Goal: Information Seeking & Learning: Learn about a topic

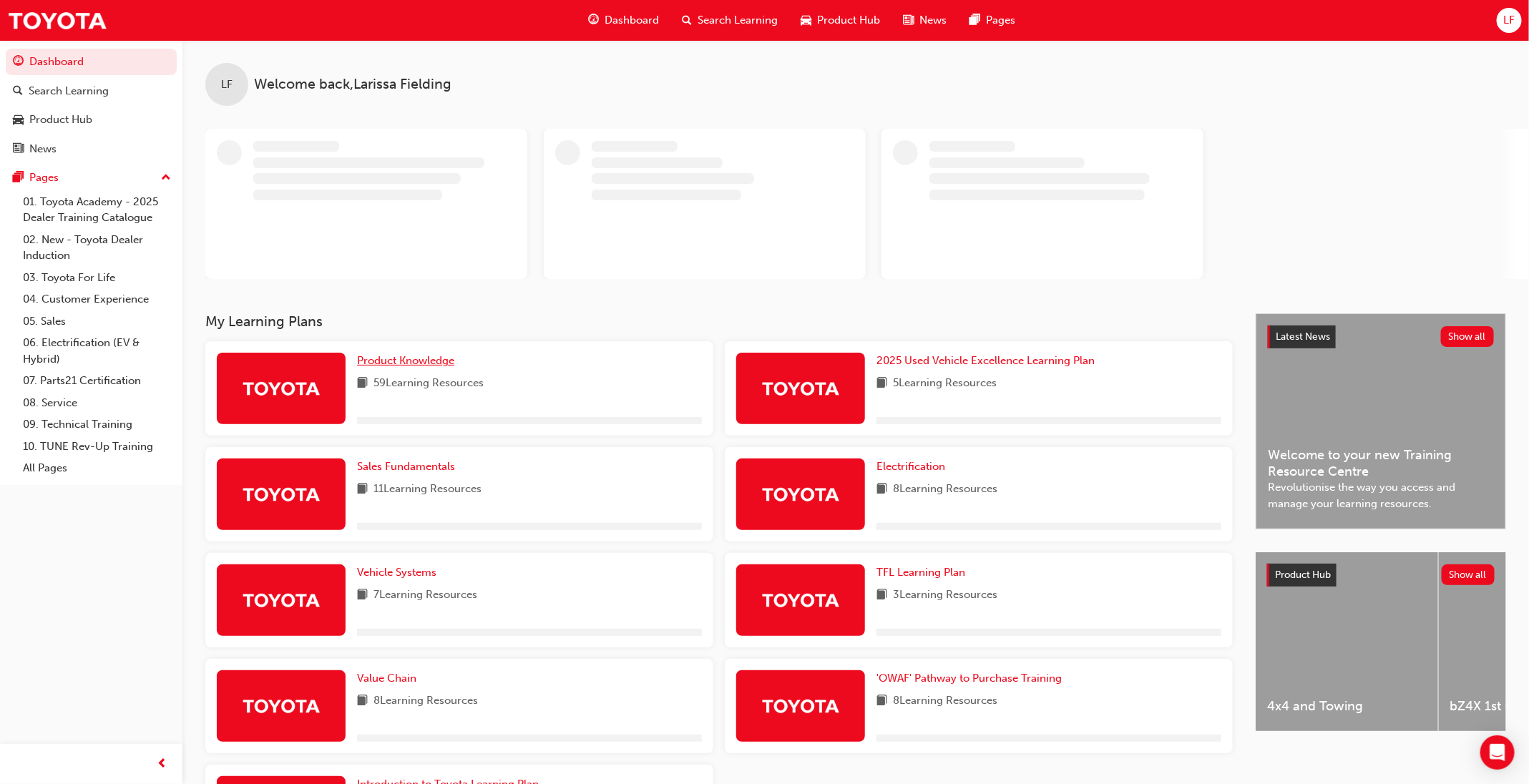
click at [410, 360] on span "Product Knowledge" at bounding box center [405, 360] width 98 height 12
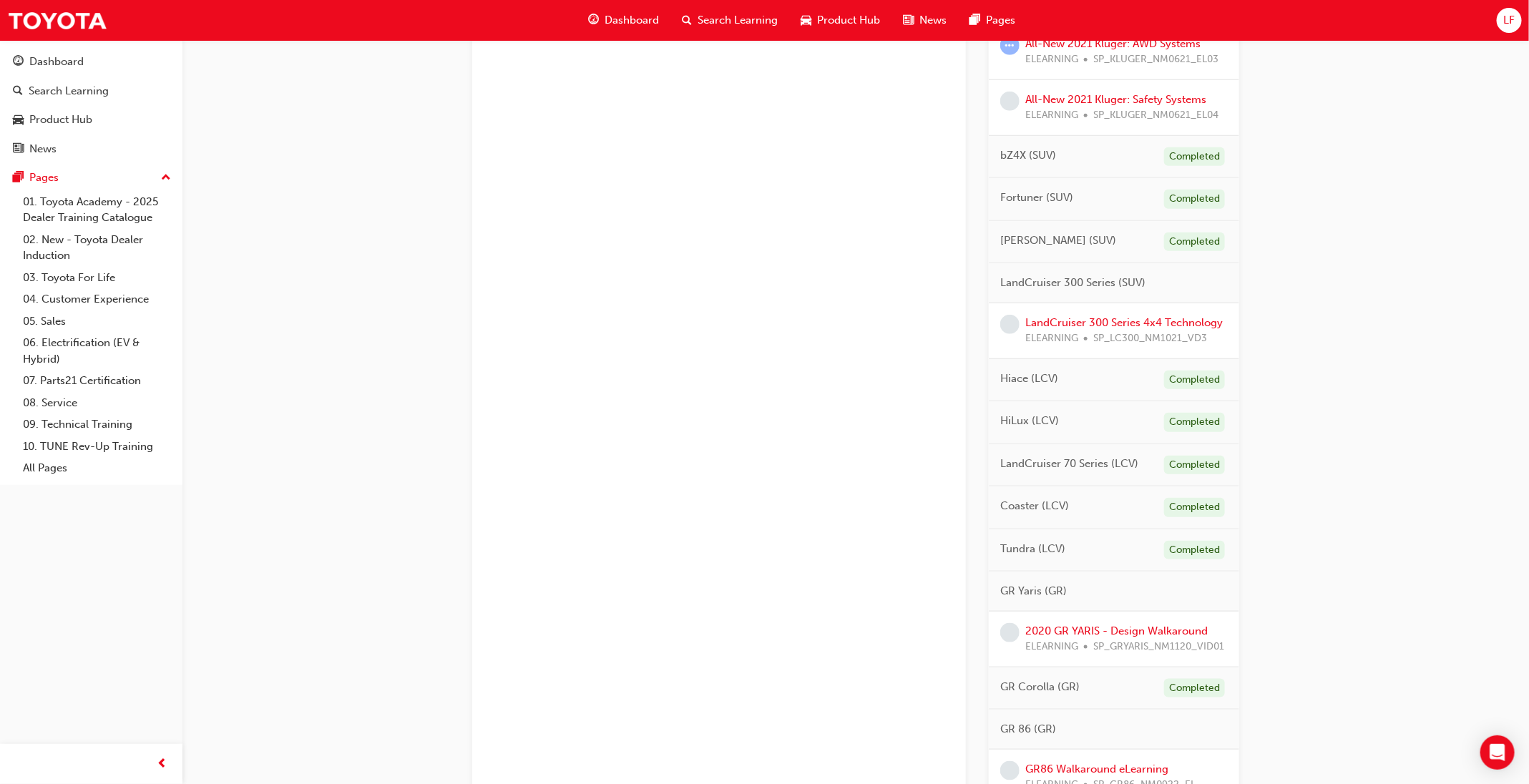
scroll to position [643, 0]
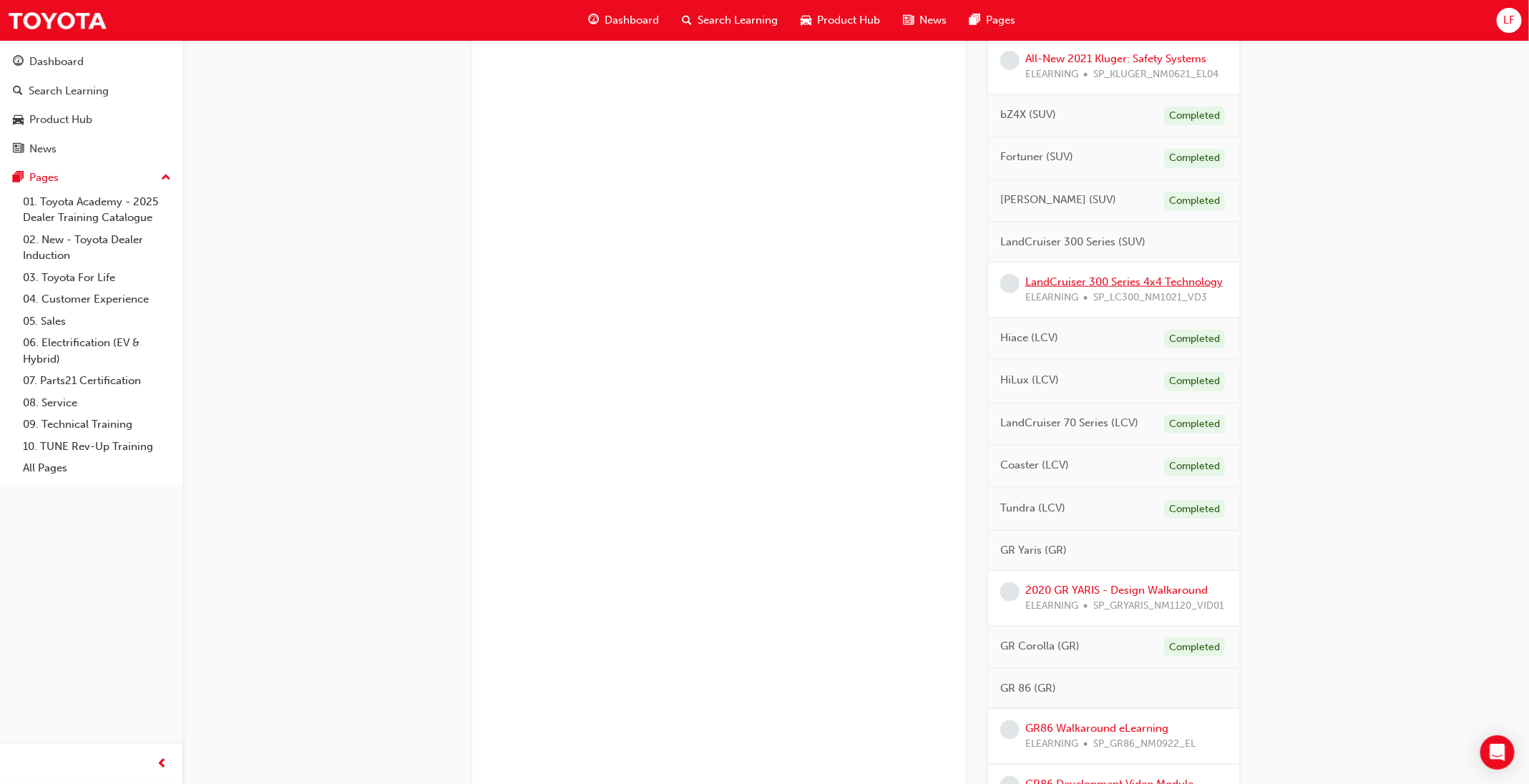
click at [1168, 288] on link "LandCruiser 300 Series 4x4 Technology" at bounding box center [1124, 282] width 198 height 12
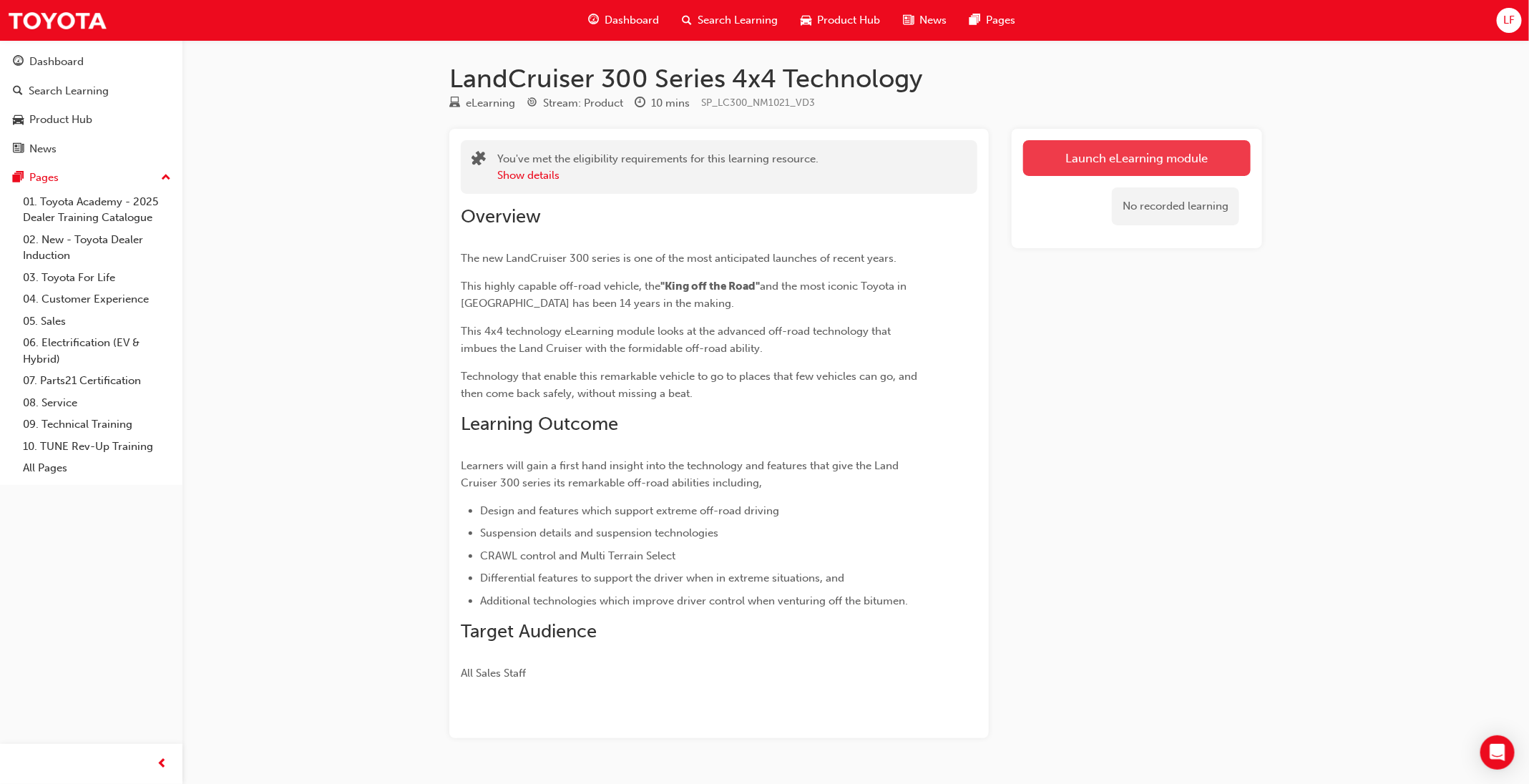
click at [1092, 146] on link "Launch eLearning module" at bounding box center [1136, 159] width 227 height 36
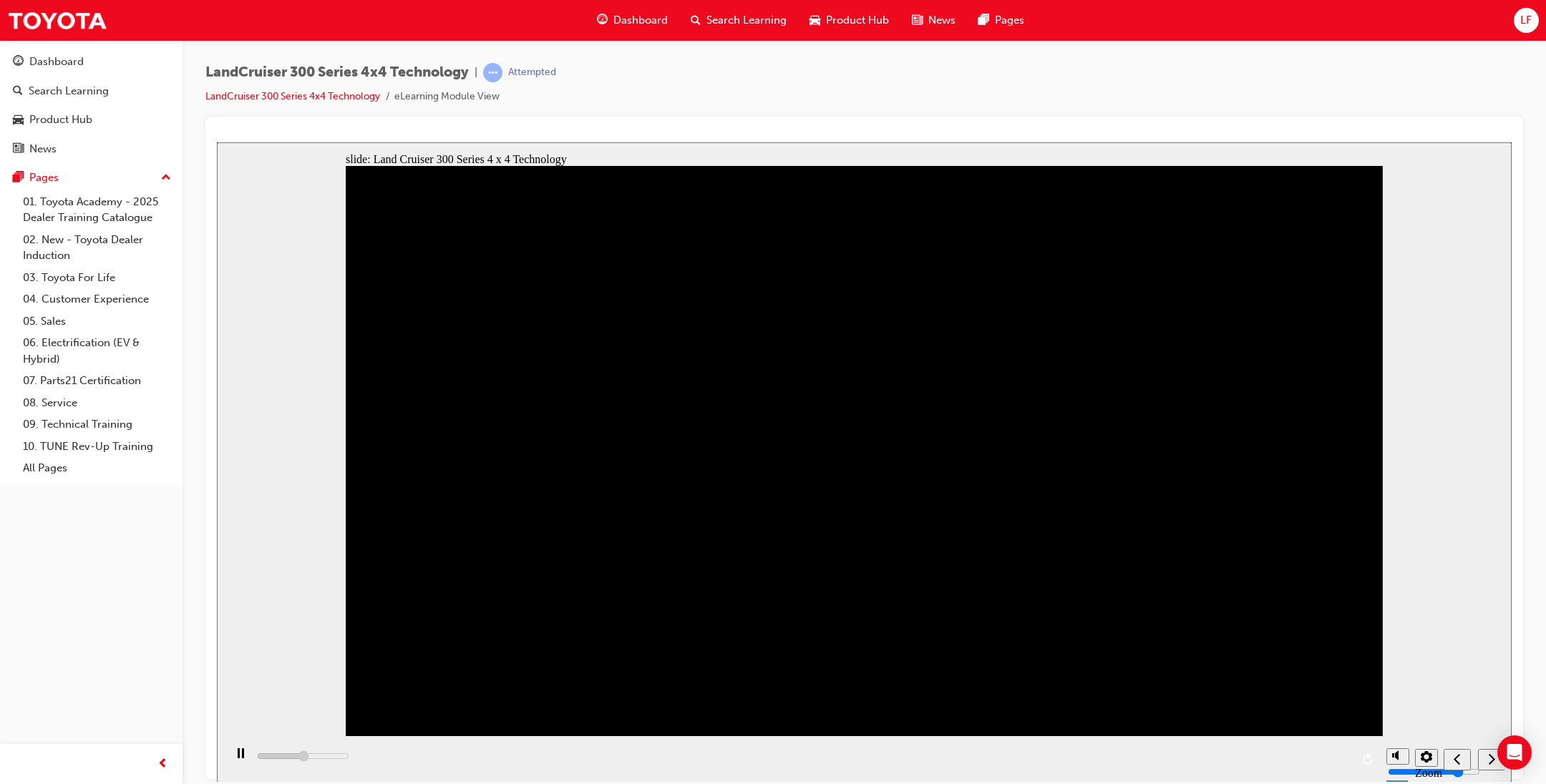
click at [1491, 766] on div "next" at bounding box center [1491, 759] width 16 height 15
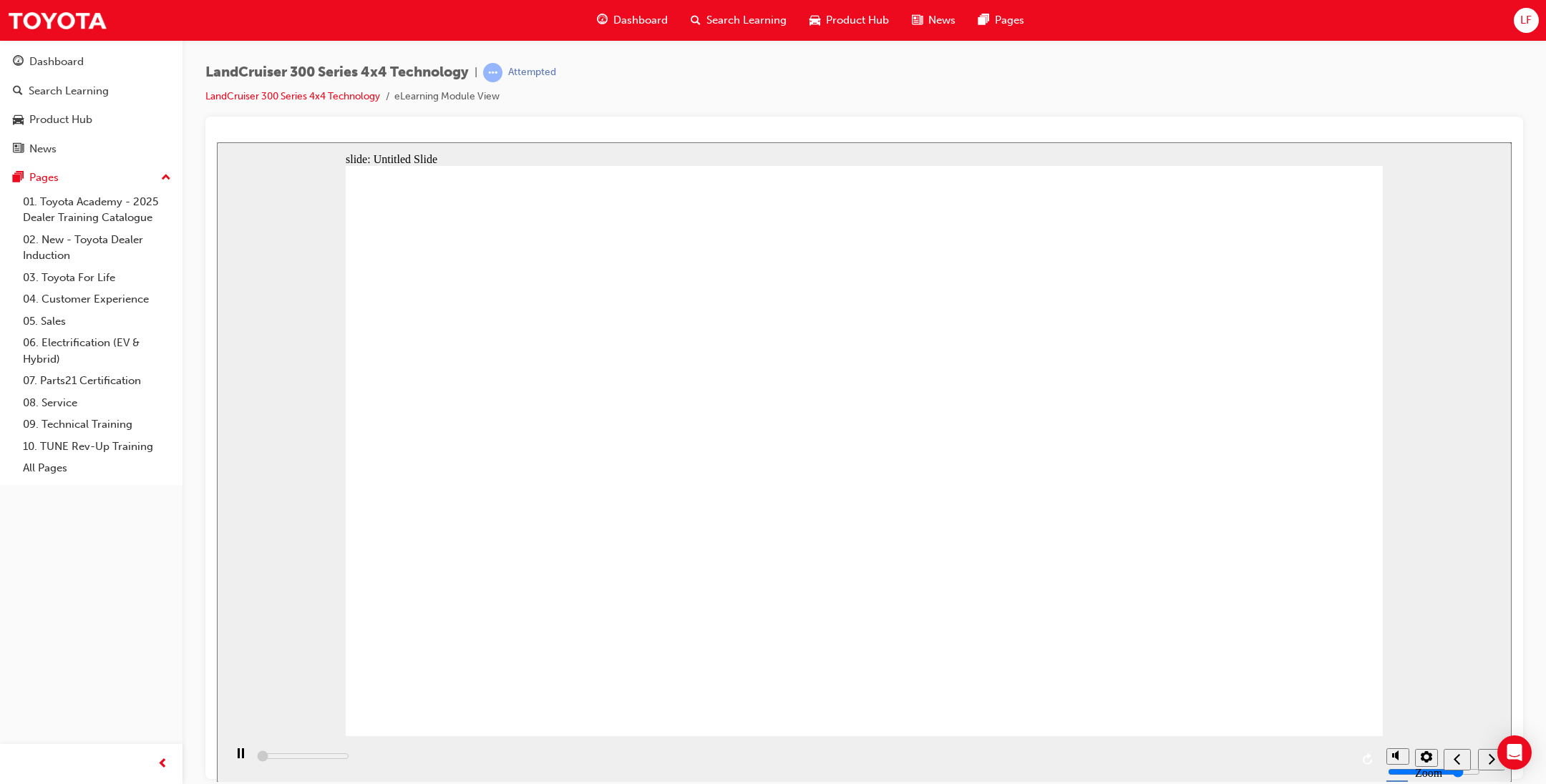
click at [1491, 766] on div "next" at bounding box center [1491, 759] width 16 height 15
click at [1491, 766] on div "submit" at bounding box center [1489, 759] width 21 height 15
type input "500"
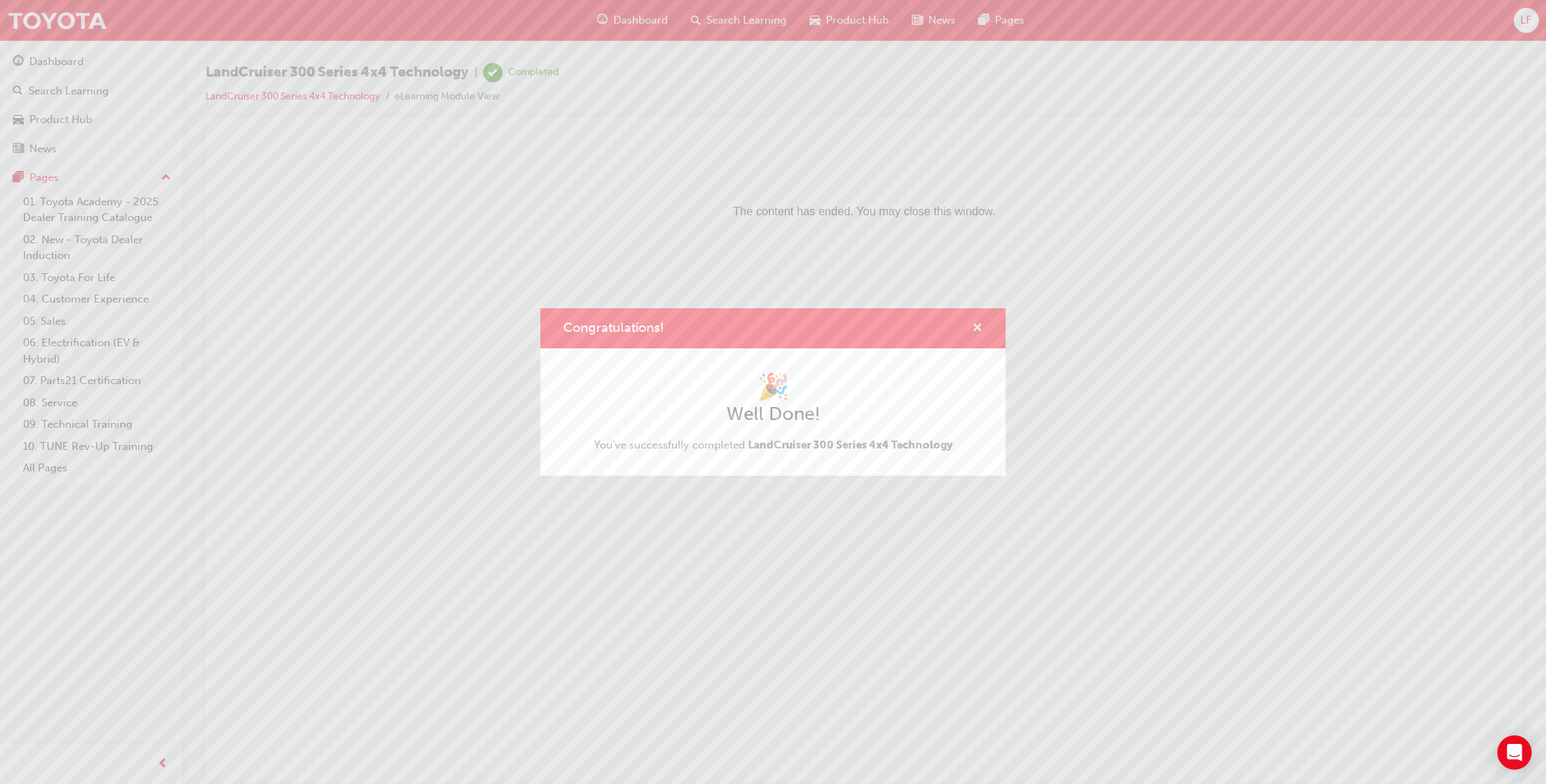
click at [981, 333] on span "cross-icon" at bounding box center [977, 329] width 11 height 12
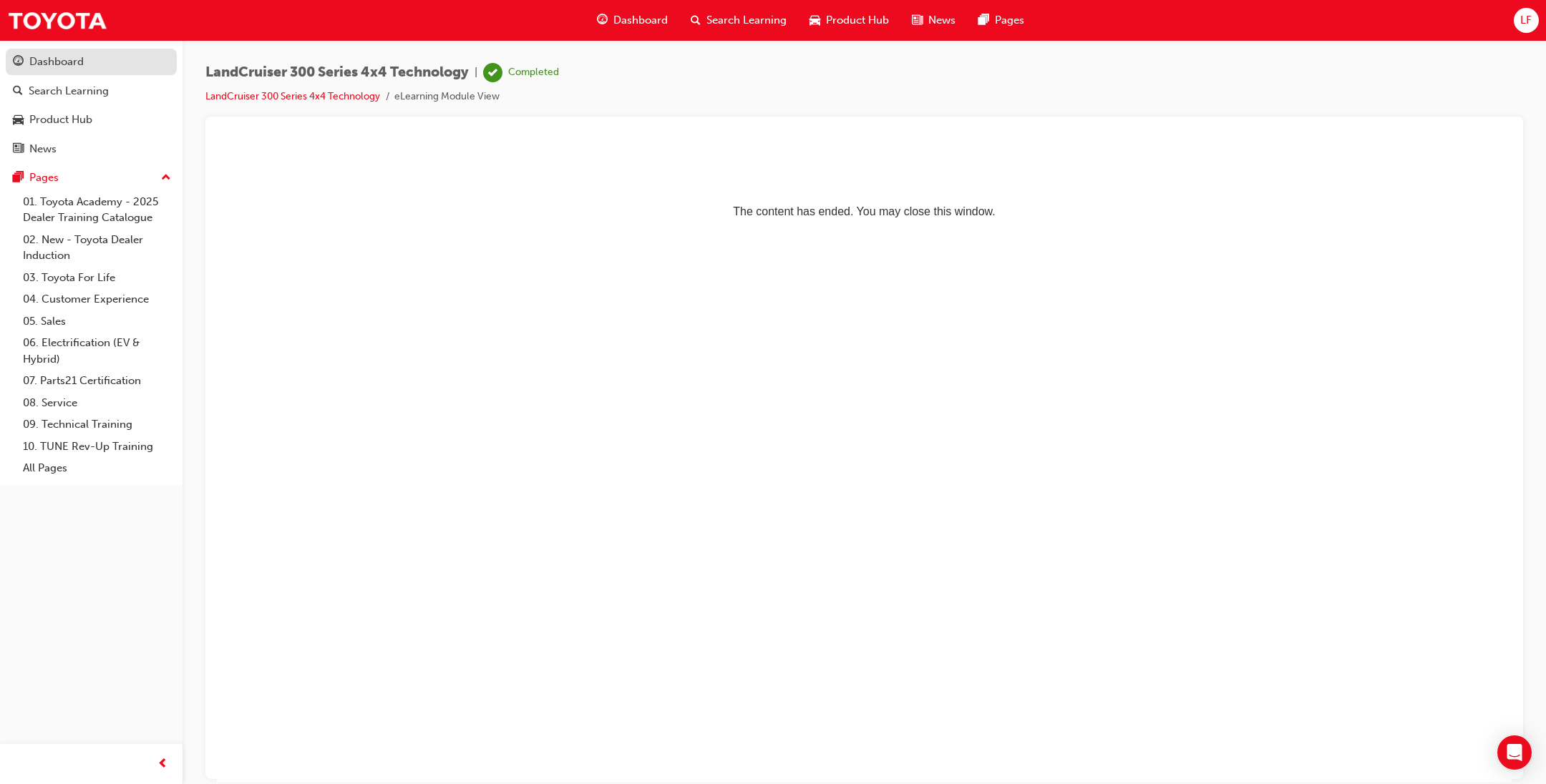
click at [60, 60] on div "Dashboard" at bounding box center [57, 62] width 55 height 16
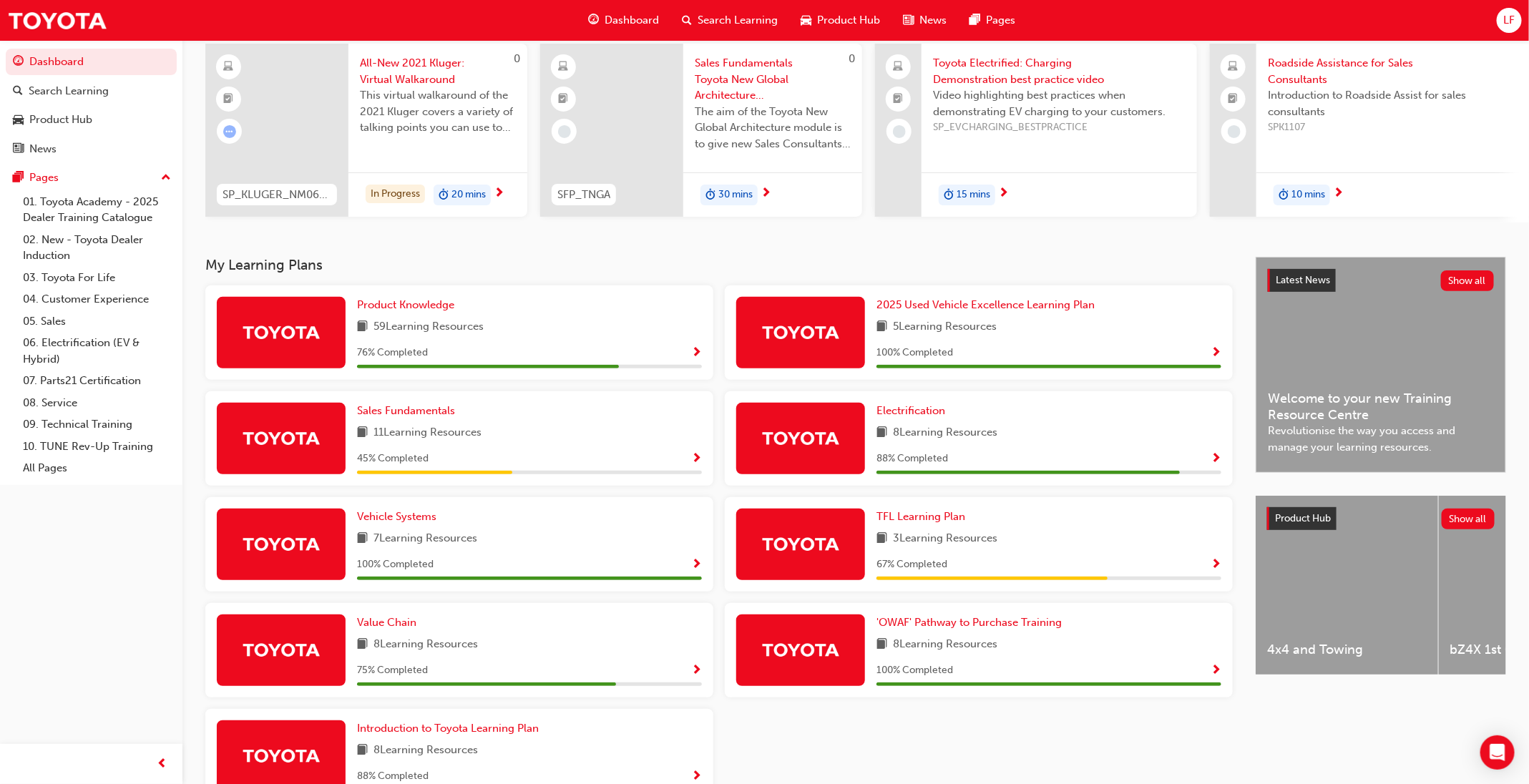
scroll to position [200, 0]
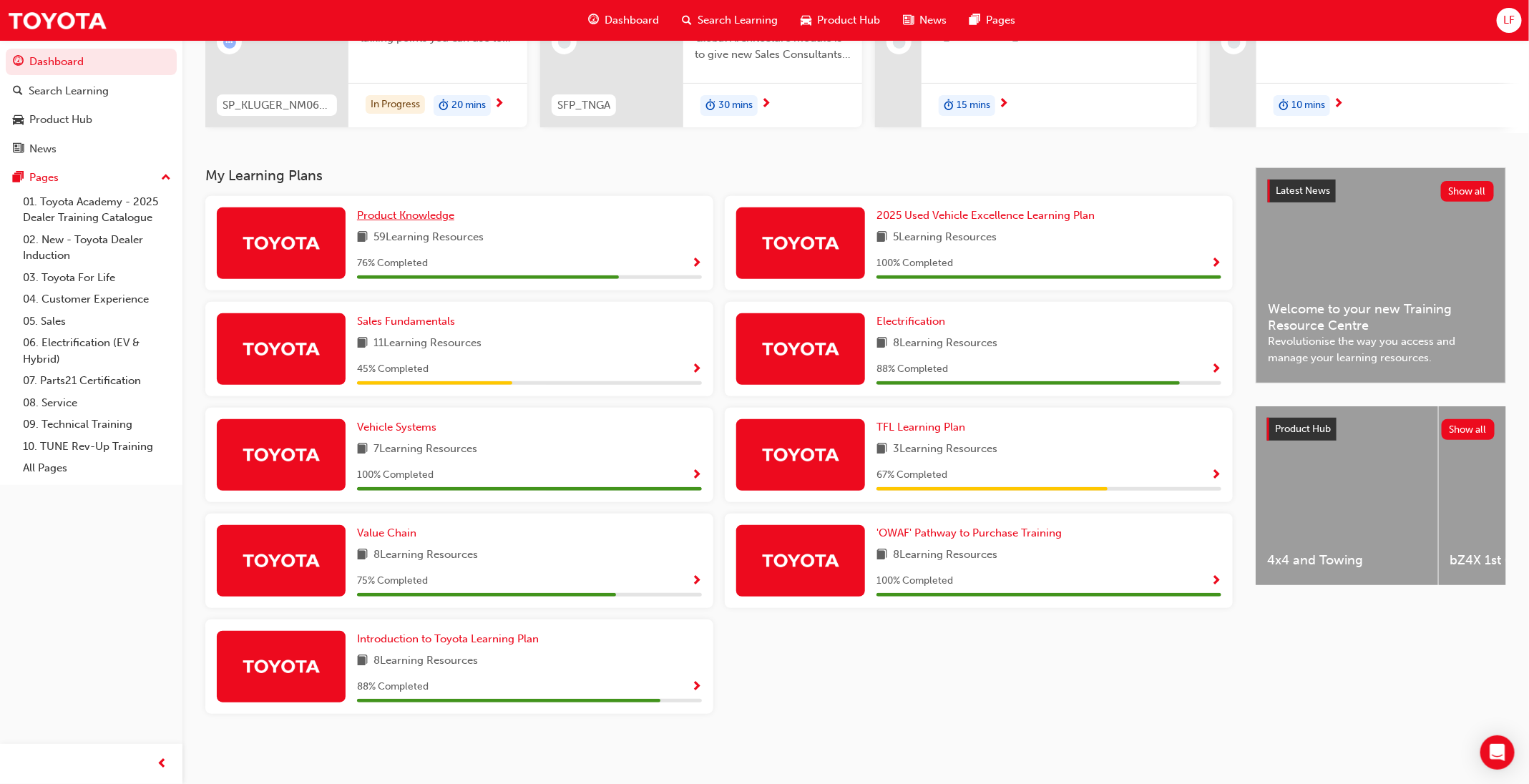
click at [439, 213] on span "Product Knowledge" at bounding box center [405, 215] width 98 height 12
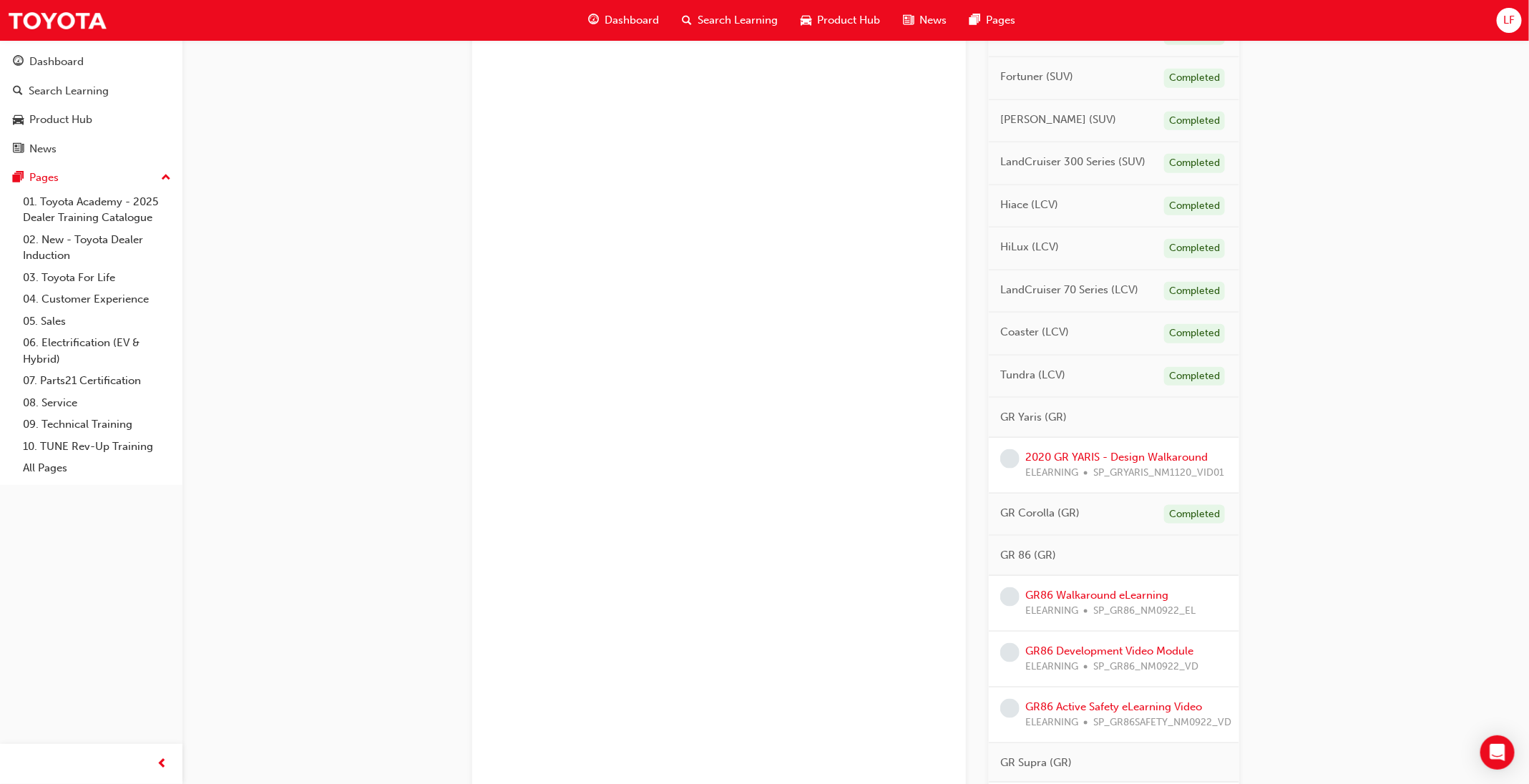
scroll to position [751, 0]
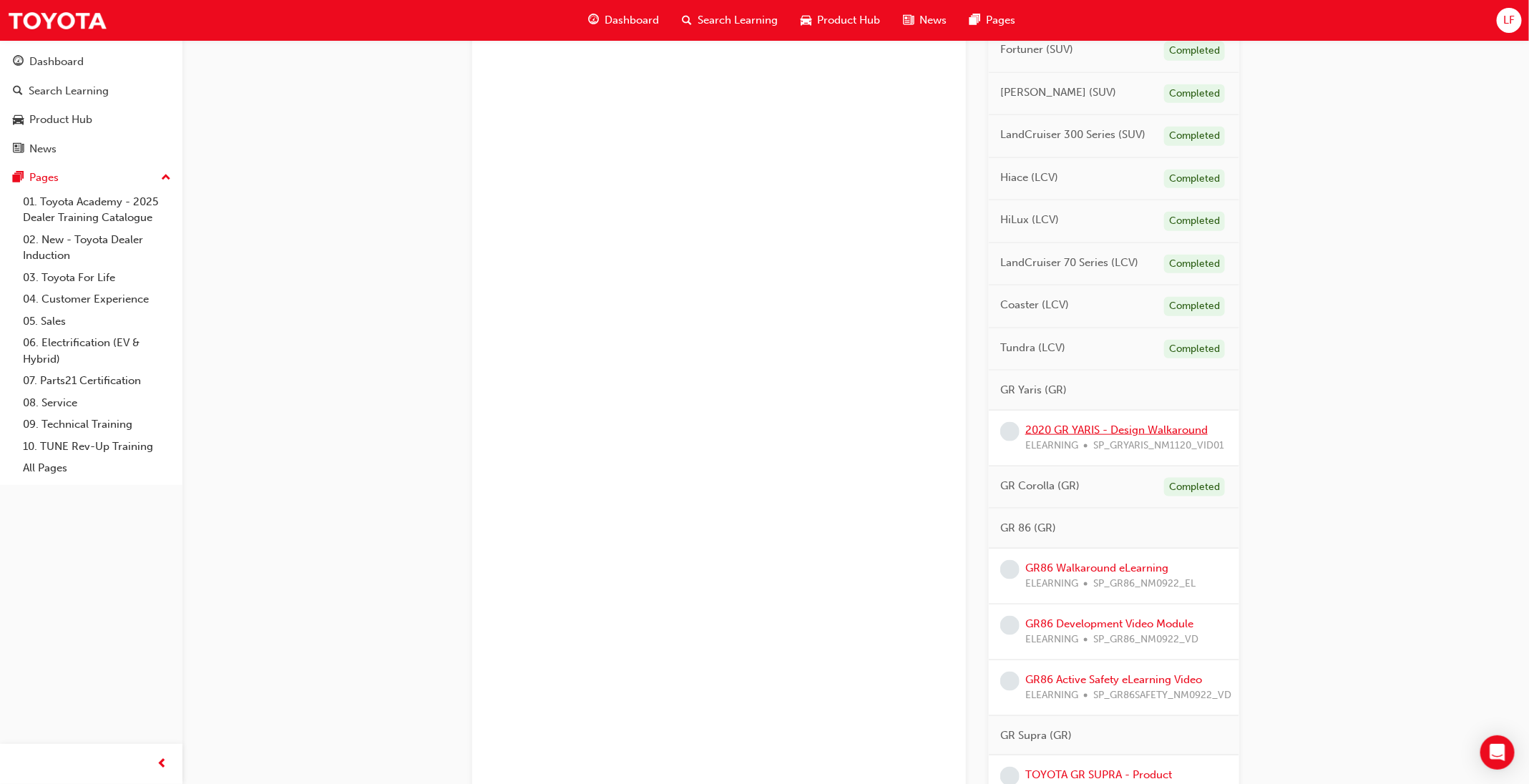
click at [1196, 437] on link "2020 GR YARIS - Design Walkaround" at bounding box center [1117, 429] width 183 height 12
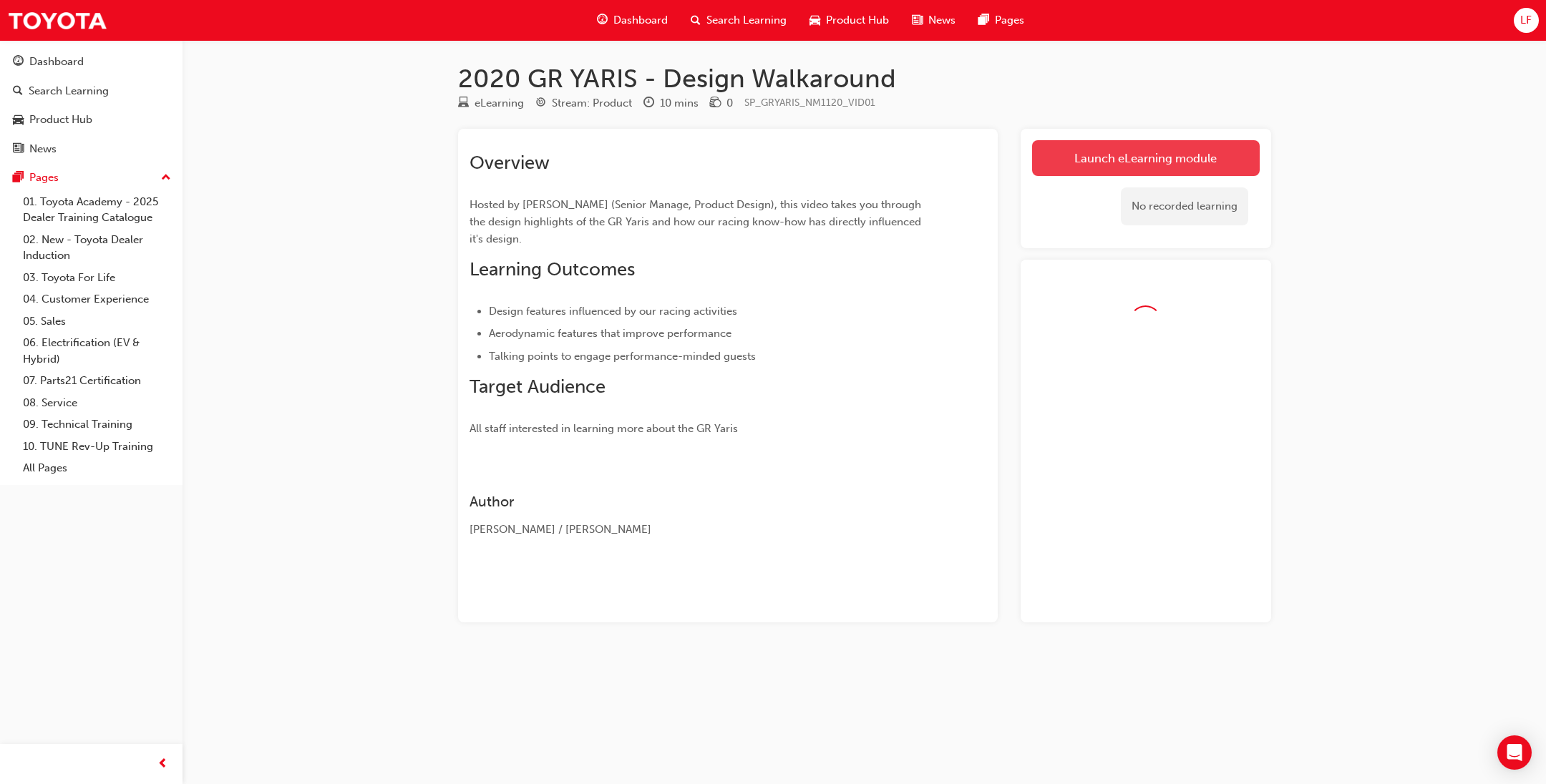
click at [1184, 165] on link "Launch eLearning module" at bounding box center [1145, 159] width 227 height 36
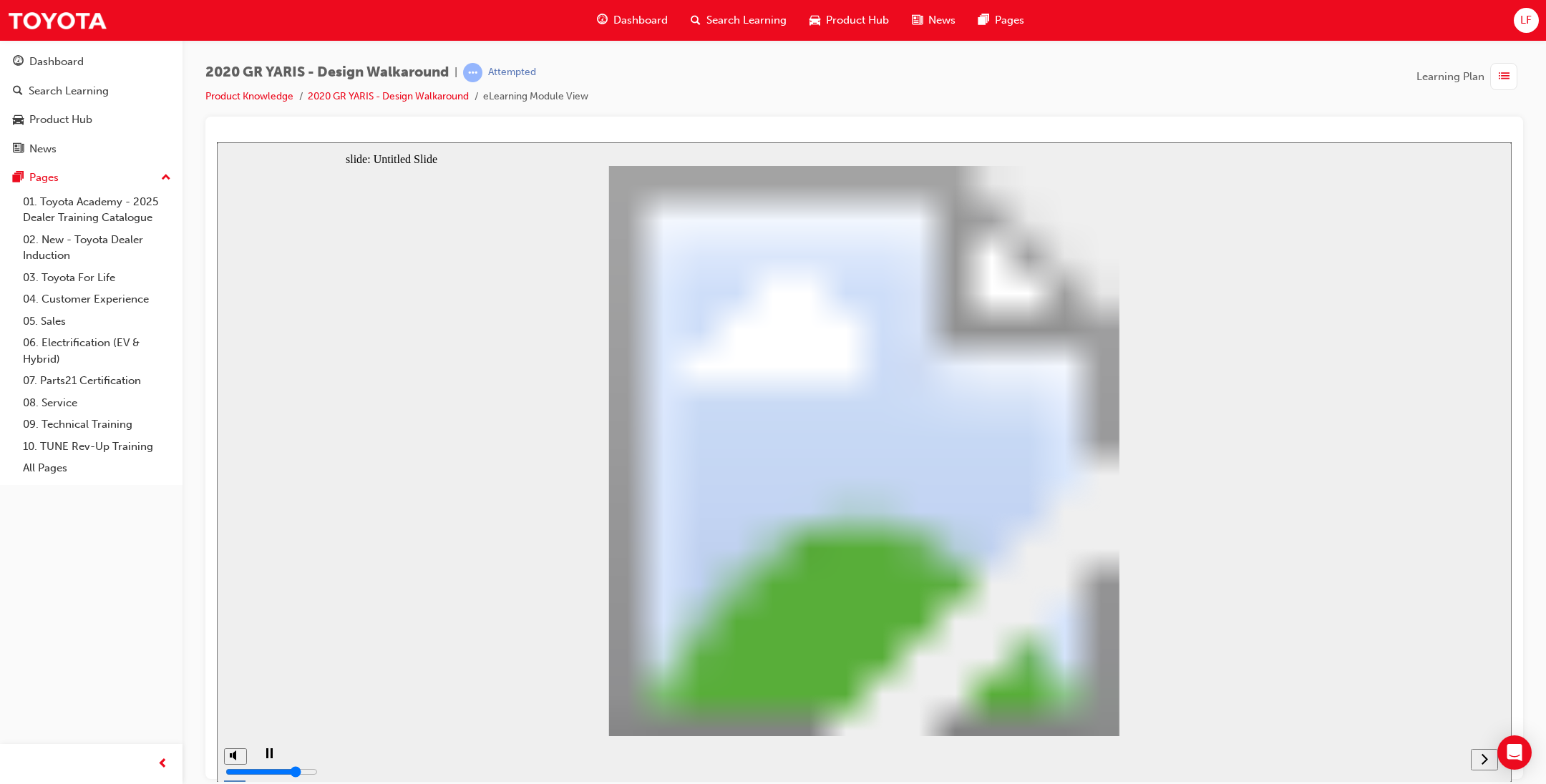
click at [1492, 768] on button "next" at bounding box center [1484, 758] width 27 height 21
click at [1490, 767] on button "next" at bounding box center [1484, 758] width 27 height 21
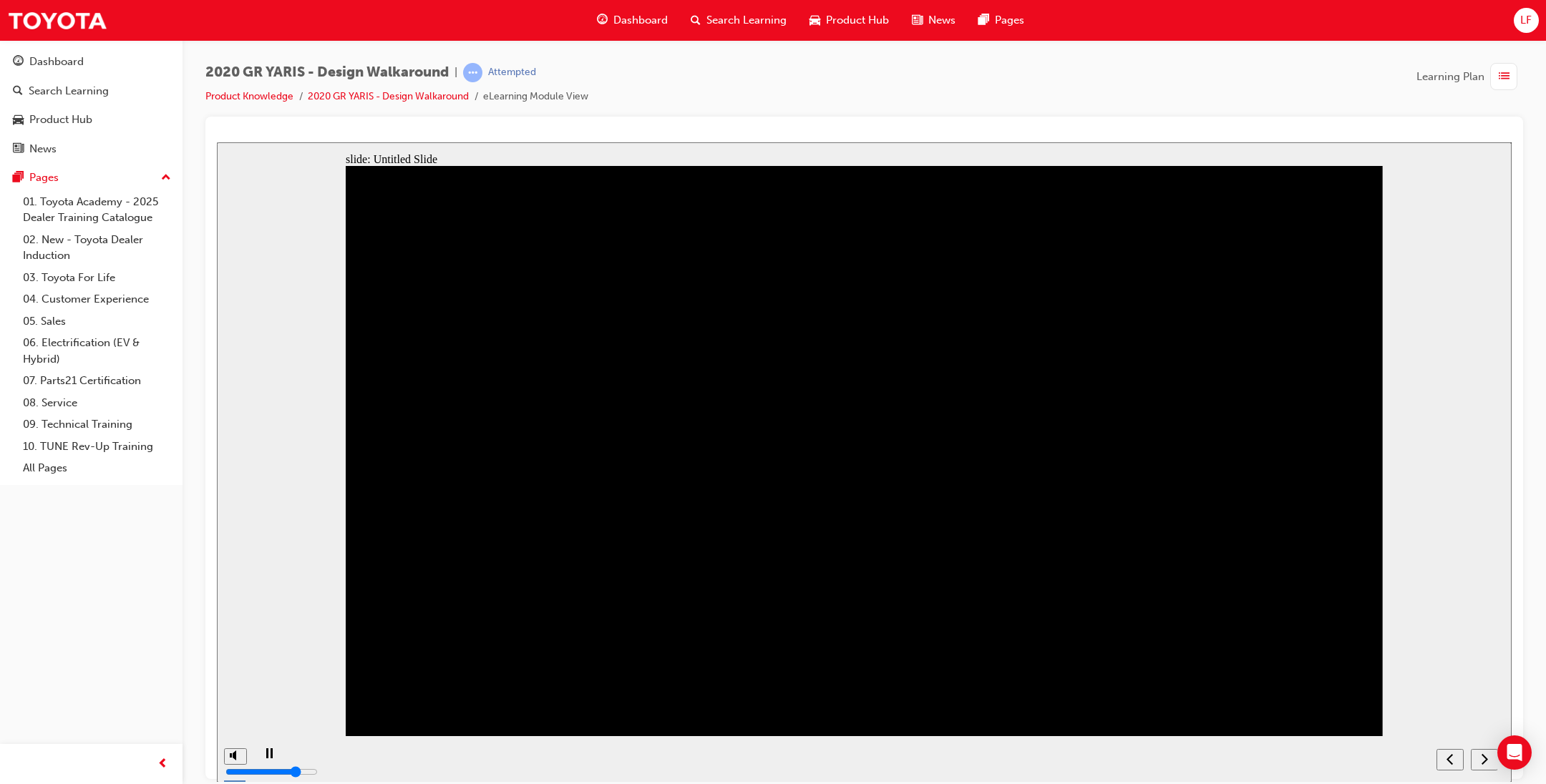
click at [1487, 761] on nav "slide navigation" at bounding box center [1467, 759] width 61 height 47
click at [713, 753] on div "playback controls" at bounding box center [841, 759] width 1176 height 47
click at [1490, 764] on div "next" at bounding box center [1484, 759] width 16 height 15
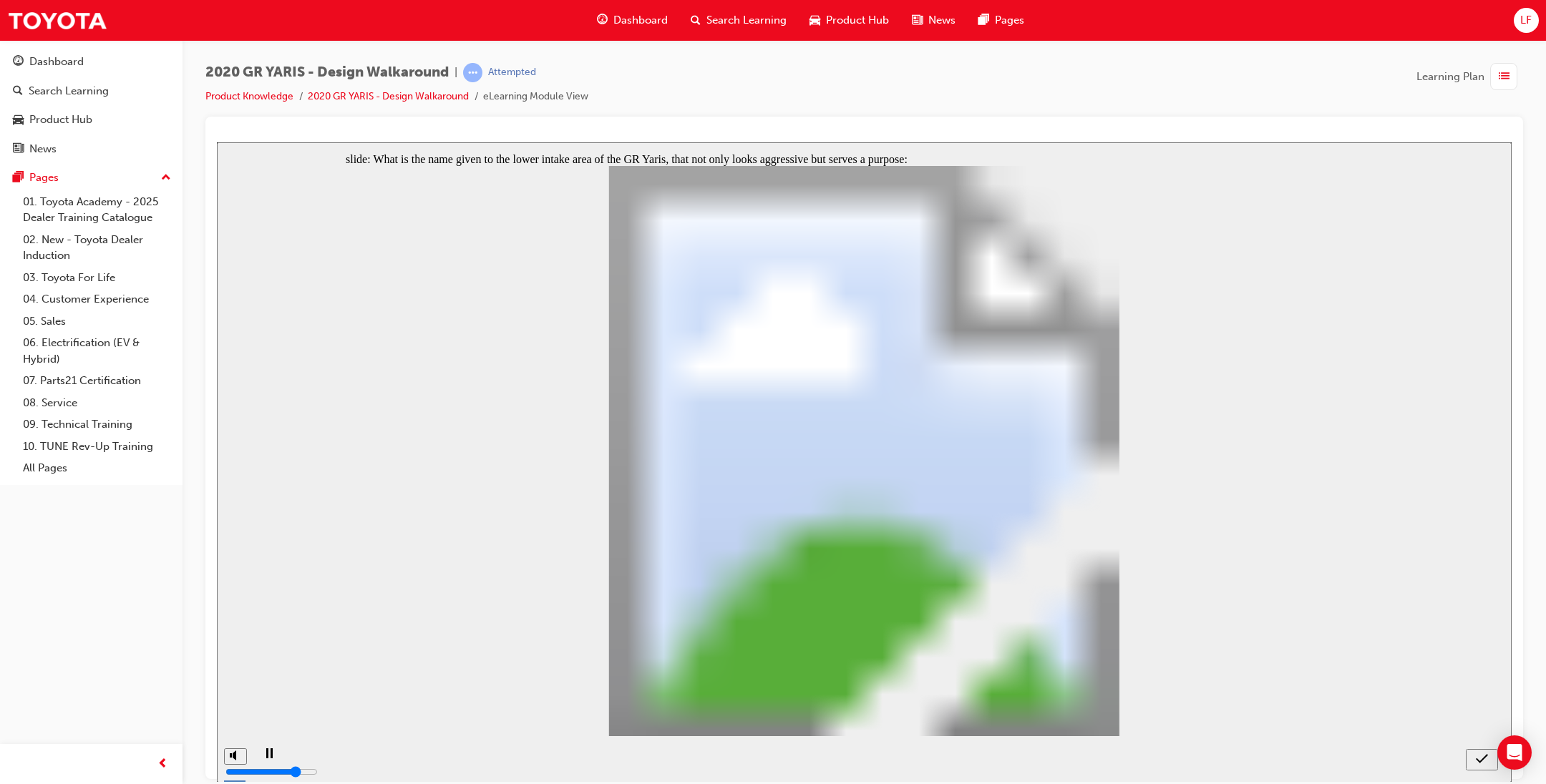
click at [1490, 763] on div "submit" at bounding box center [1481, 759] width 21 height 15
click at [1492, 756] on div "submit" at bounding box center [1481, 759] width 21 height 15
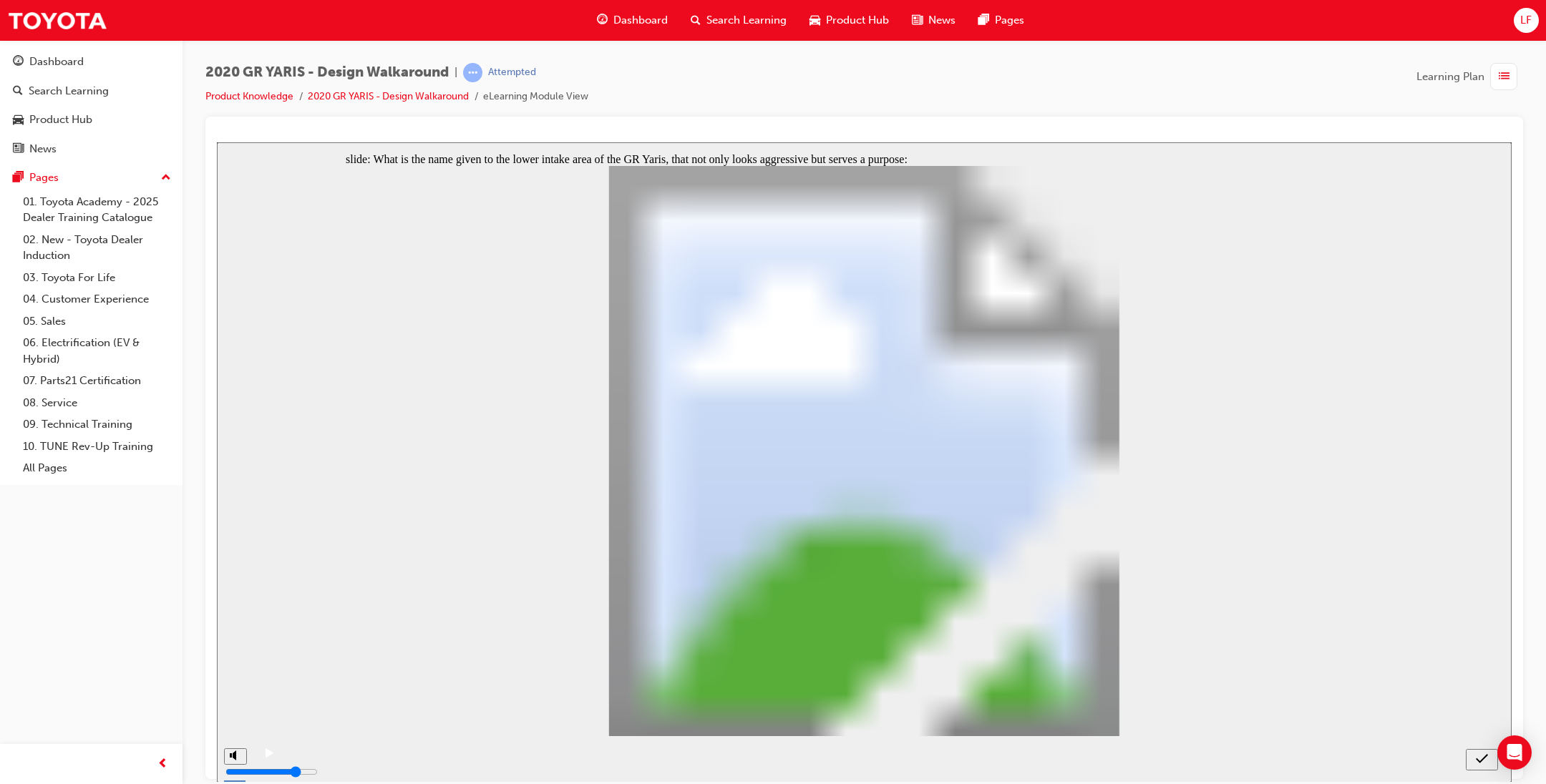
radio input "false"
radio input "true"
radio input "false"
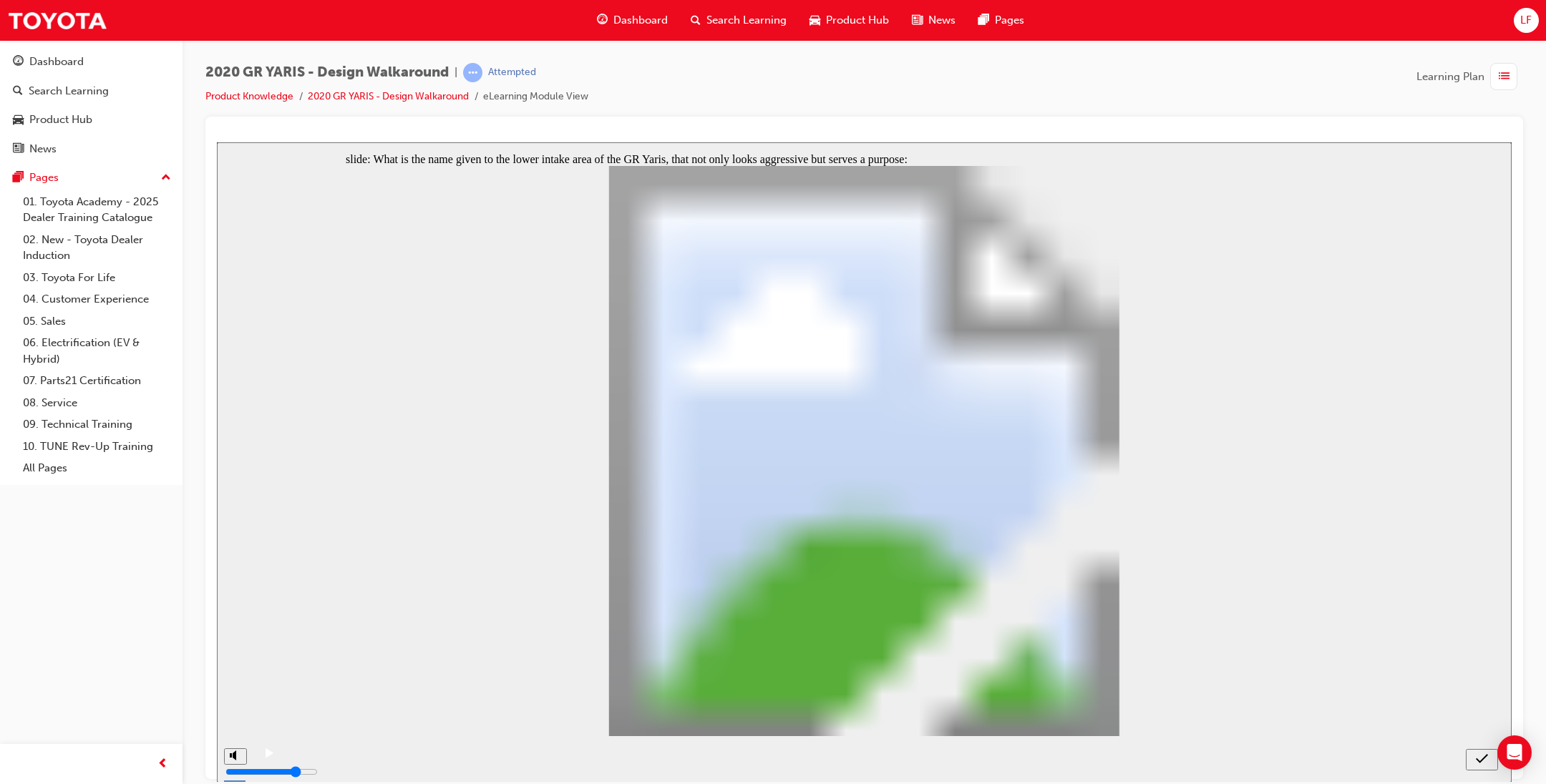
radio input "true"
click at [1475, 757] on div "submit" at bounding box center [1481, 759] width 21 height 15
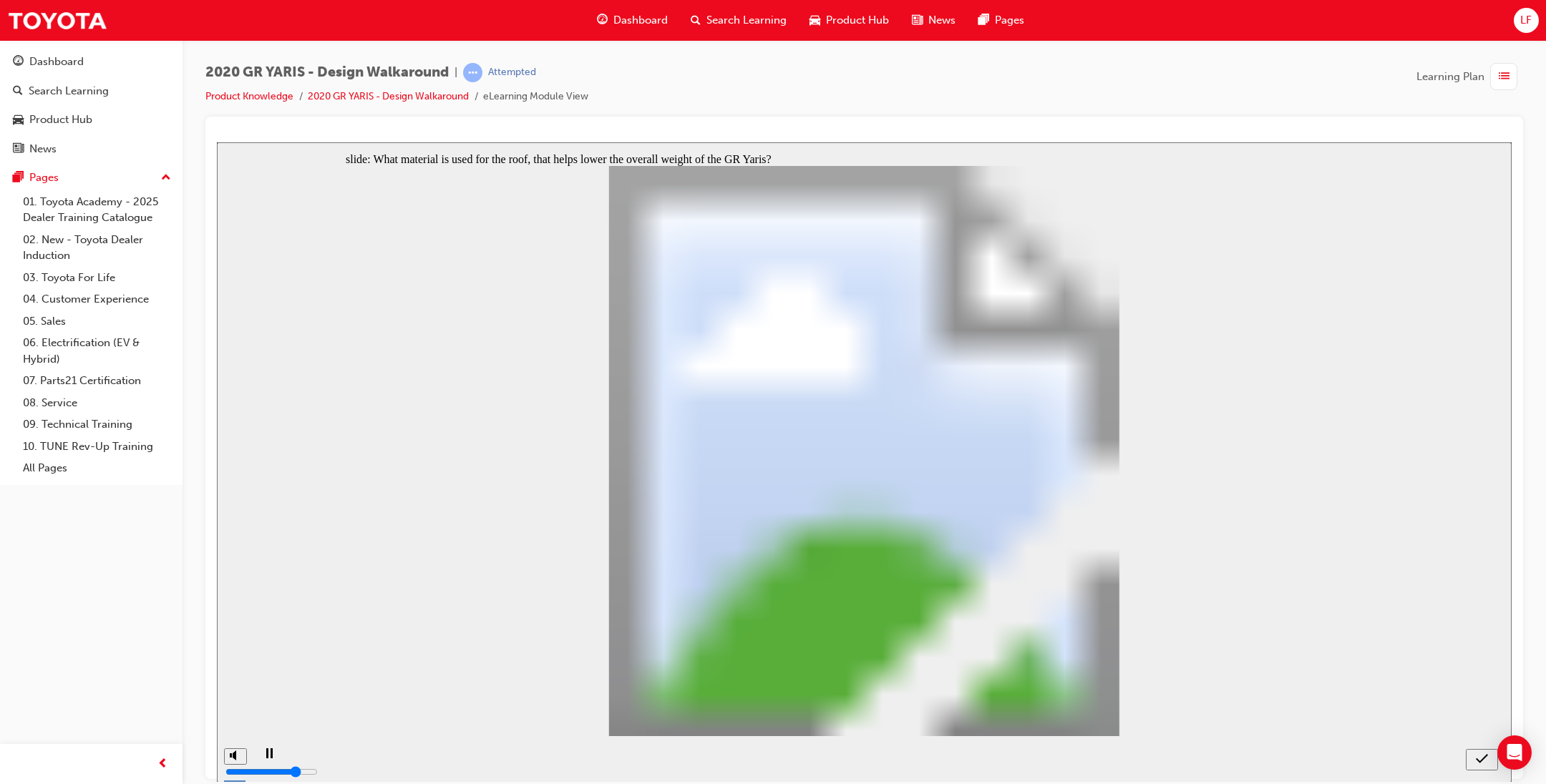
radio input "true"
click at [1489, 756] on div "submit" at bounding box center [1481, 759] width 21 height 15
click at [1490, 754] on div "submit" at bounding box center [1481, 759] width 21 height 15
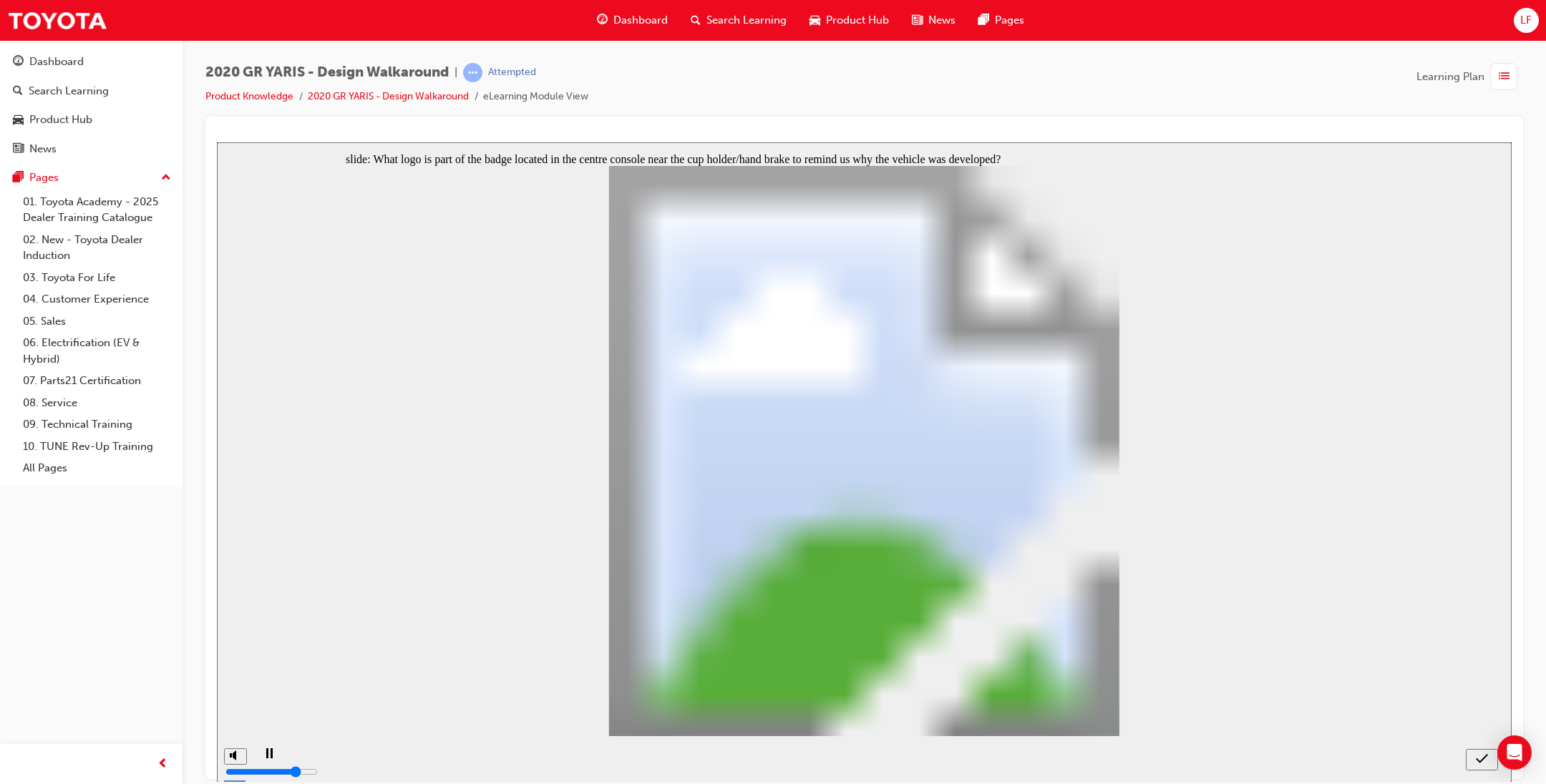
radio input "false"
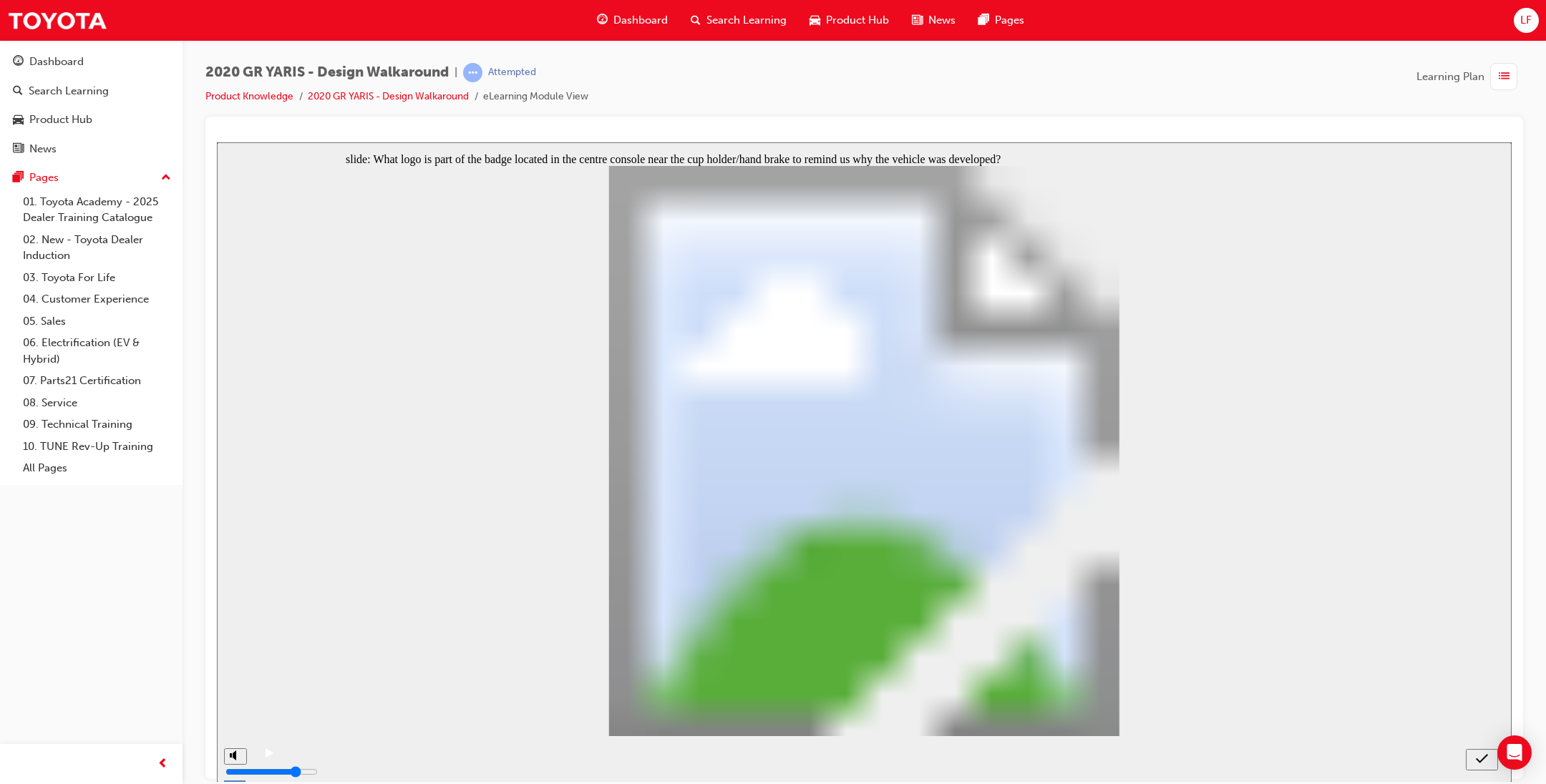
radio input "true"
click at [1489, 764] on div "submit" at bounding box center [1481, 759] width 21 height 15
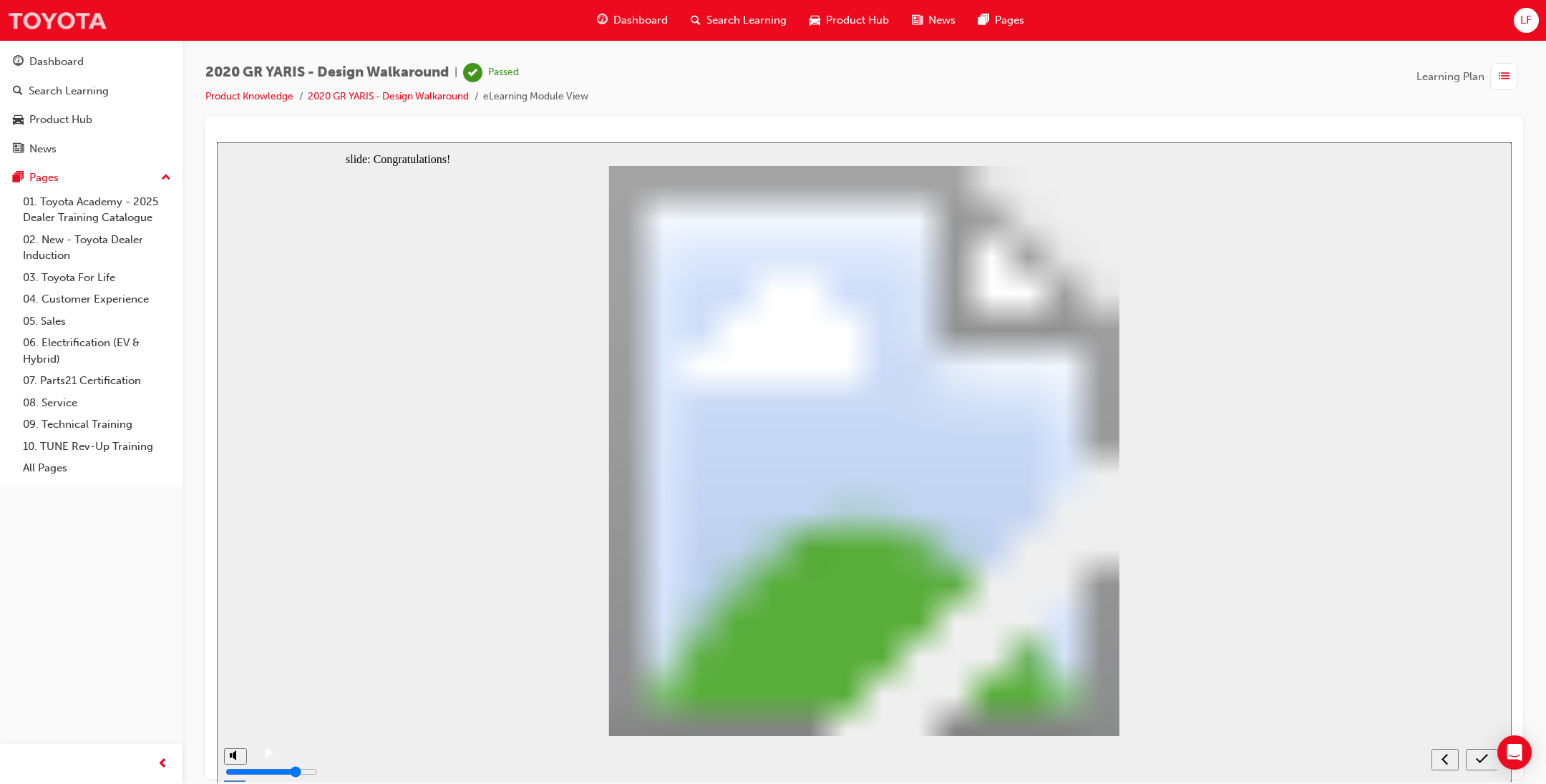
click at [83, 13] on img at bounding box center [57, 20] width 100 height 32
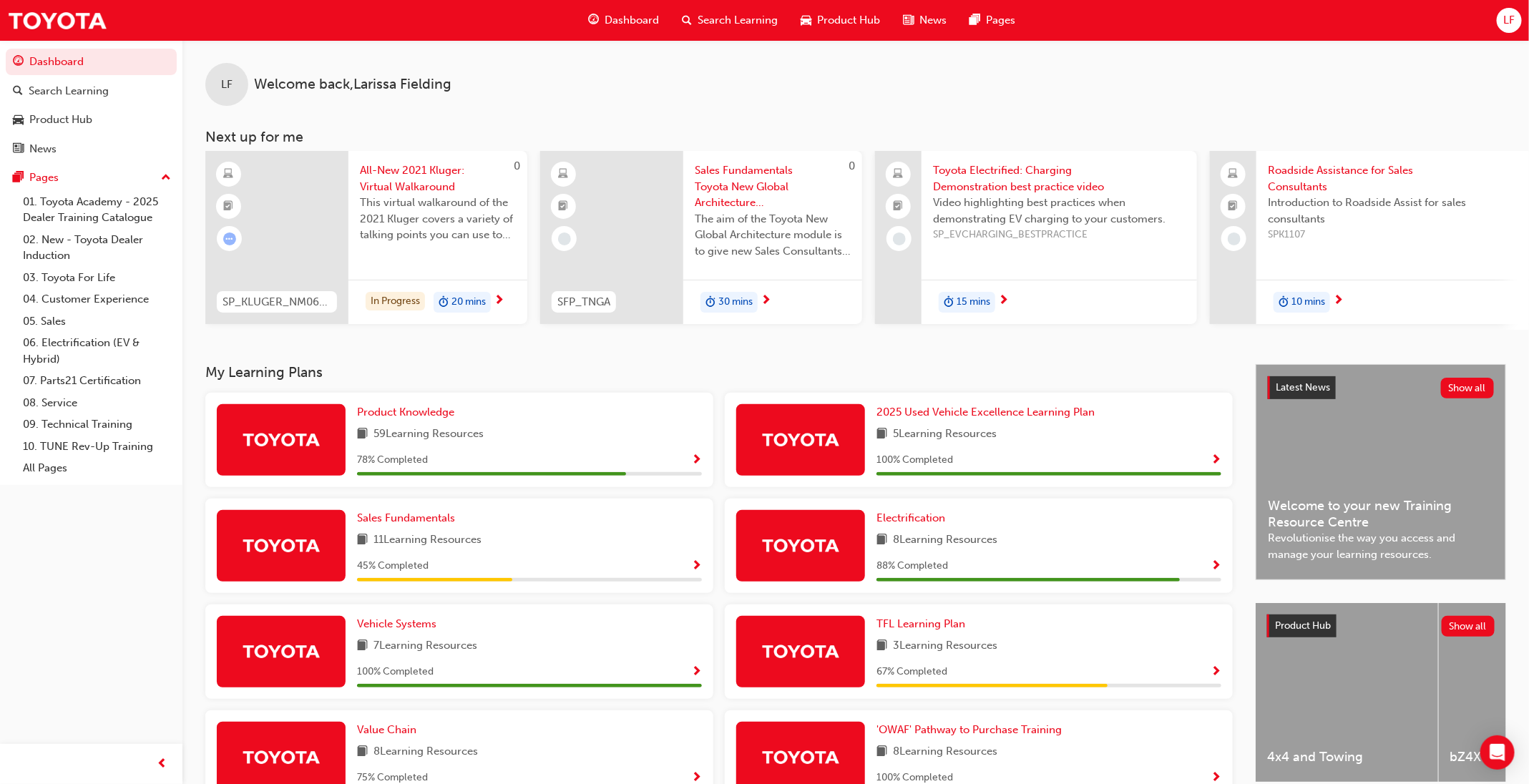
click at [437, 439] on span "59 Learning Resources" at bounding box center [428, 434] width 110 height 18
click at [371, 425] on div "Product Knowledge 59 Learning Resources 78 % Completed" at bounding box center [529, 440] width 345 height 72
click at [382, 412] on span "Product Knowledge" at bounding box center [405, 412] width 98 height 12
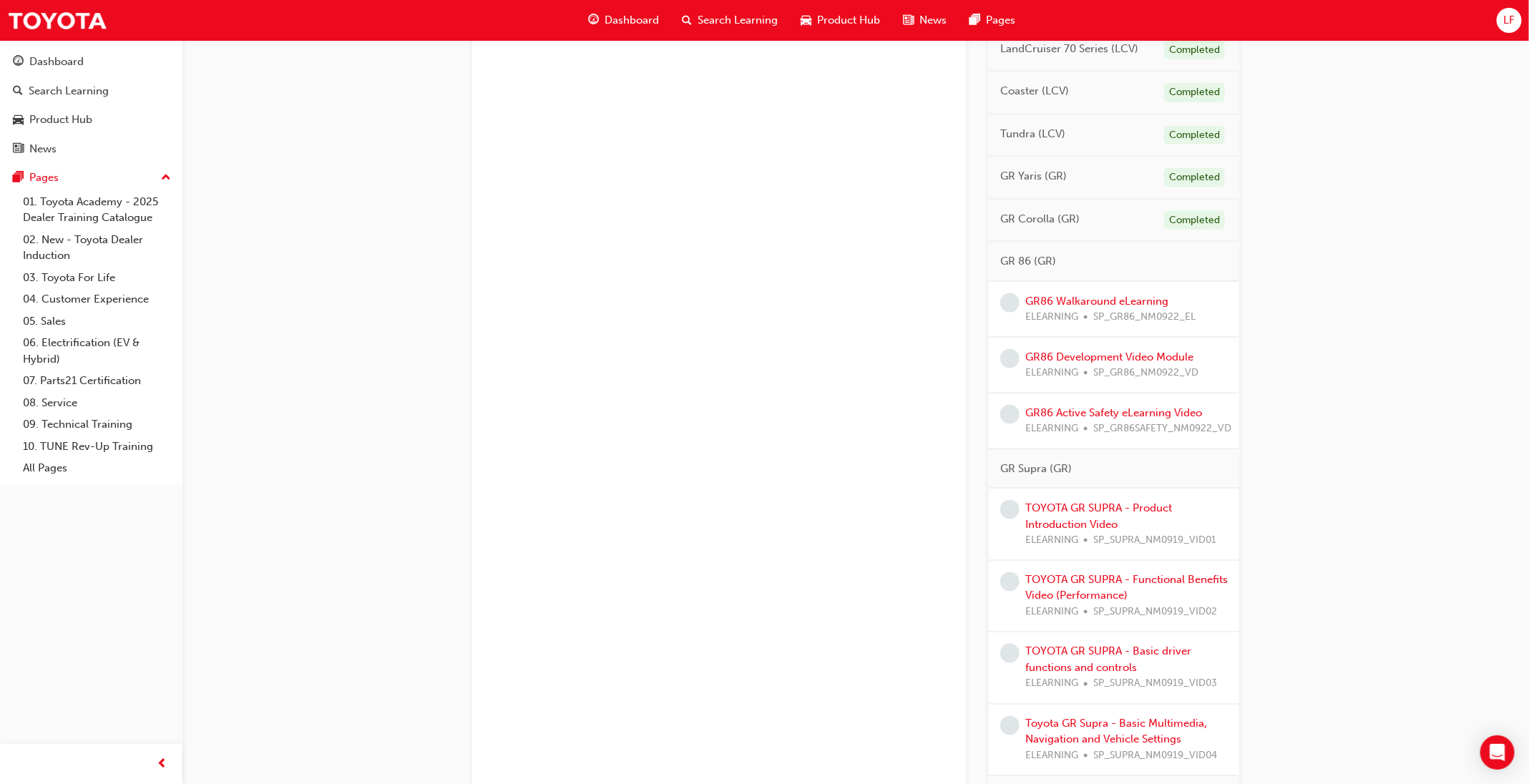
scroll to position [966, 0]
click at [1130, 307] on link "GR86 Walkaround eLearning" at bounding box center [1096, 301] width 143 height 12
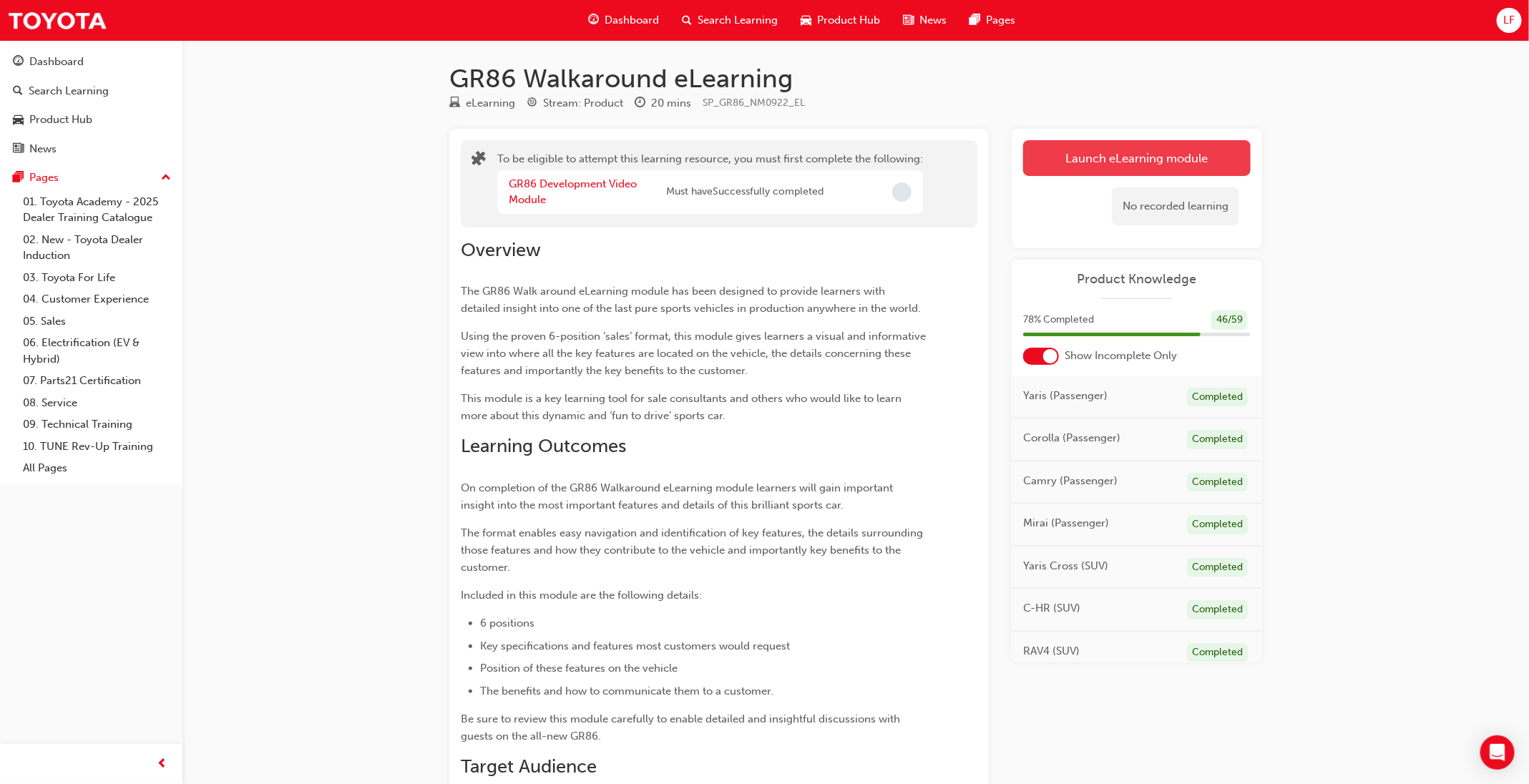
click at [1228, 148] on button "Launch eLearning module" at bounding box center [1136, 159] width 227 height 36
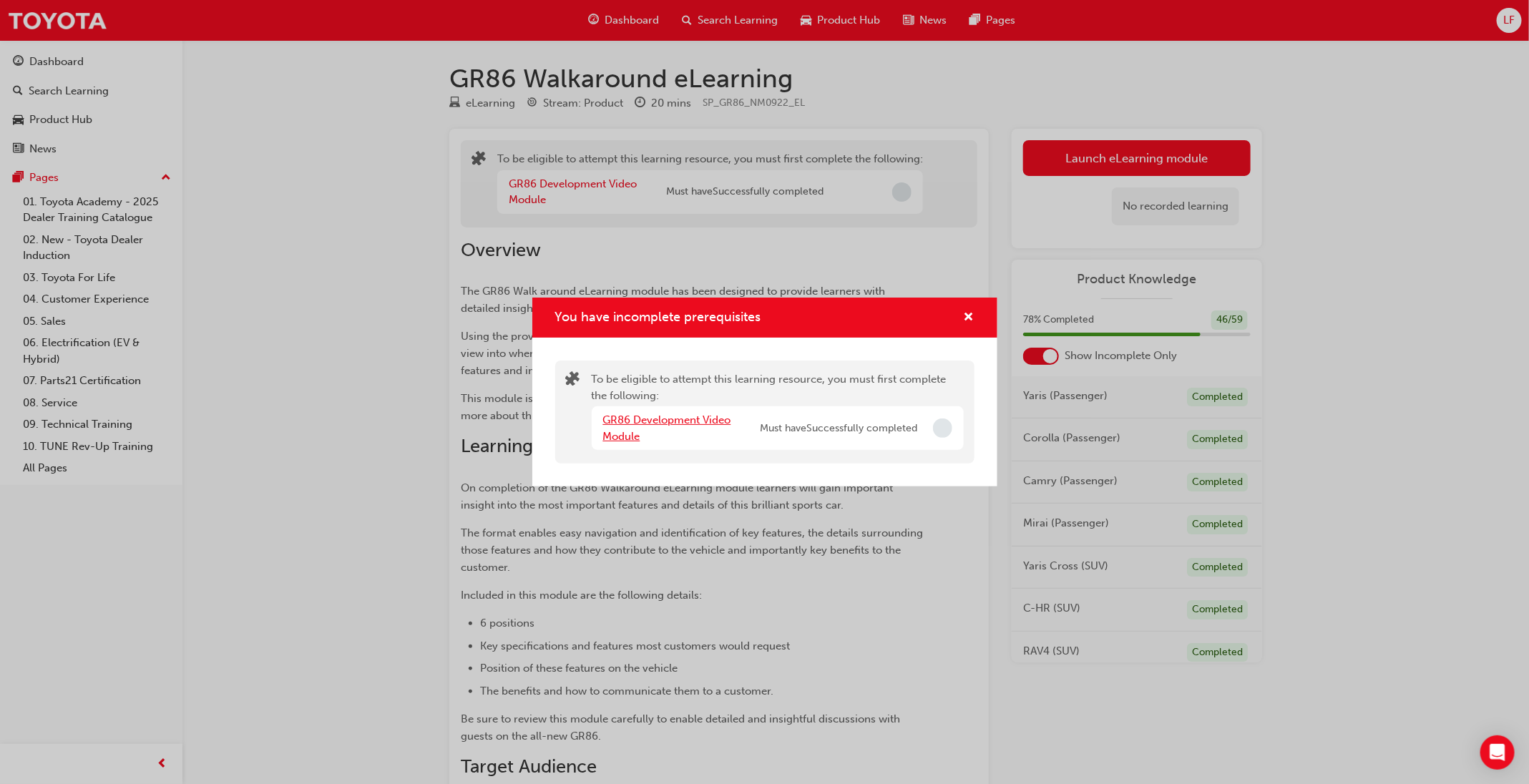
click at [625, 422] on link "GR86 Development Video Module" at bounding box center [667, 428] width 128 height 30
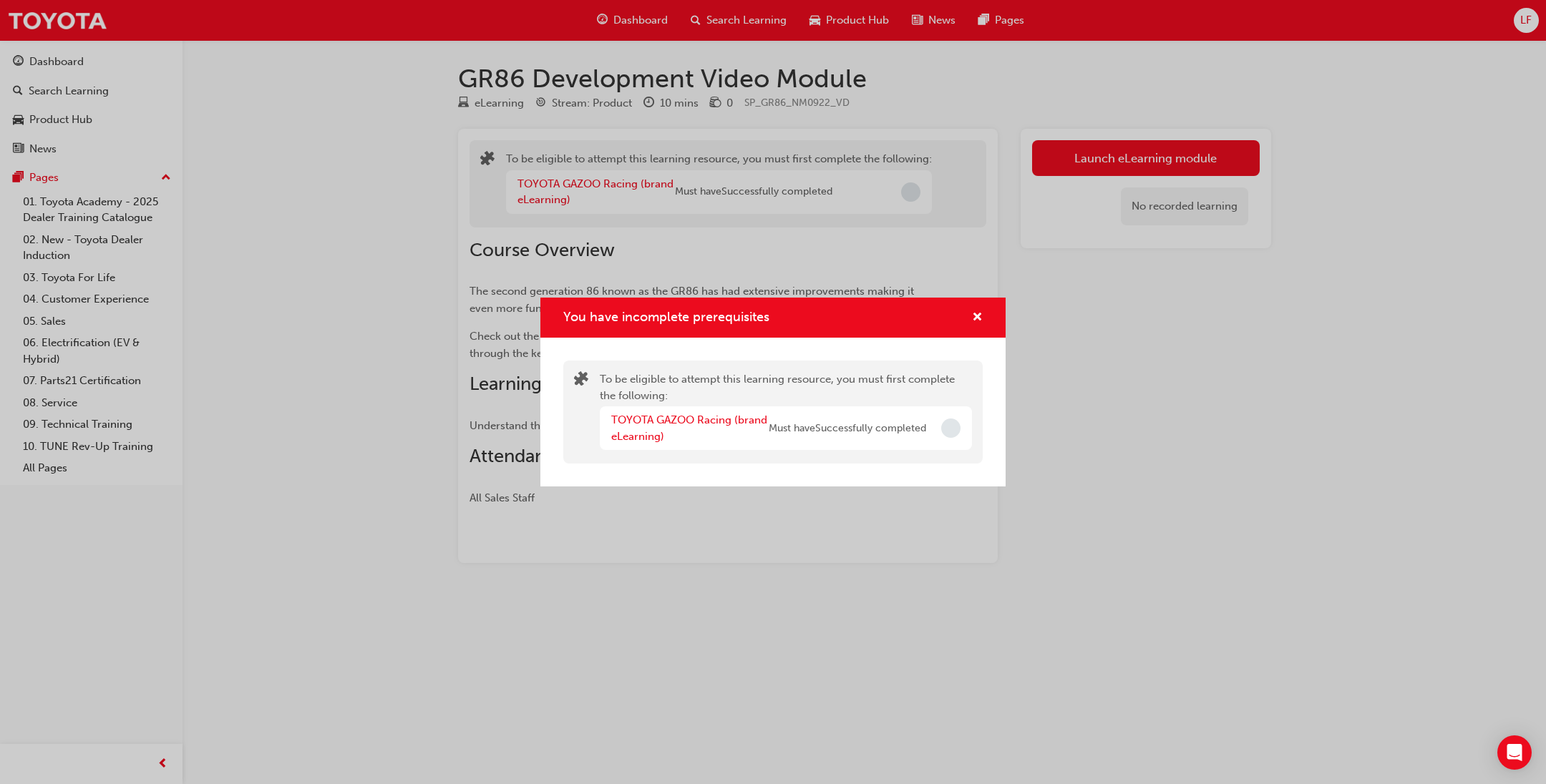
click at [720, 432] on div "TOYOTA GAZOO Racing (brand eLearning)" at bounding box center [690, 428] width 158 height 32
click at [720, 419] on link "TOYOTA GAZOO Racing (brand eLearning)" at bounding box center [689, 428] width 156 height 30
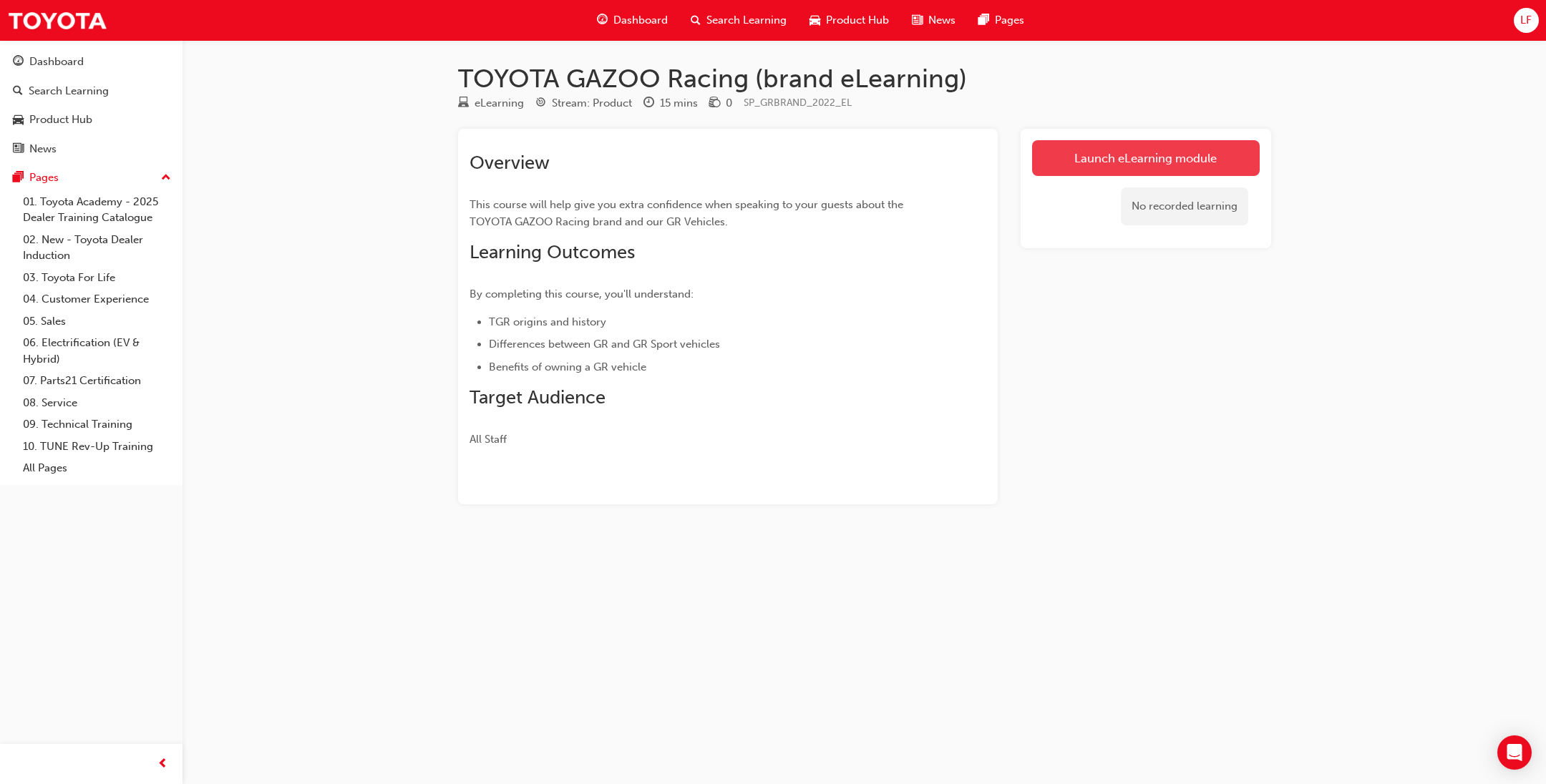
click at [1198, 162] on link "Launch eLearning module" at bounding box center [1145, 159] width 227 height 36
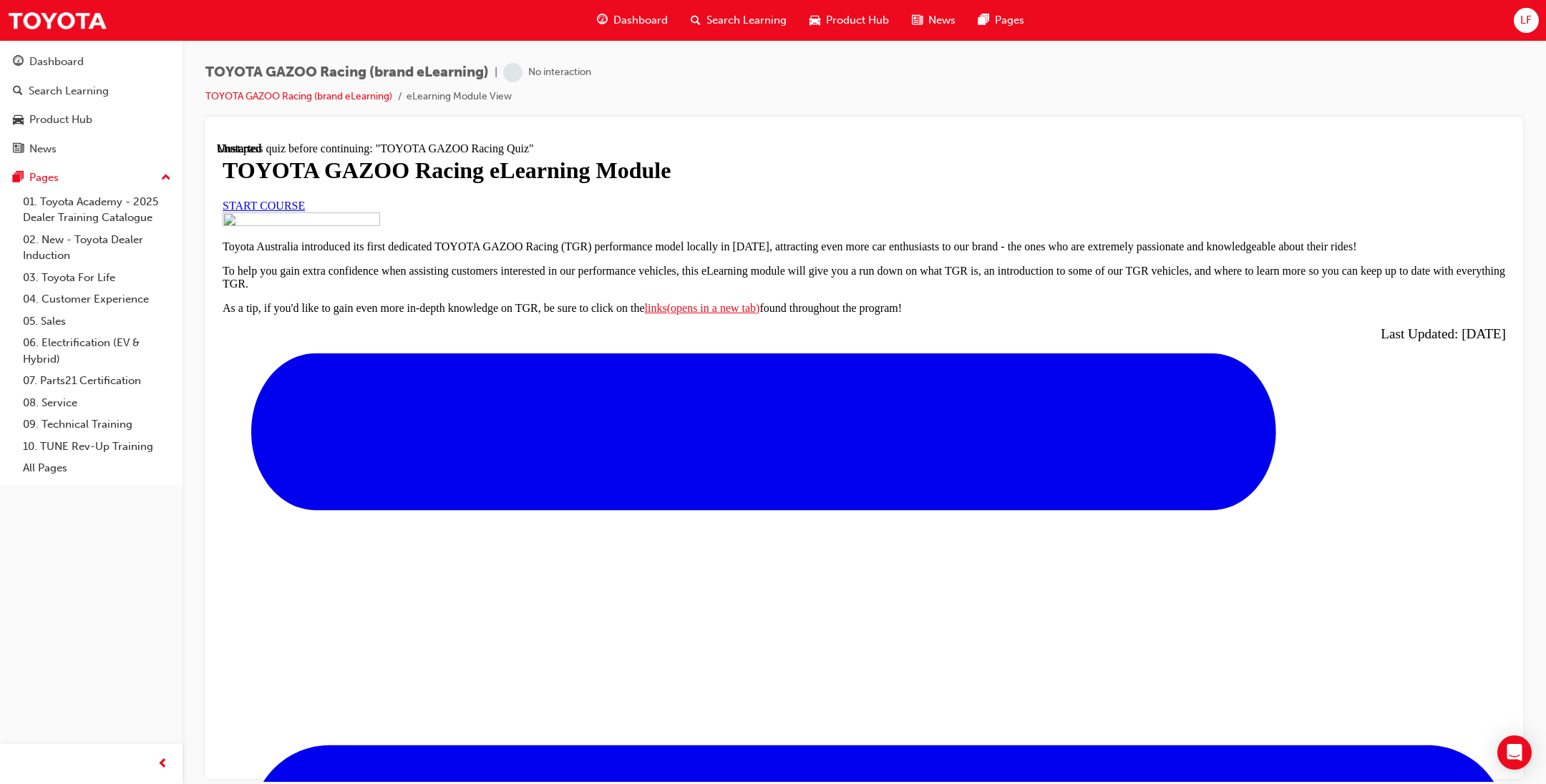
scroll to position [215, 0]
click at [669, 199] on div "START COURSE" at bounding box center [864, 205] width 1284 height 12
click at [305, 199] on link "START COURSE" at bounding box center [263, 205] width 82 height 12
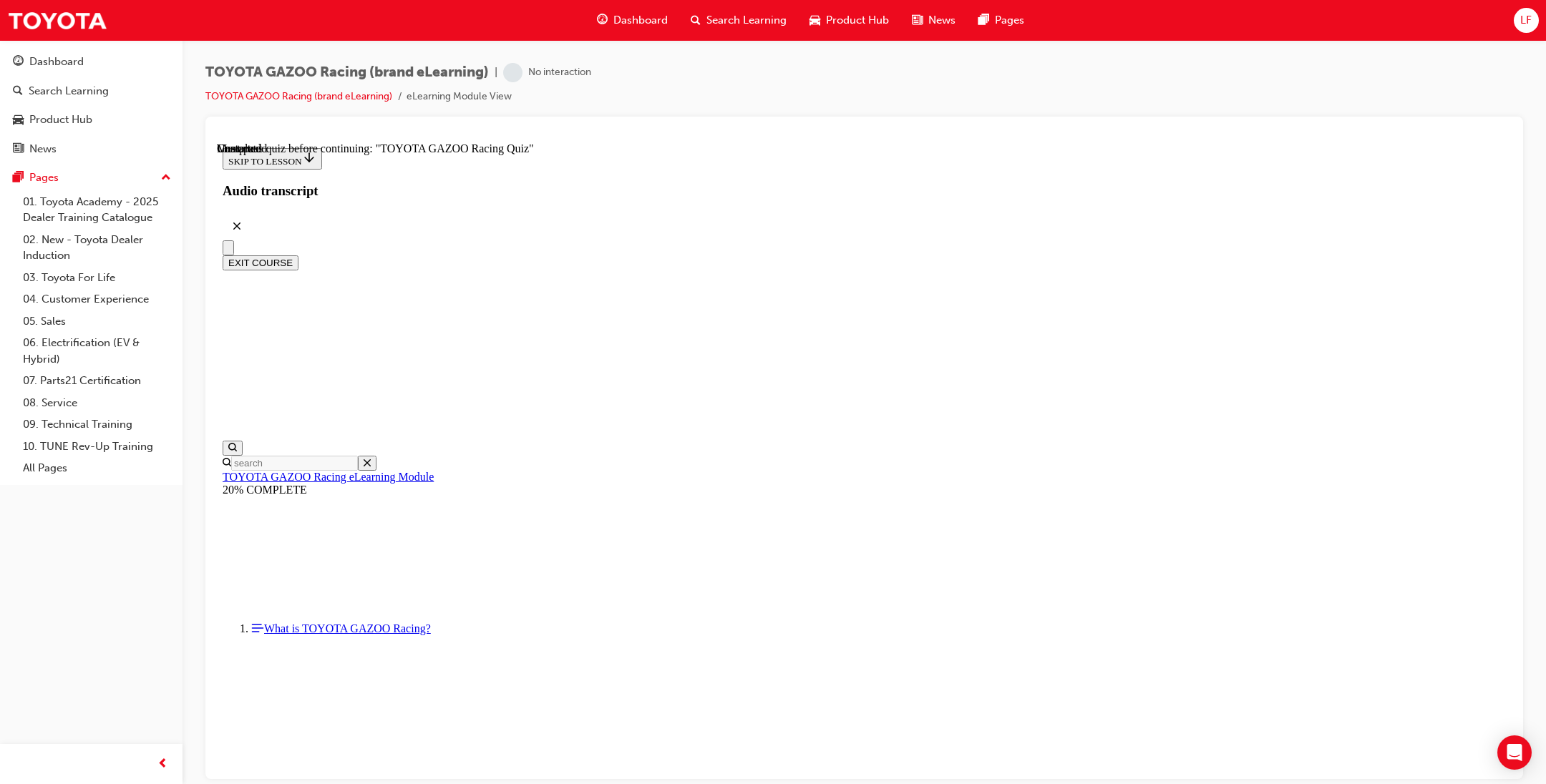
scroll to position [5098, 0]
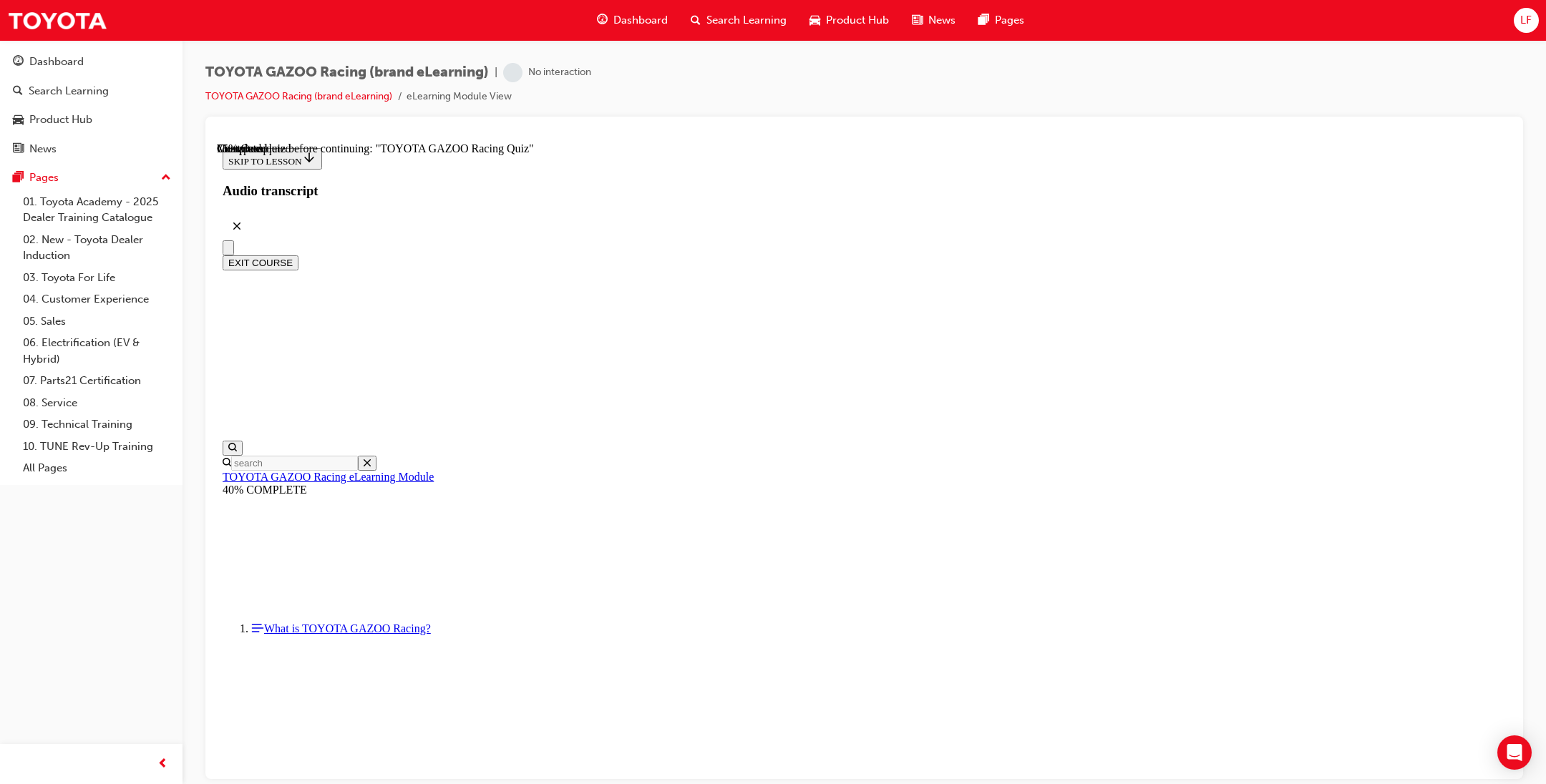
scroll to position [1064, 0]
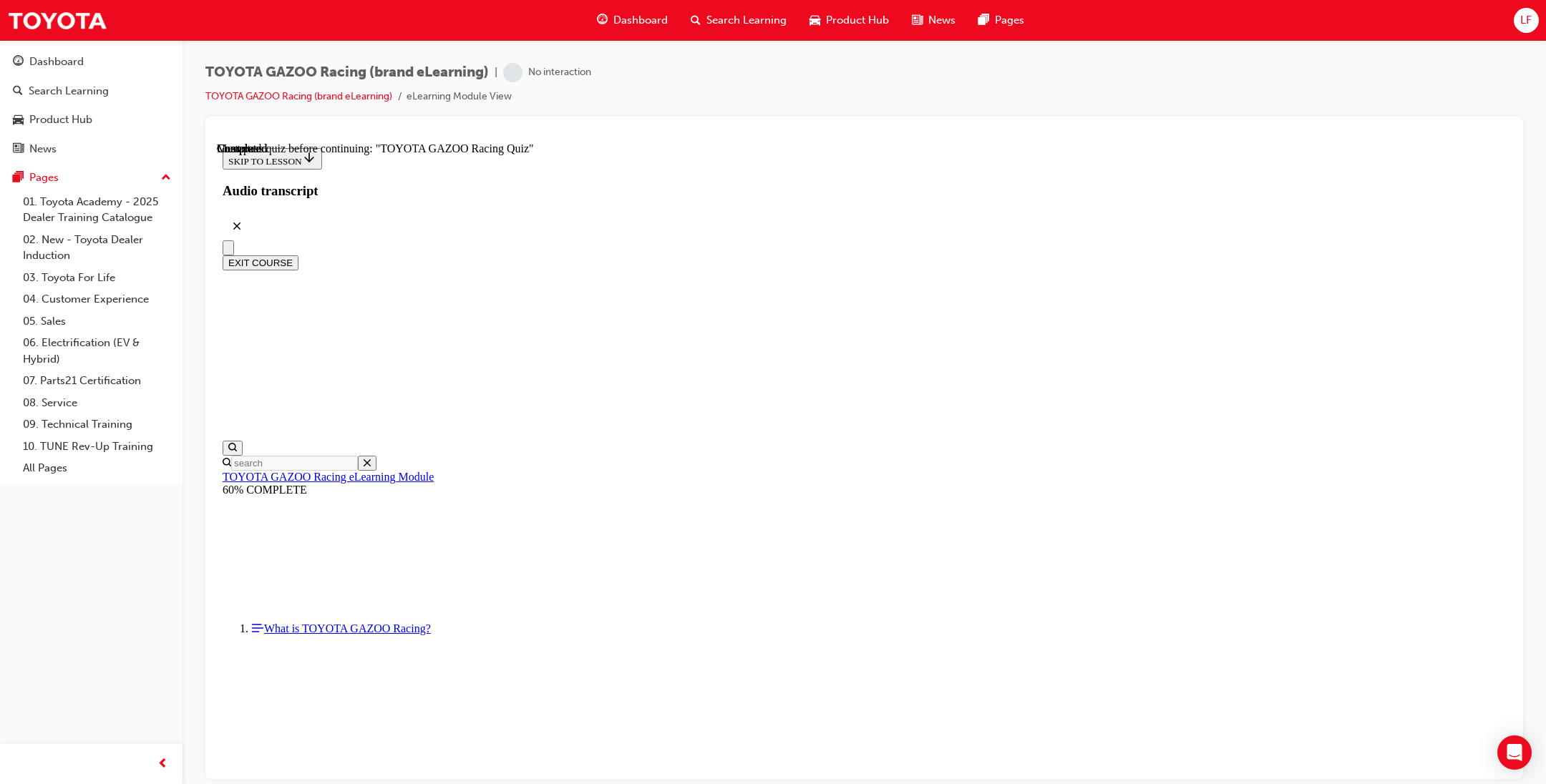
radio input "true"
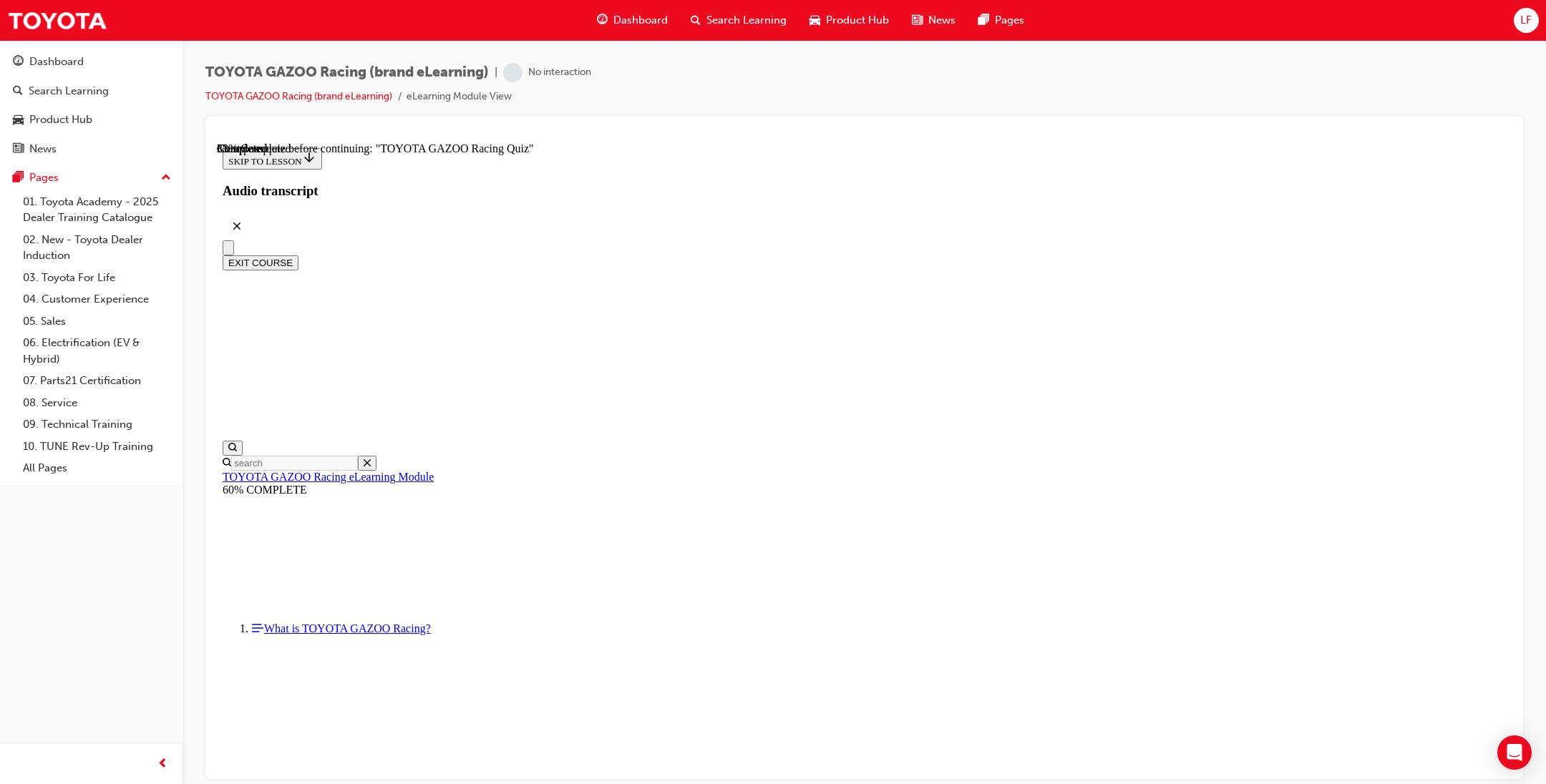
radio input "true"
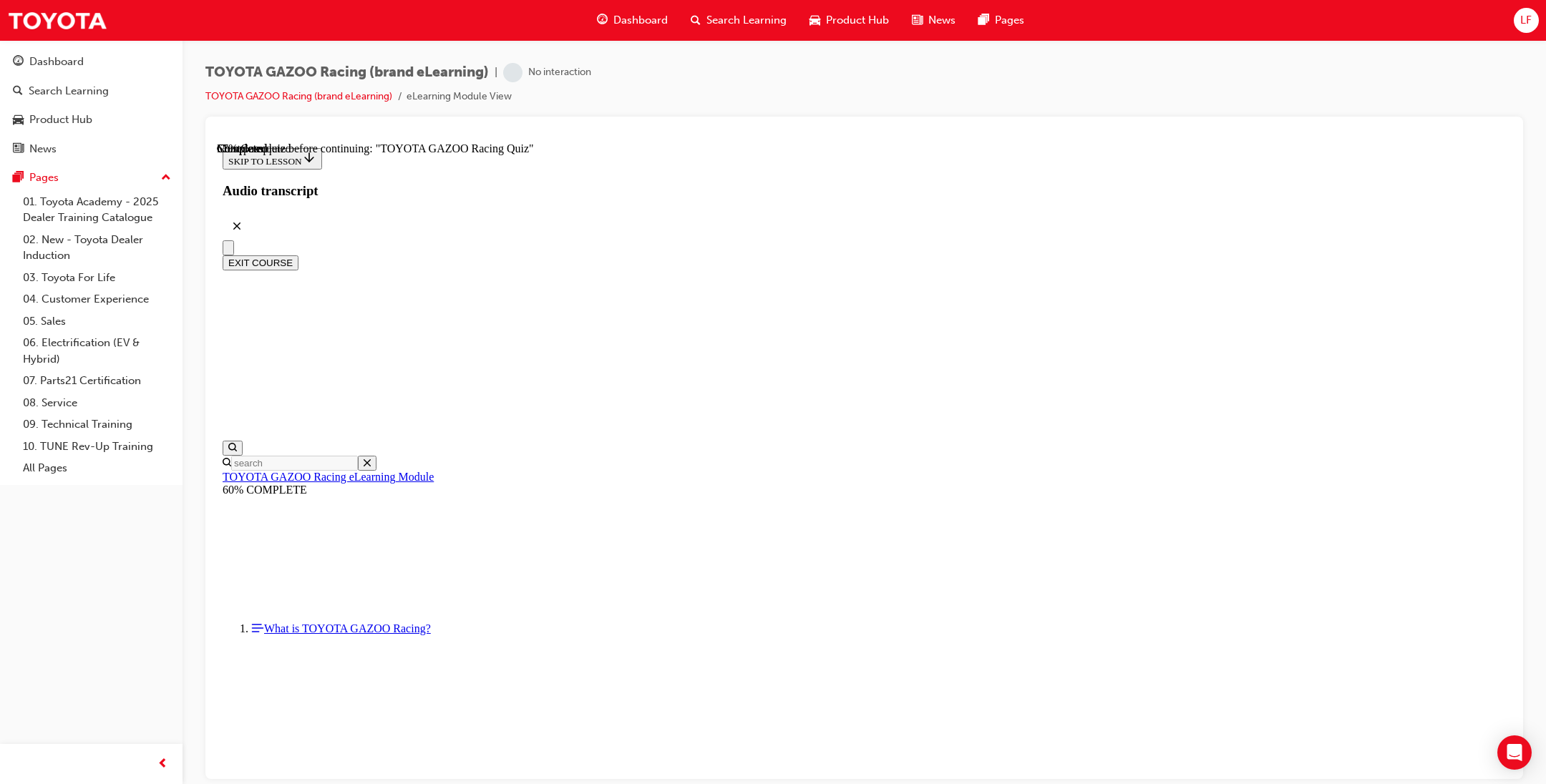
radio input "true"
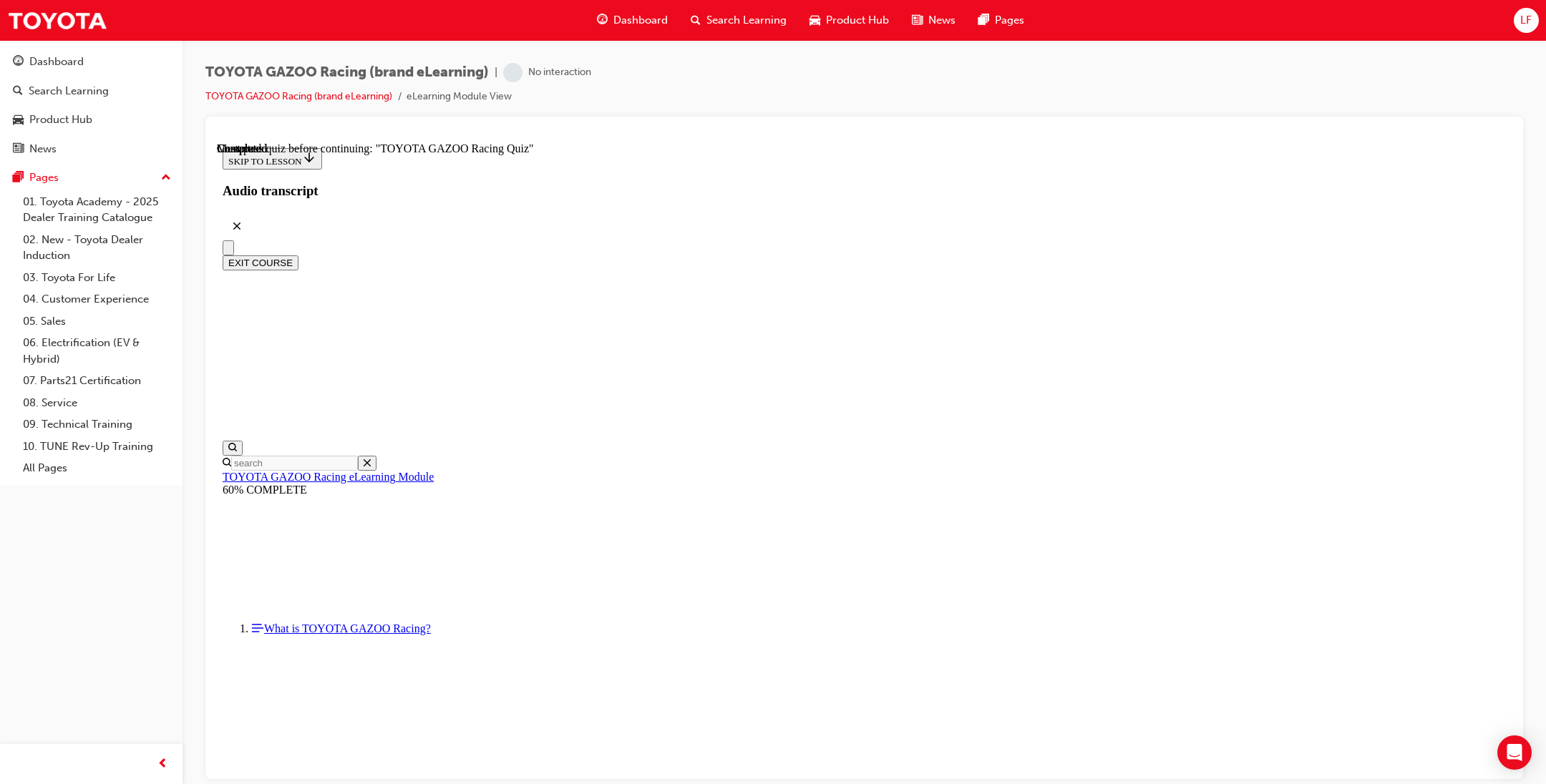
scroll to position [45, 0]
radio input "true"
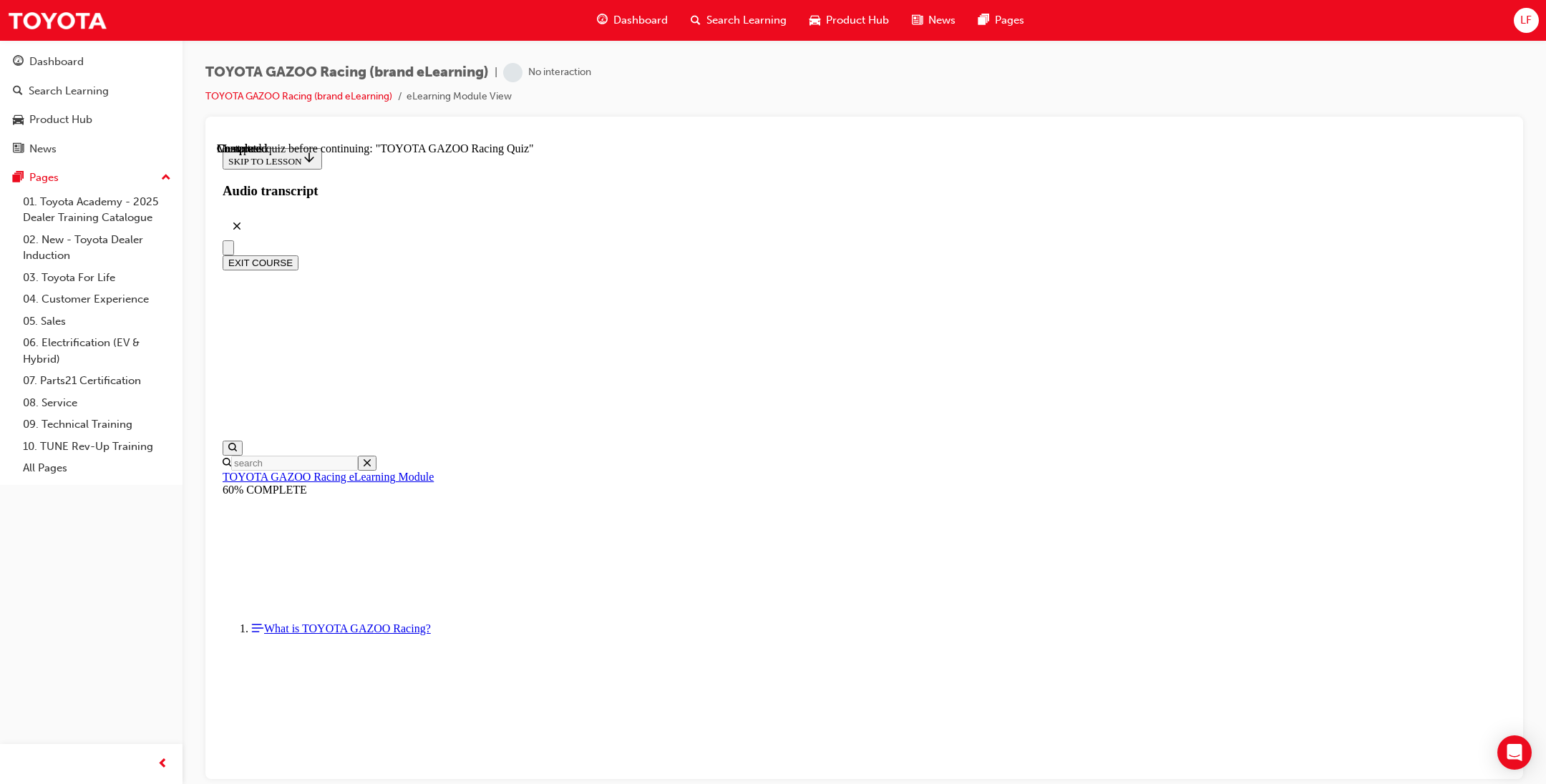
radio input "true"
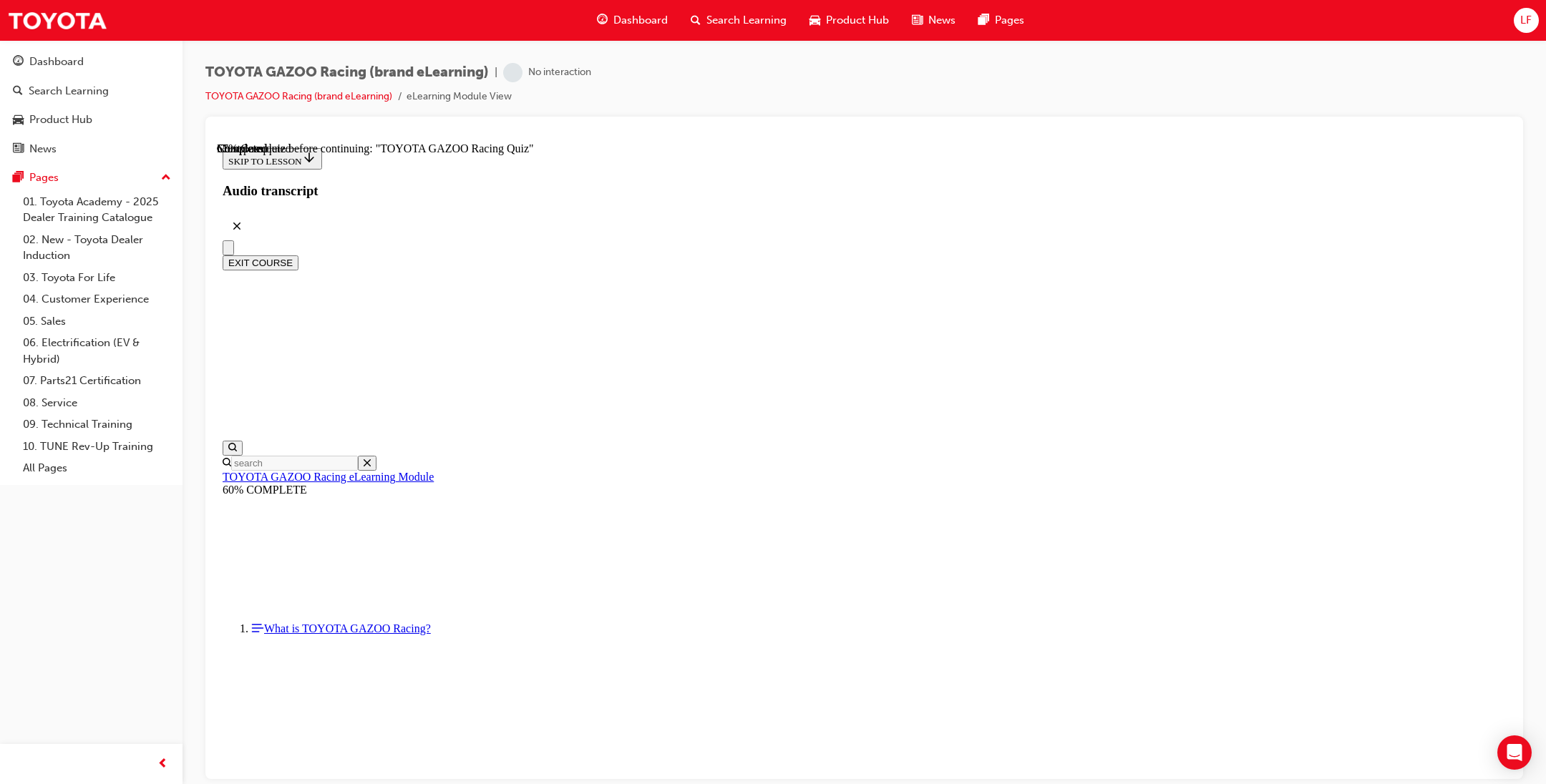
radio input "true"
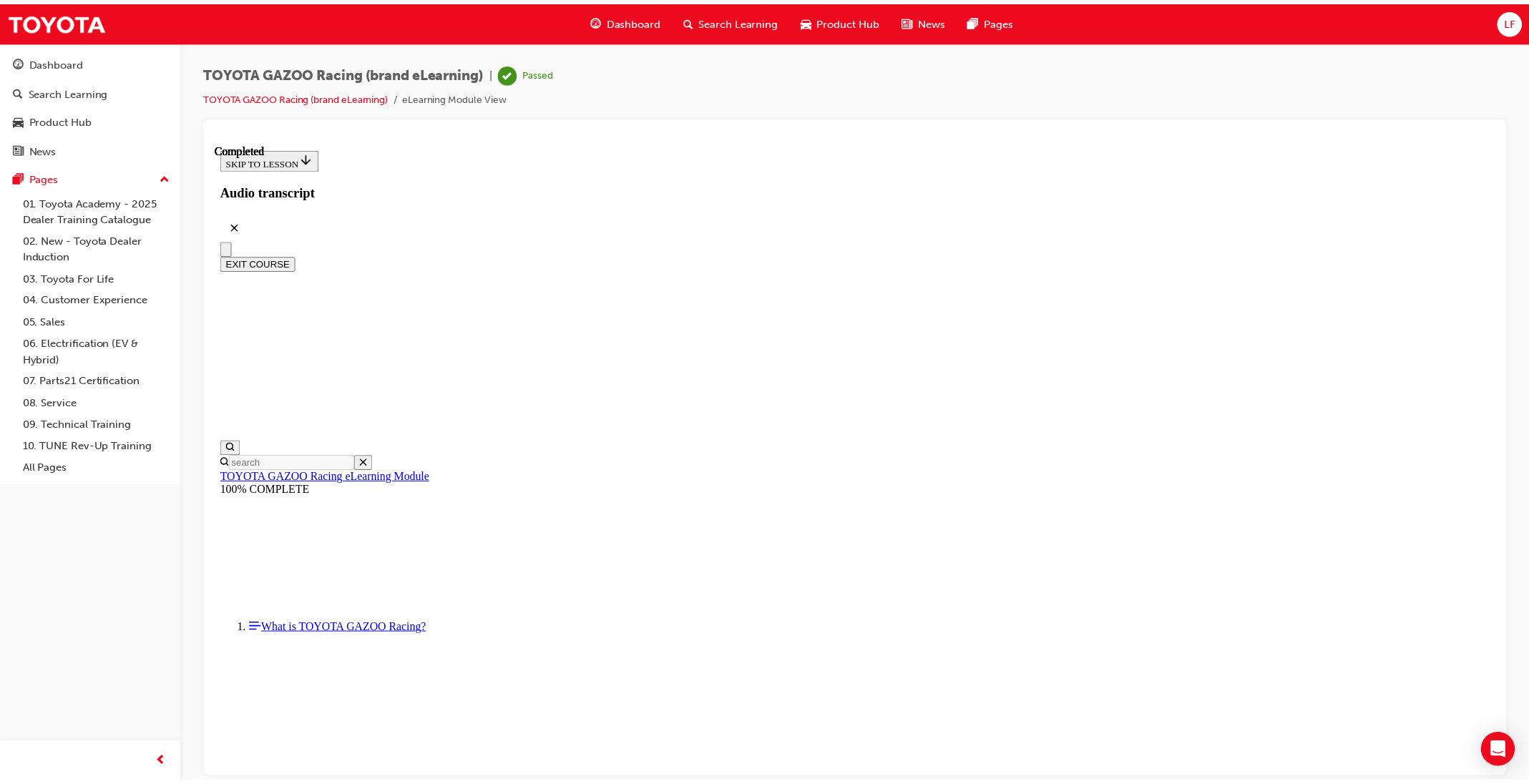
scroll to position [0, 0]
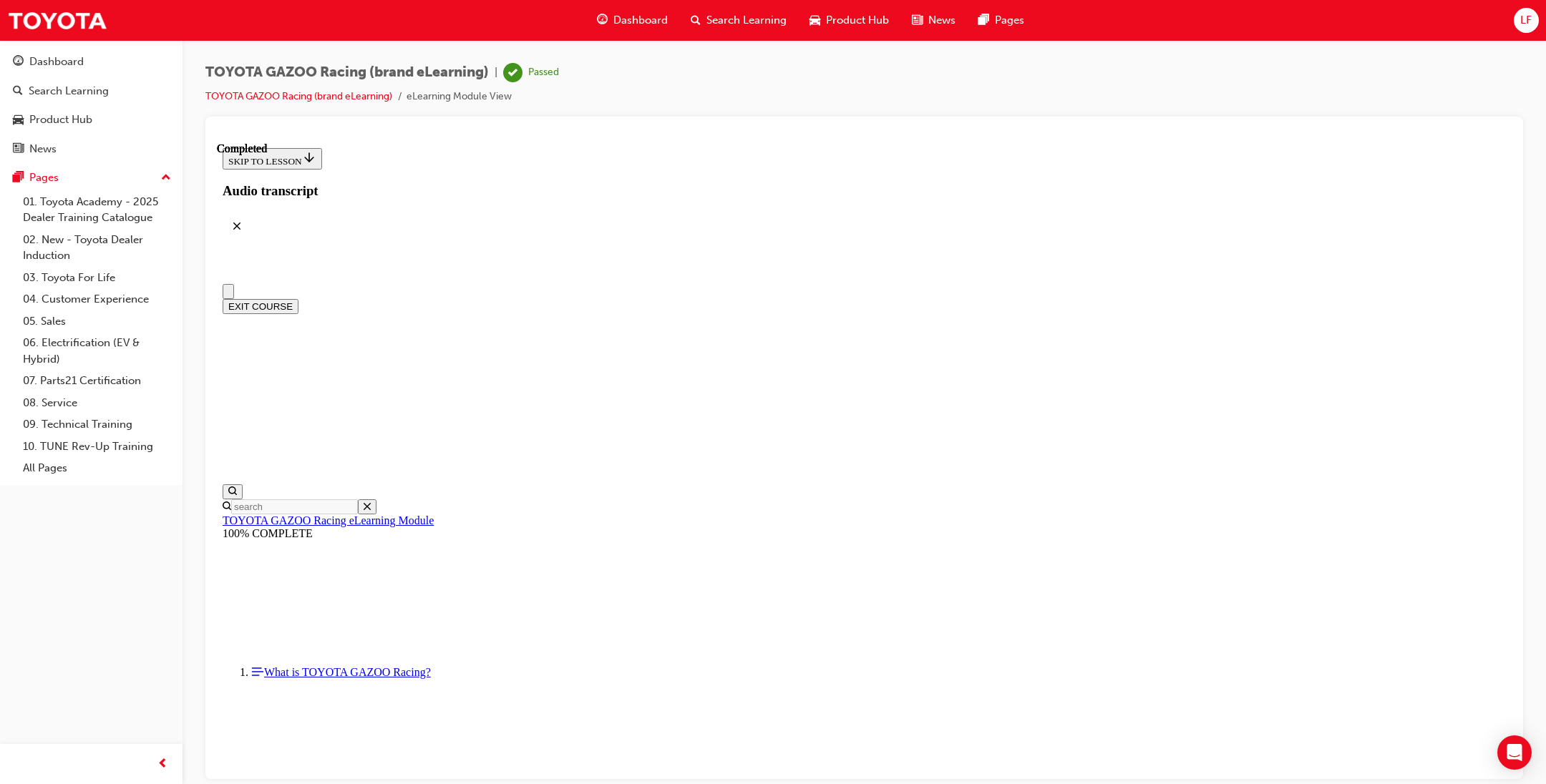
click at [28, 37] on div "Dashboard Search Learning Product Hub News Pages LF" at bounding box center [773, 20] width 1546 height 41
click at [37, 66] on div "Dashboard" at bounding box center [57, 62] width 55 height 16
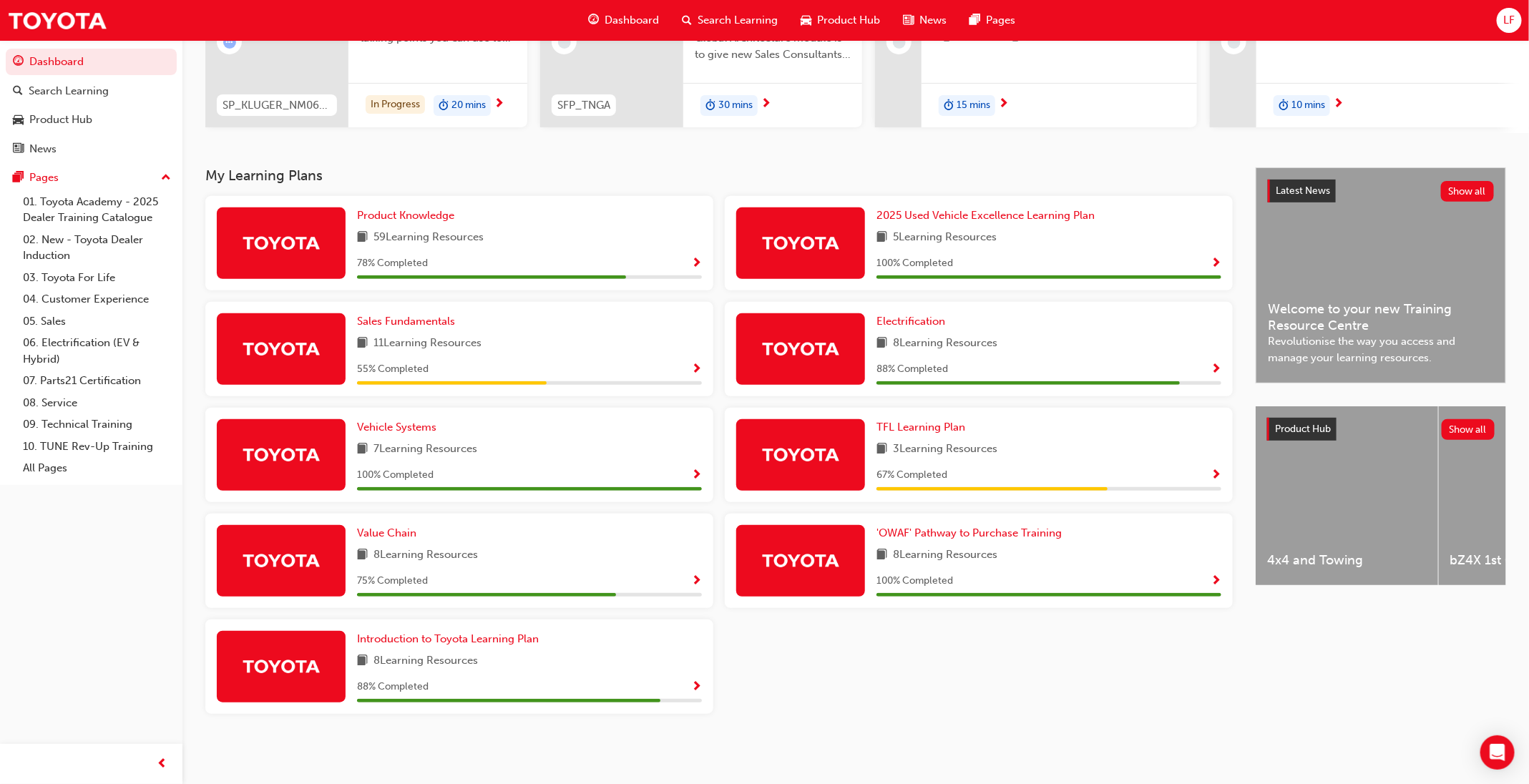
scroll to position [93, 0]
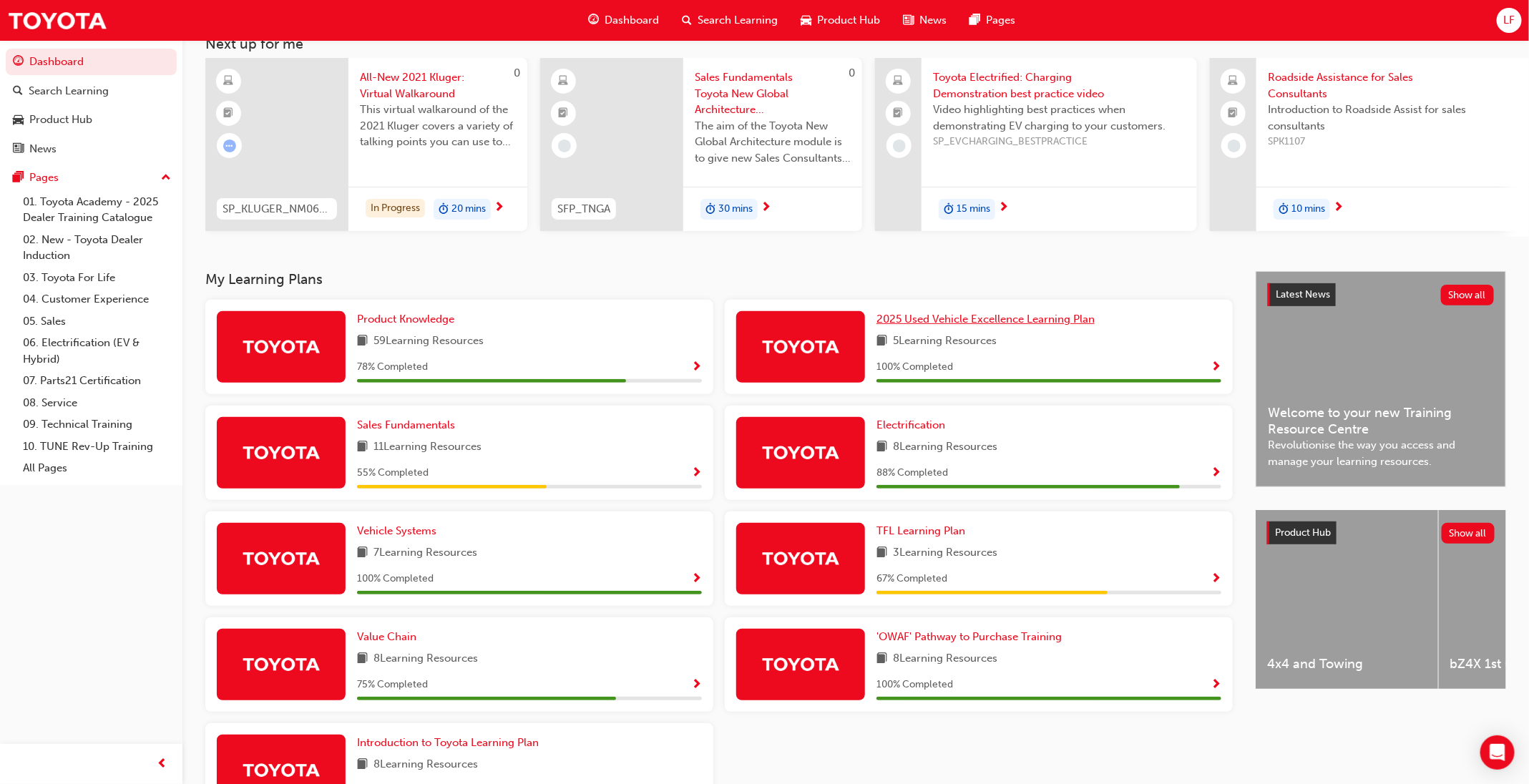
click at [886, 326] on span "2025 Used Vehicle Excellence Learning Plan" at bounding box center [985, 319] width 218 height 12
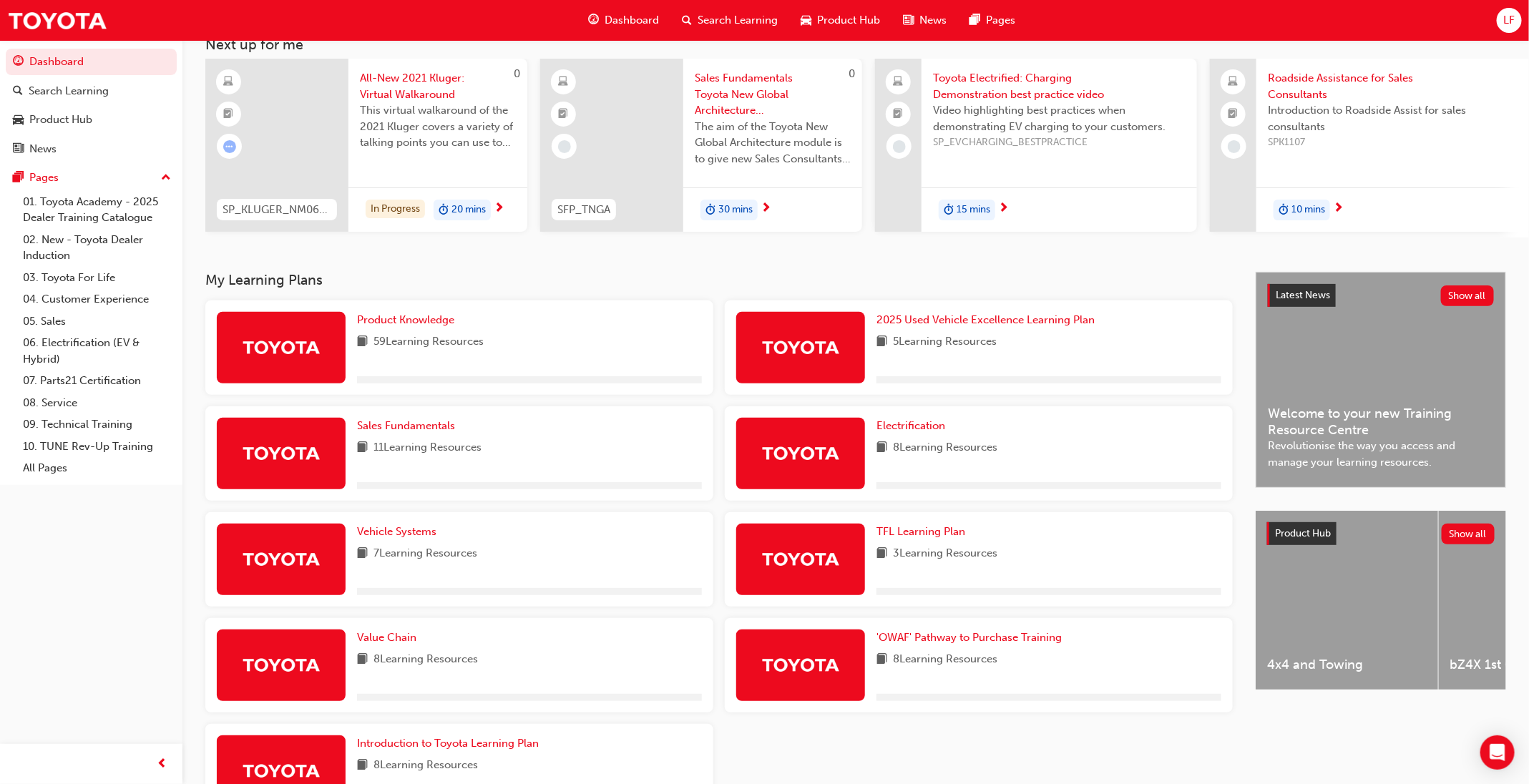
scroll to position [200, 0]
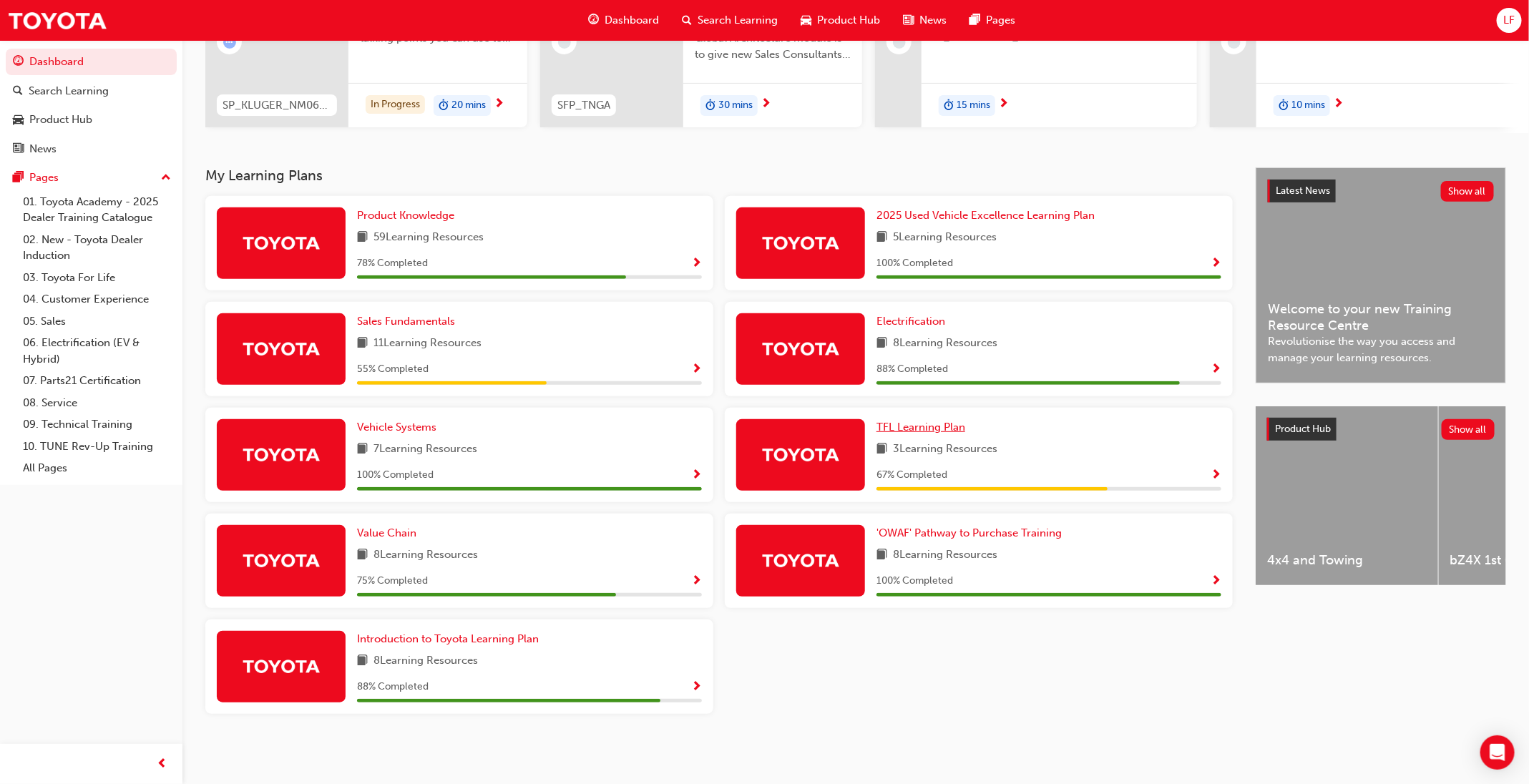
click at [942, 432] on span "TFL Learning Plan" at bounding box center [921, 427] width 89 height 12
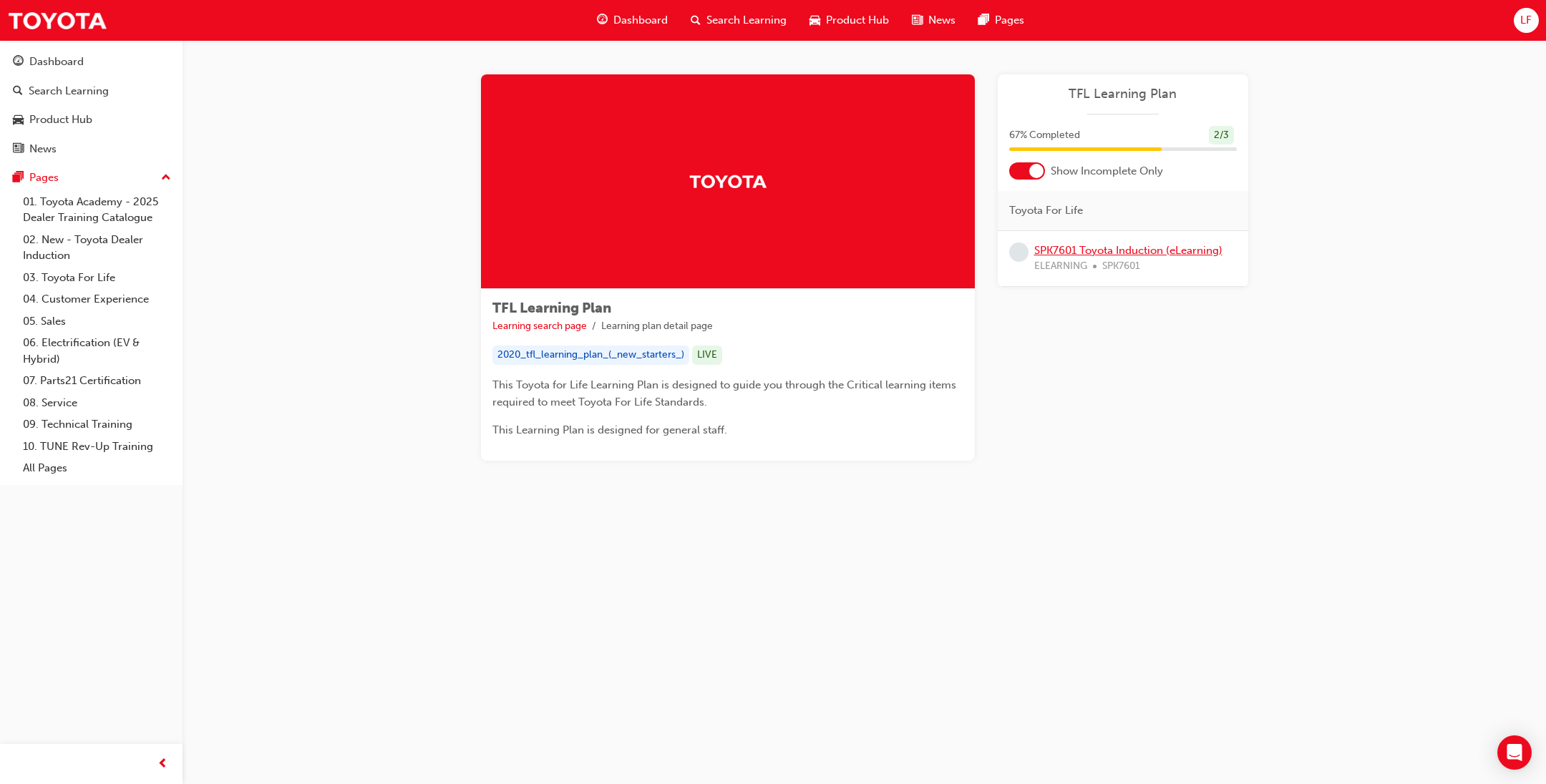
drag, startPoint x: 1099, startPoint y: 236, endPoint x: 1102, endPoint y: 253, distance: 17.3
click at [1101, 238] on div "SPK7601 Toyota Induction (eLearning) ELEARNING SPK7601" at bounding box center [1123, 258] width 251 height 55
click at [1102, 254] on link "SPK7601 Toyota Induction (eLearning)" at bounding box center [1128, 250] width 188 height 12
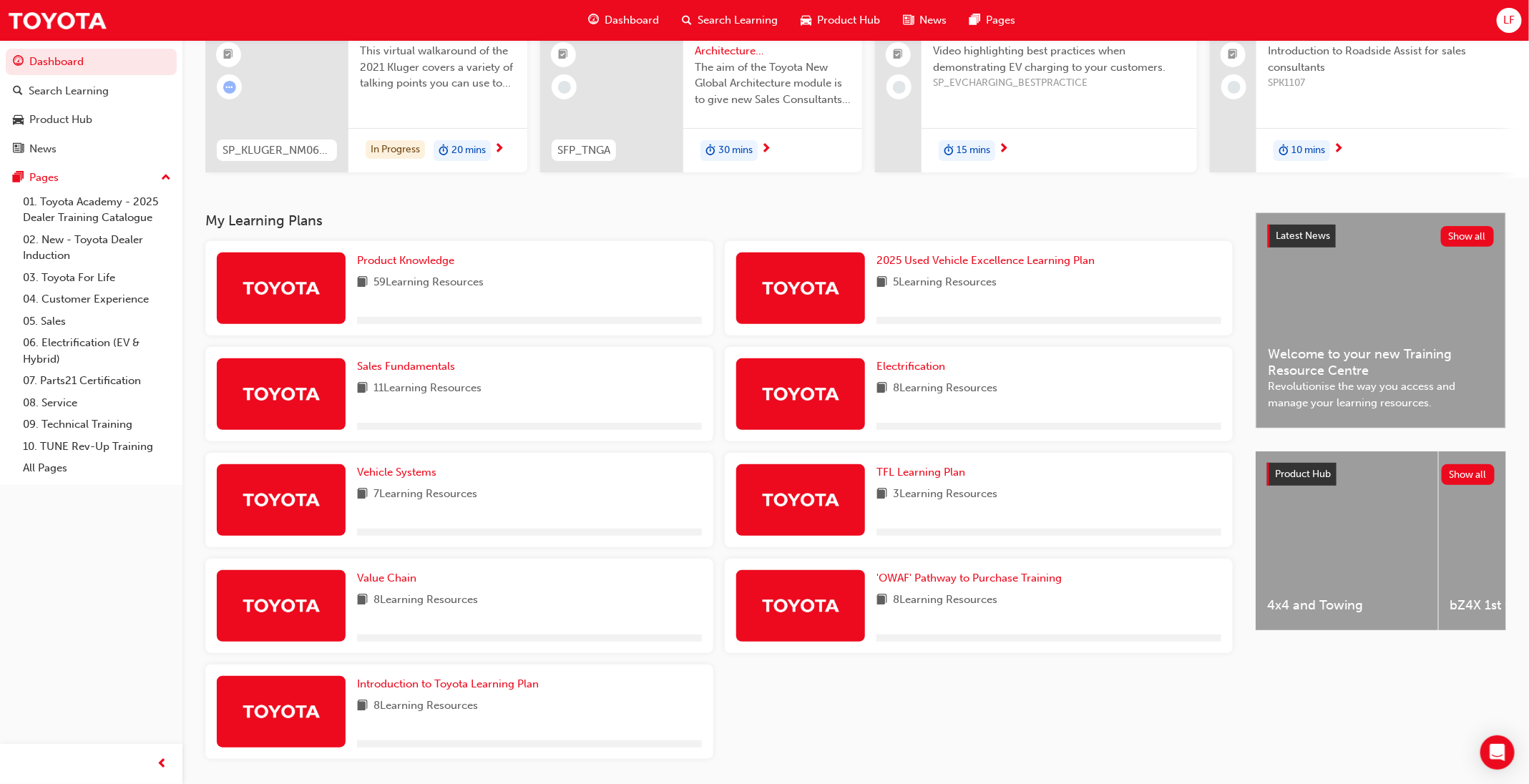
scroll to position [200, 0]
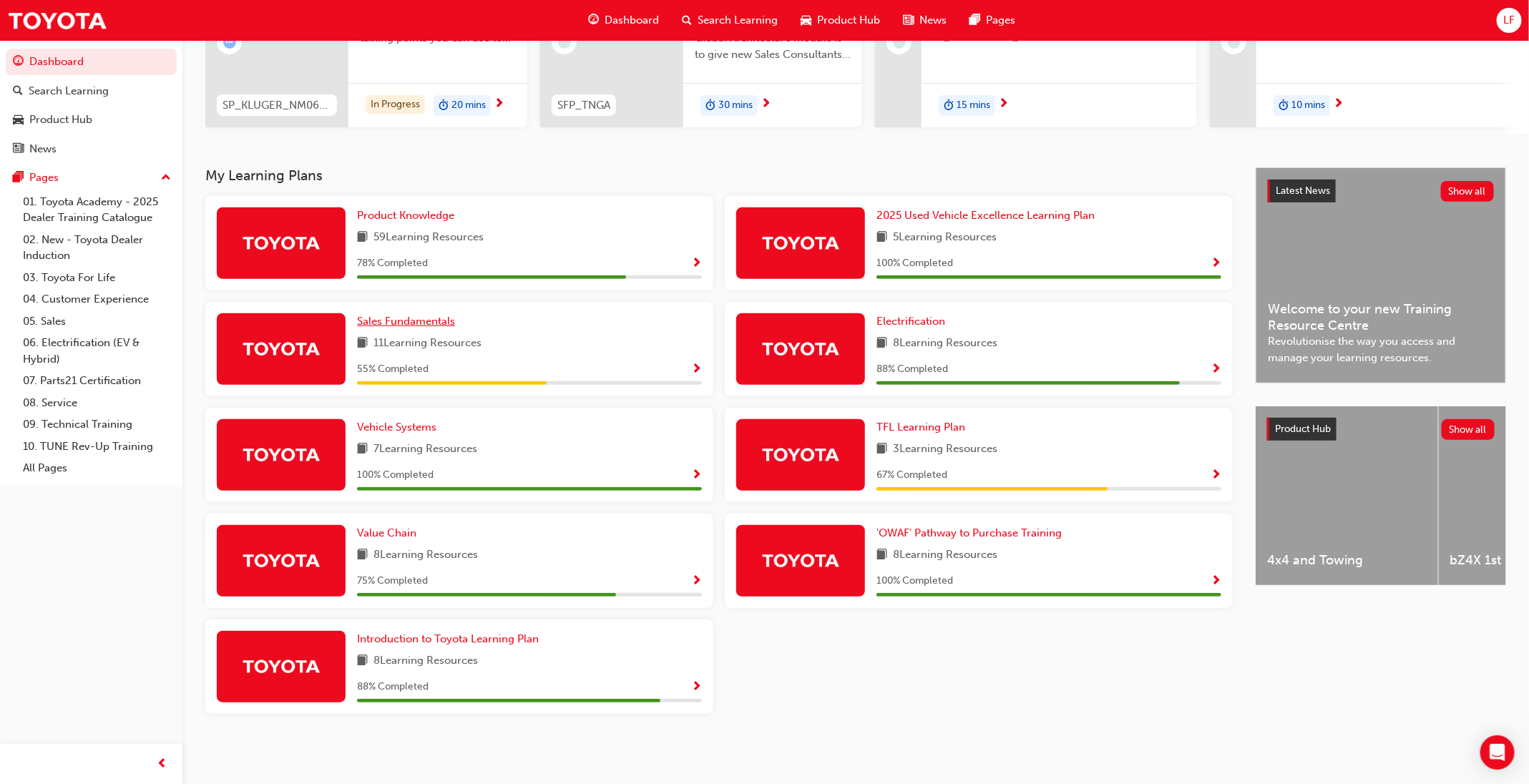
click at [428, 323] on span "Sales Fundamentals" at bounding box center [406, 321] width 98 height 12
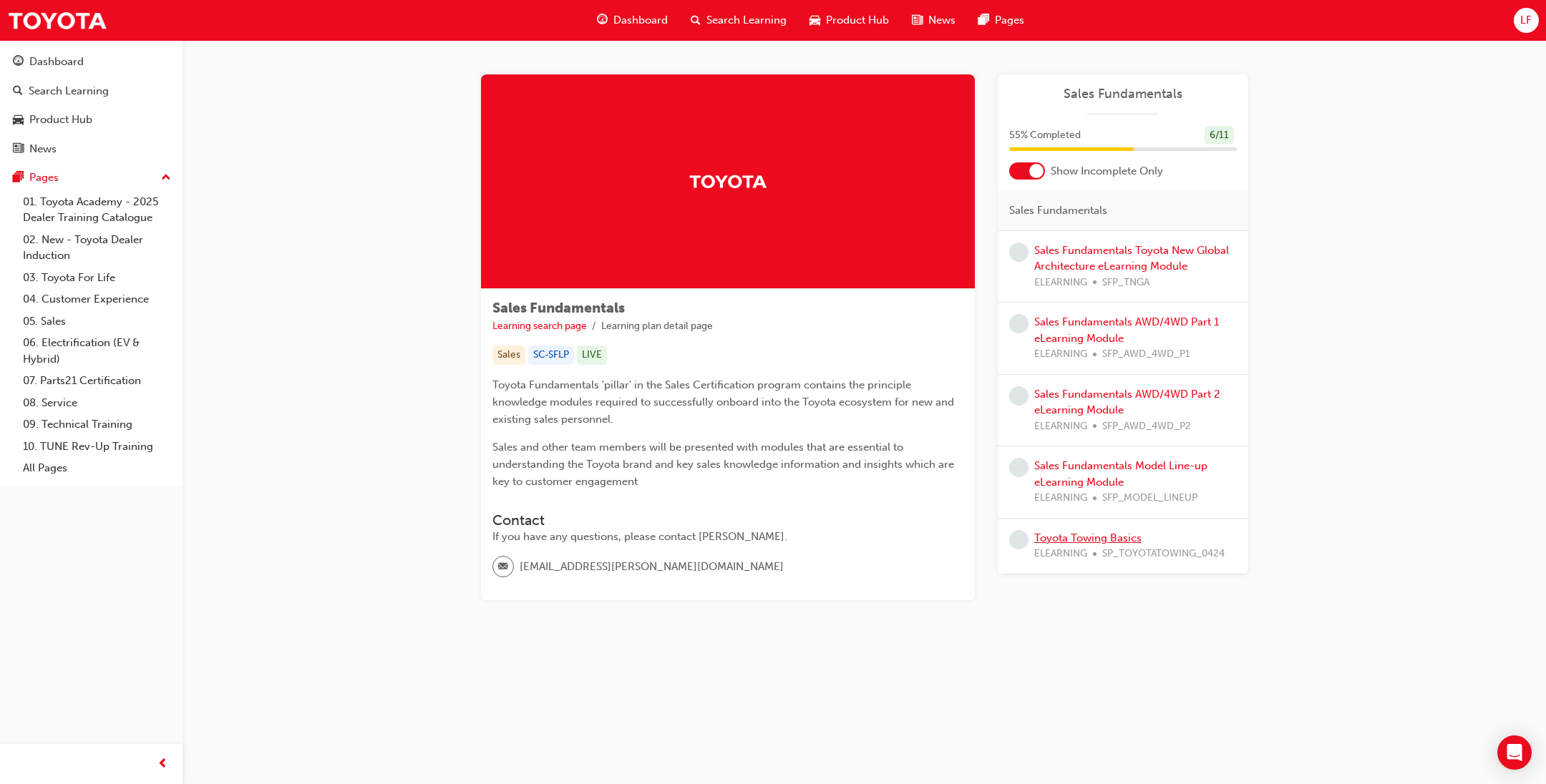
click at [1126, 532] on link "Toyota Towing Basics" at bounding box center [1087, 538] width 107 height 12
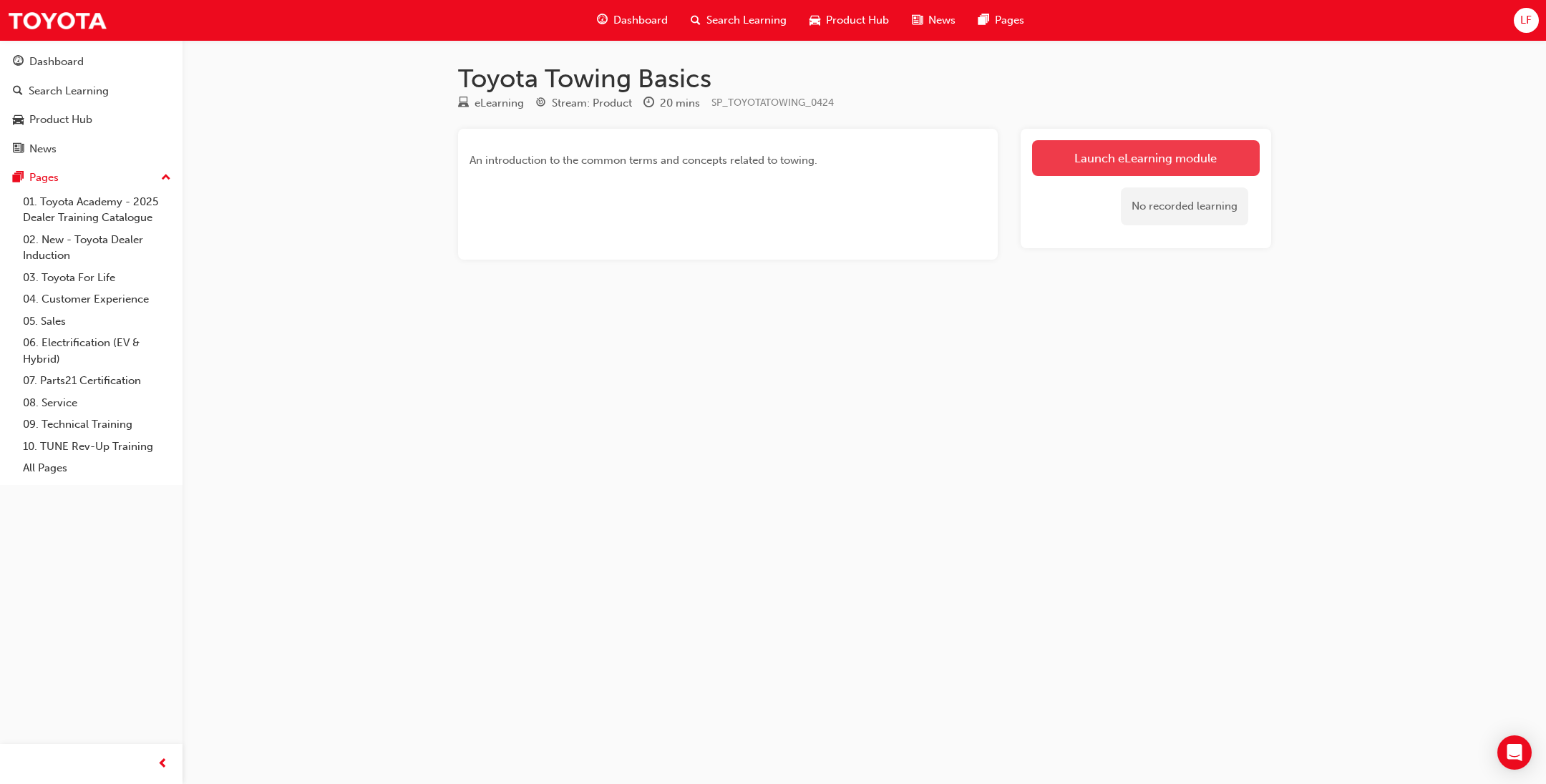
click at [1117, 155] on link "Launch eLearning module" at bounding box center [1145, 159] width 227 height 36
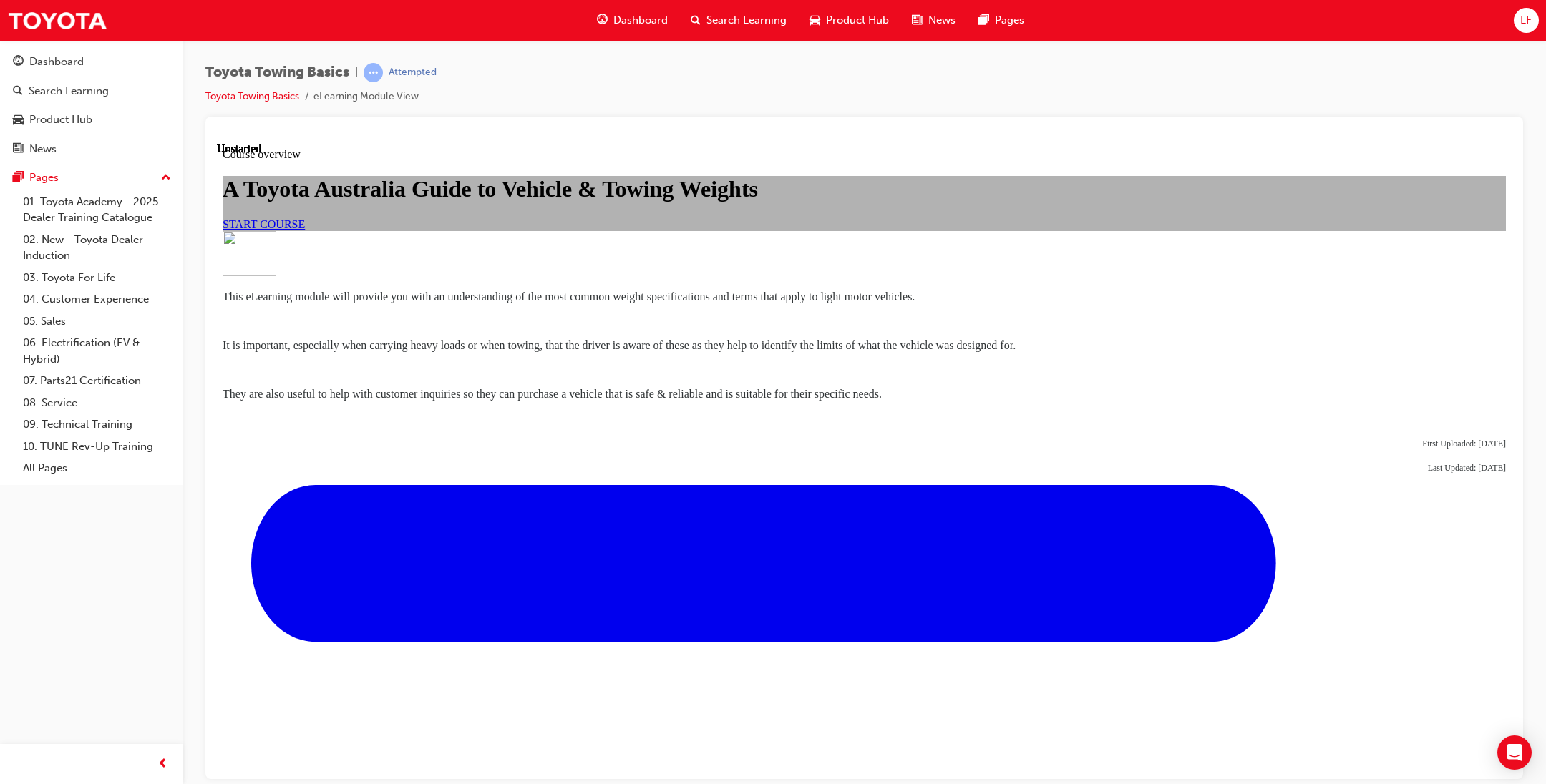
click at [305, 230] on link "START COURSE" at bounding box center [263, 223] width 82 height 12
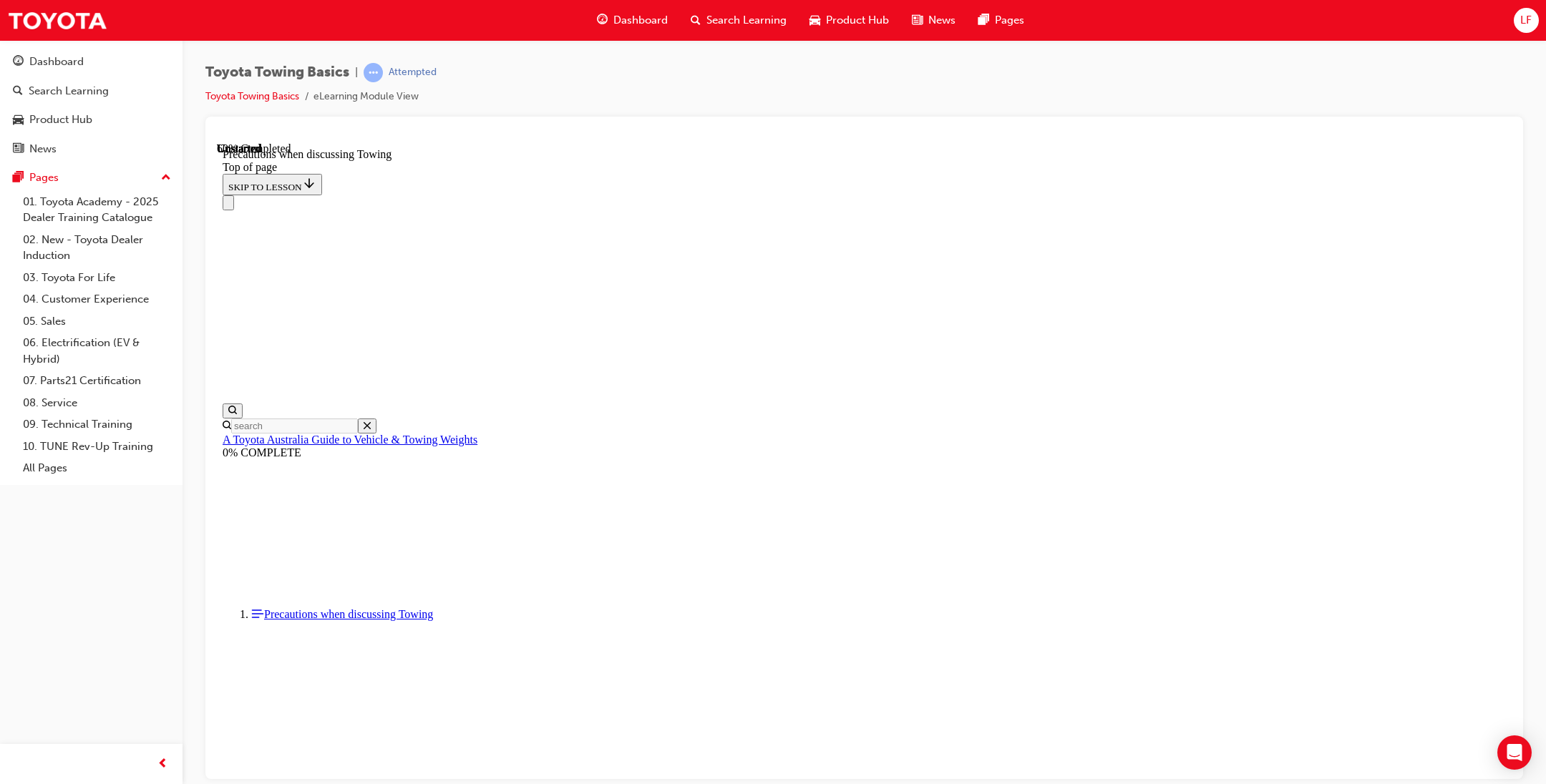
scroll to position [903, 0]
drag, startPoint x: 689, startPoint y: 547, endPoint x: 695, endPoint y: 572, distance: 25.7
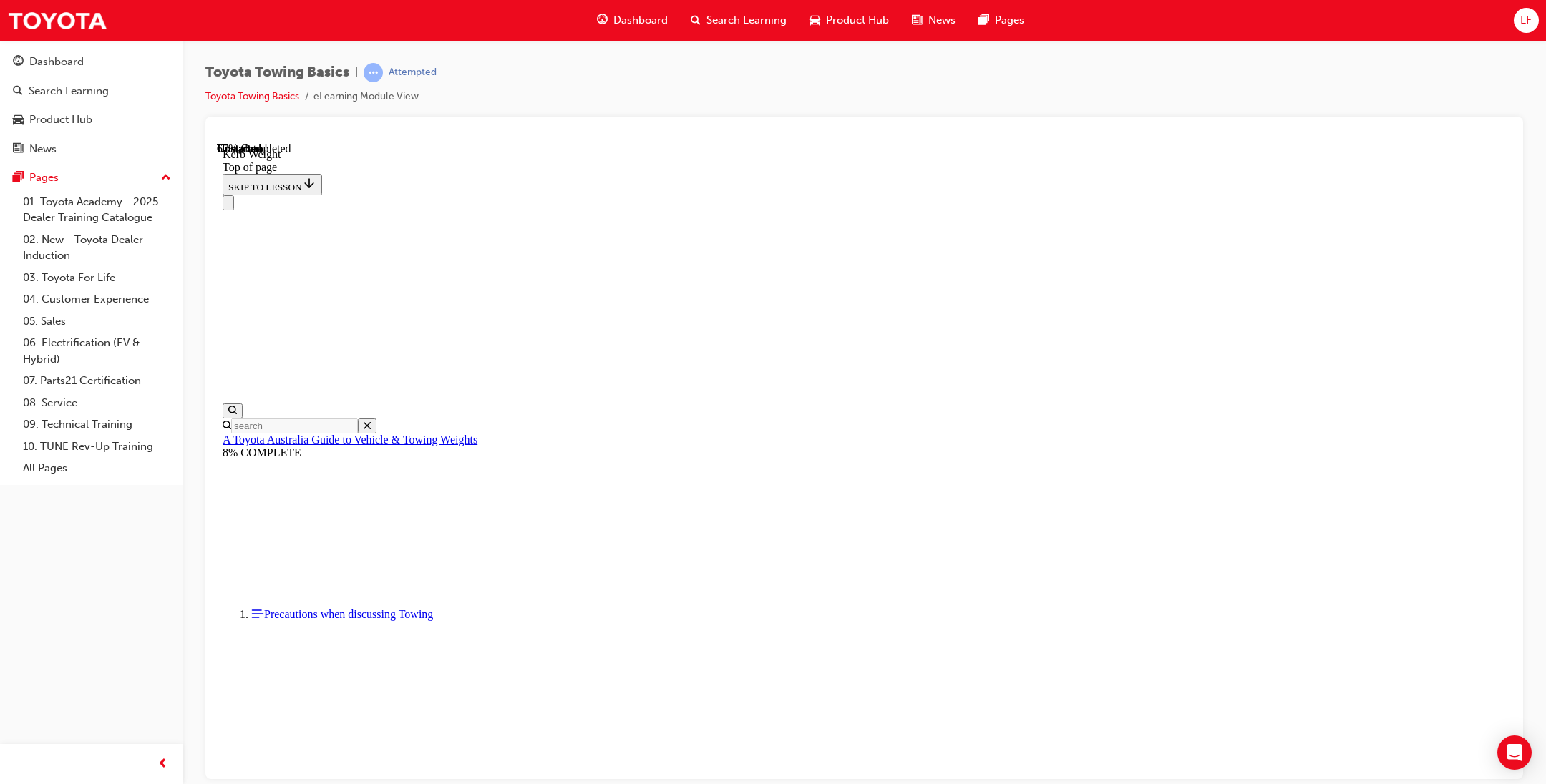
scroll to position [376, 0]
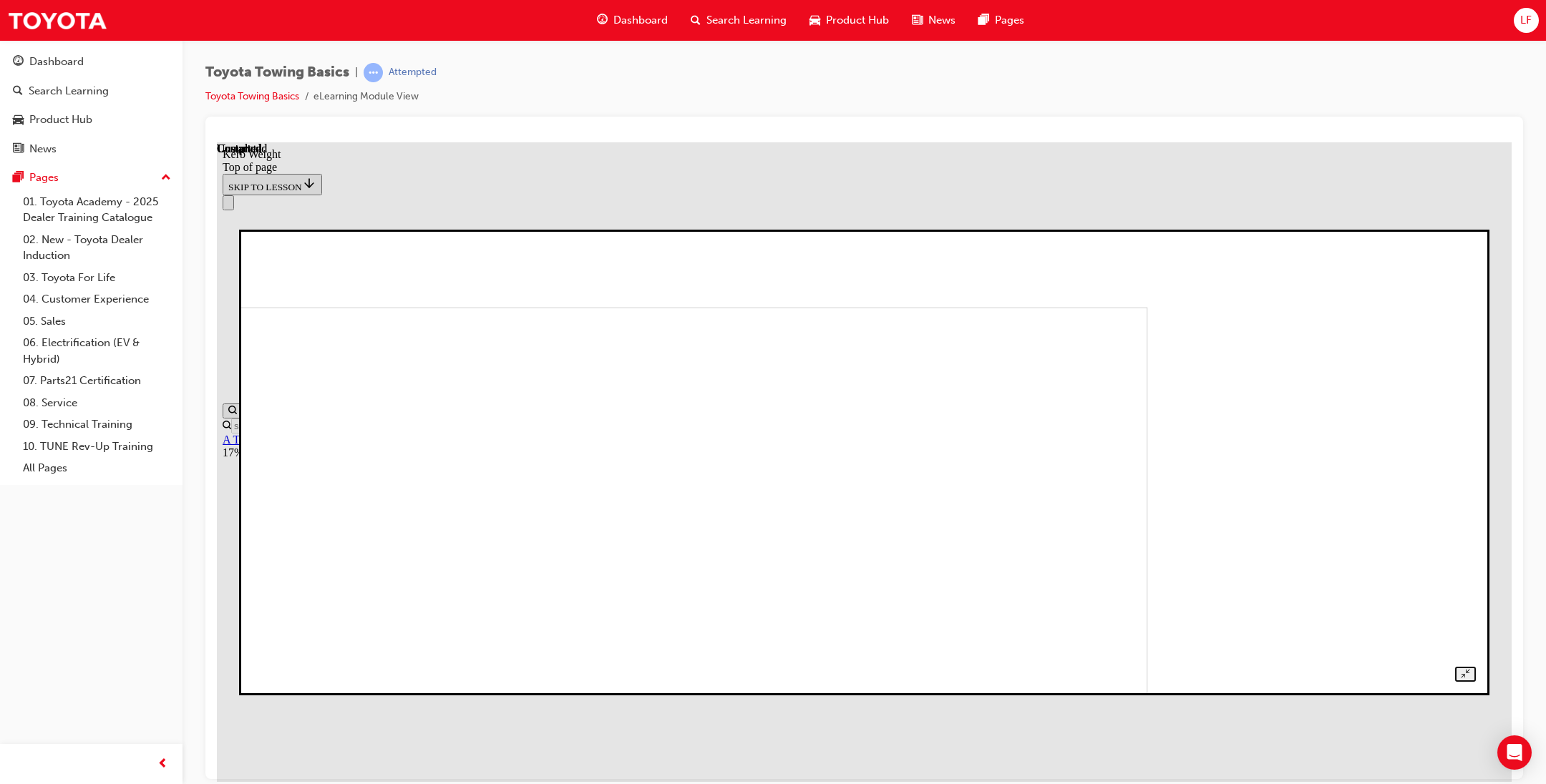
click at [662, 554] on img at bounding box center [545, 523] width 1202 height 434
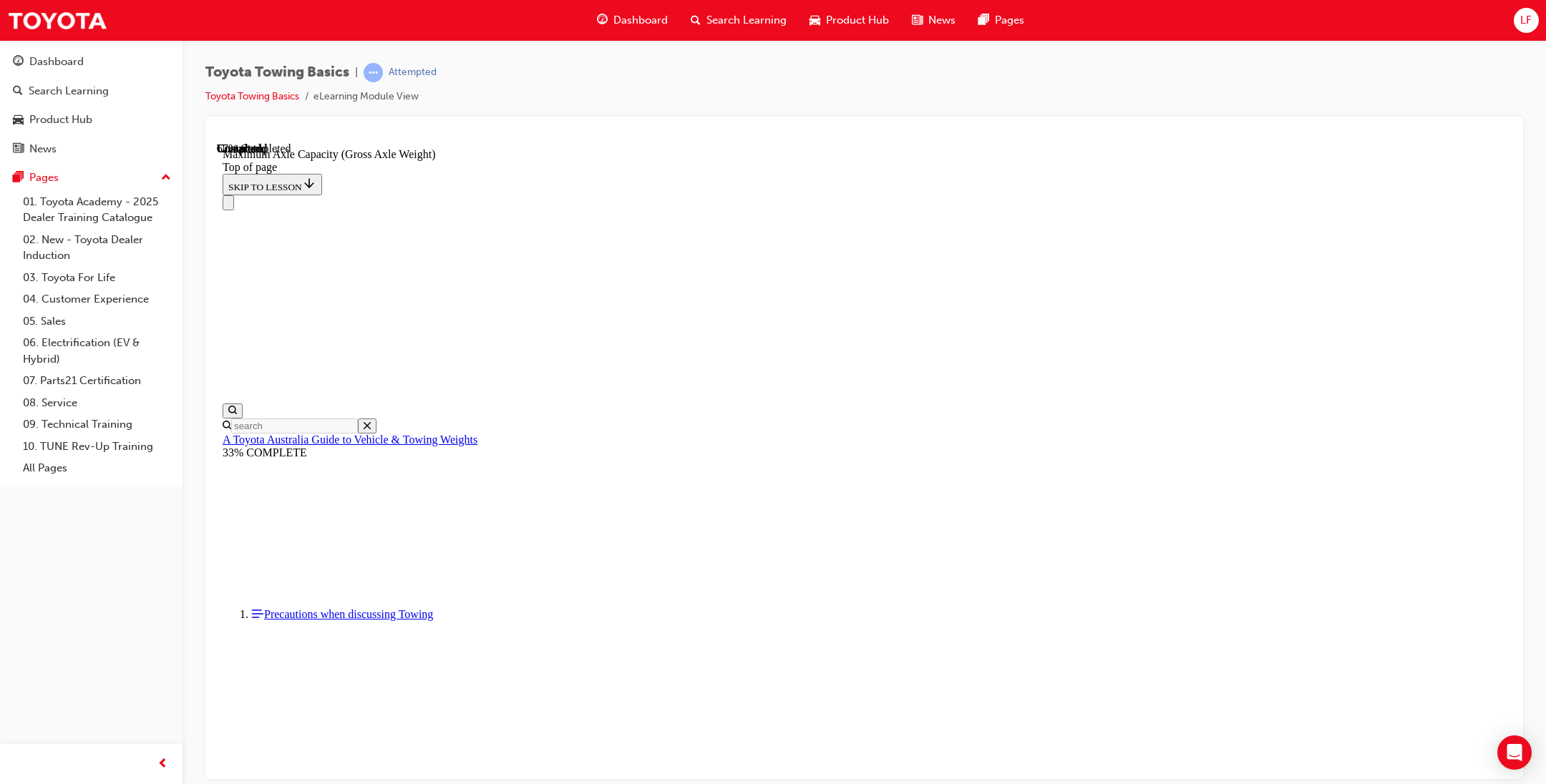
scroll to position [1114, 0]
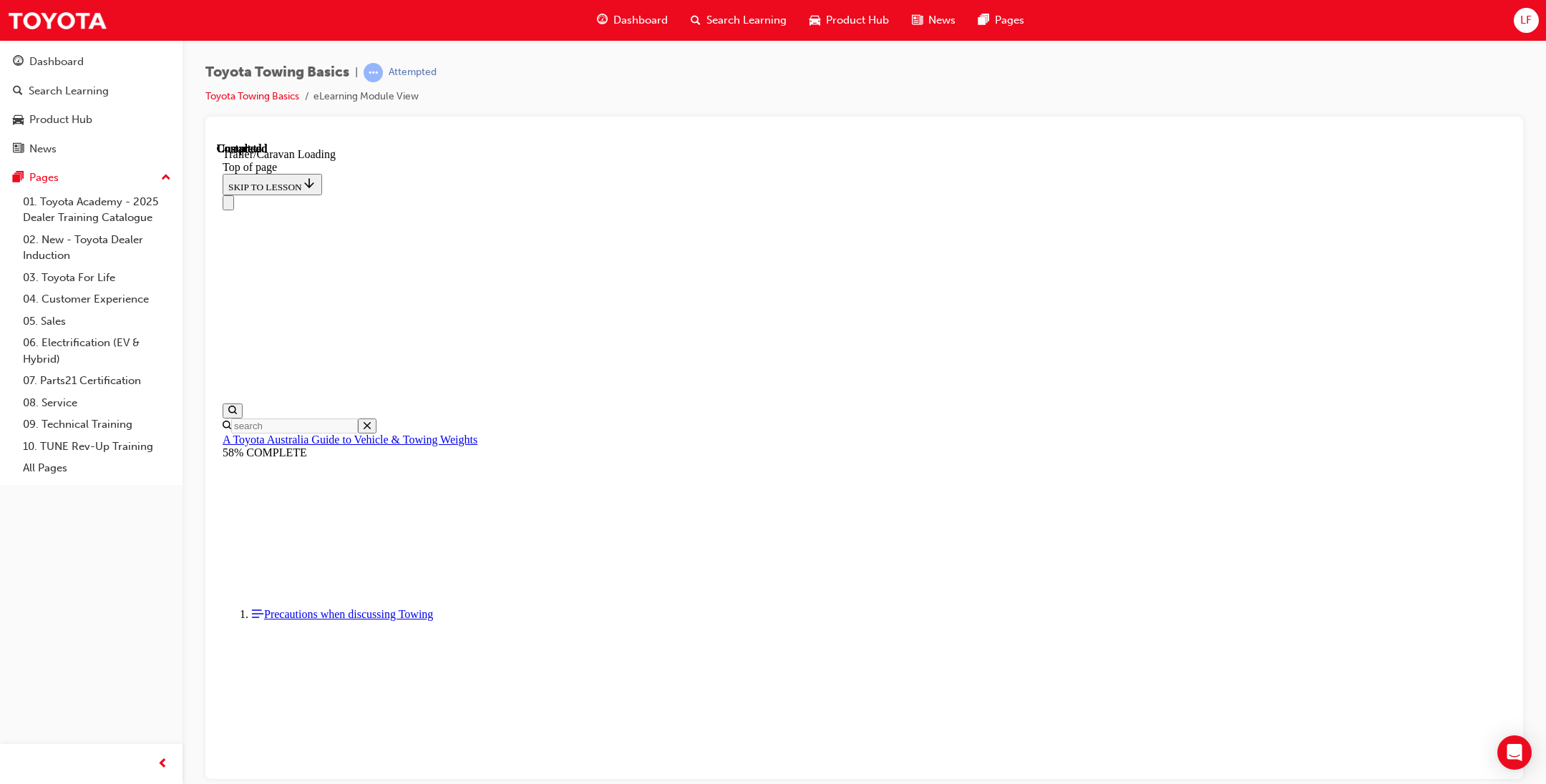
drag, startPoint x: 1213, startPoint y: 925, endPoint x: 996, endPoint y: 760, distance: 272.6
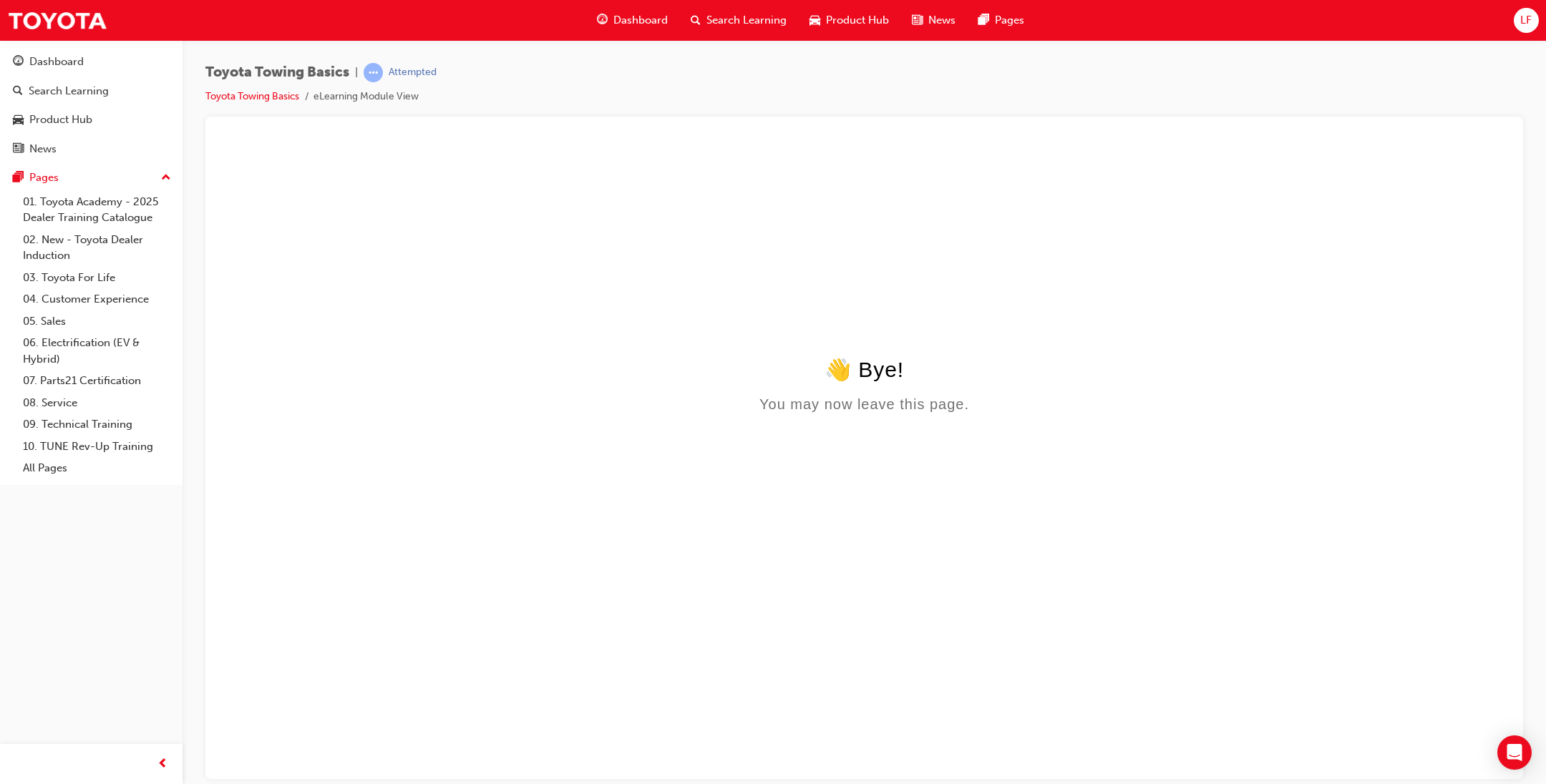
scroll to position [0, 0]
click at [844, 408] on div "You may now leave this page." at bounding box center [864, 404] width 1284 height 16
click at [263, 77] on span "Toyota Towing Basics" at bounding box center [277, 72] width 144 height 16
click at [264, 98] on link "Toyota Towing Basics" at bounding box center [252, 96] width 94 height 12
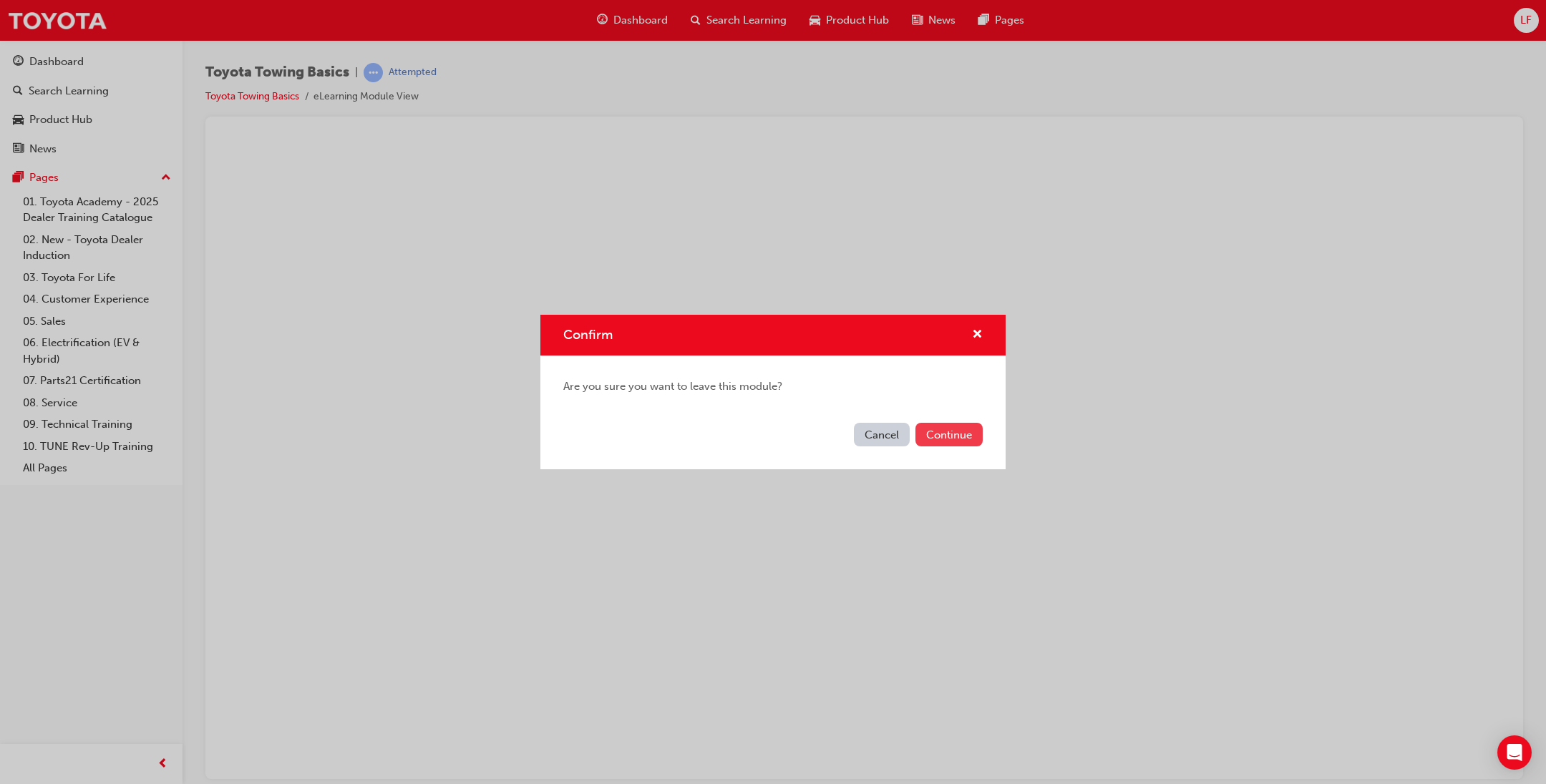
click at [953, 441] on button "Continue" at bounding box center [949, 434] width 67 height 23
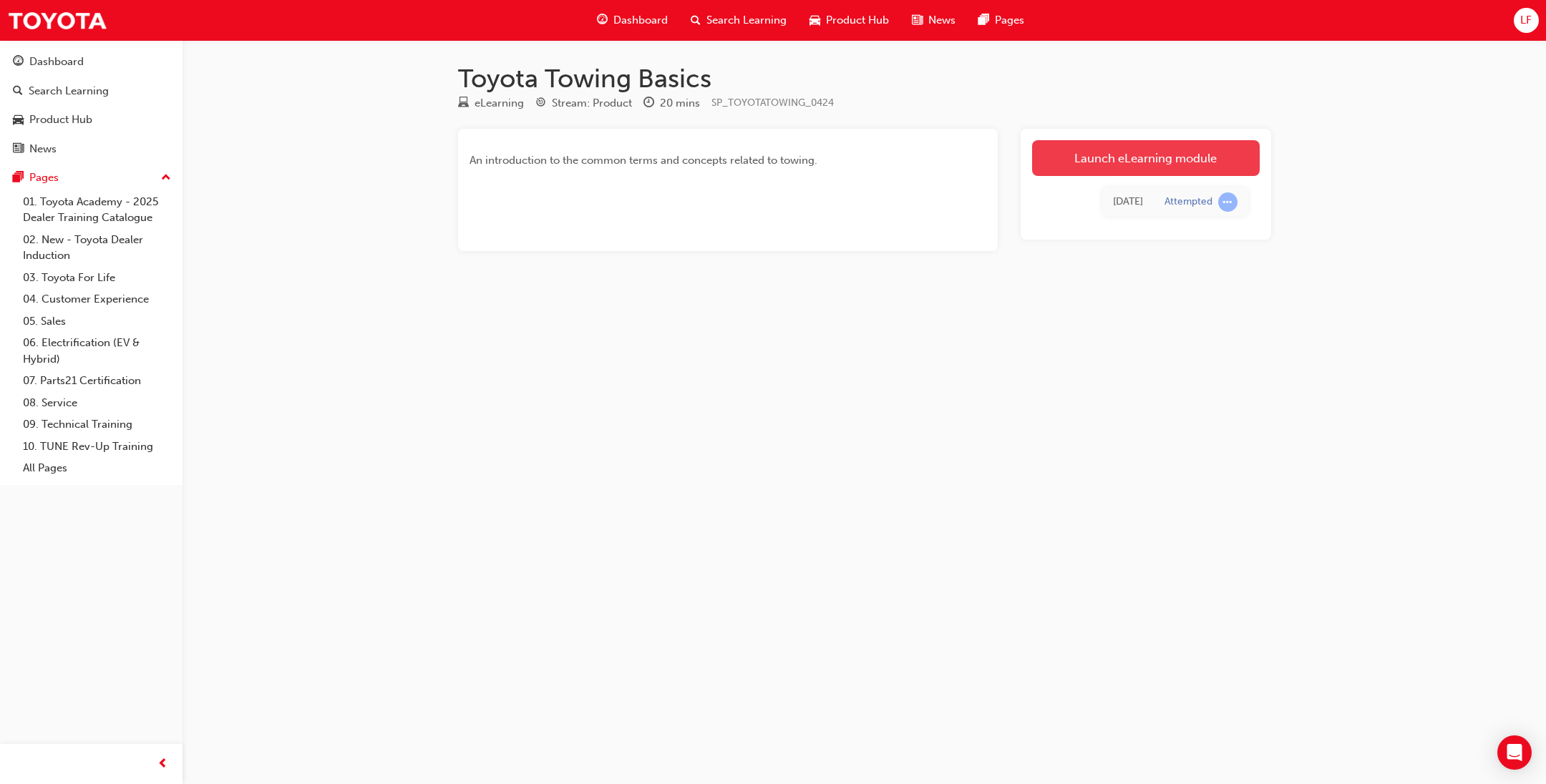
click at [1180, 168] on link "Launch eLearning module" at bounding box center [1145, 159] width 227 height 36
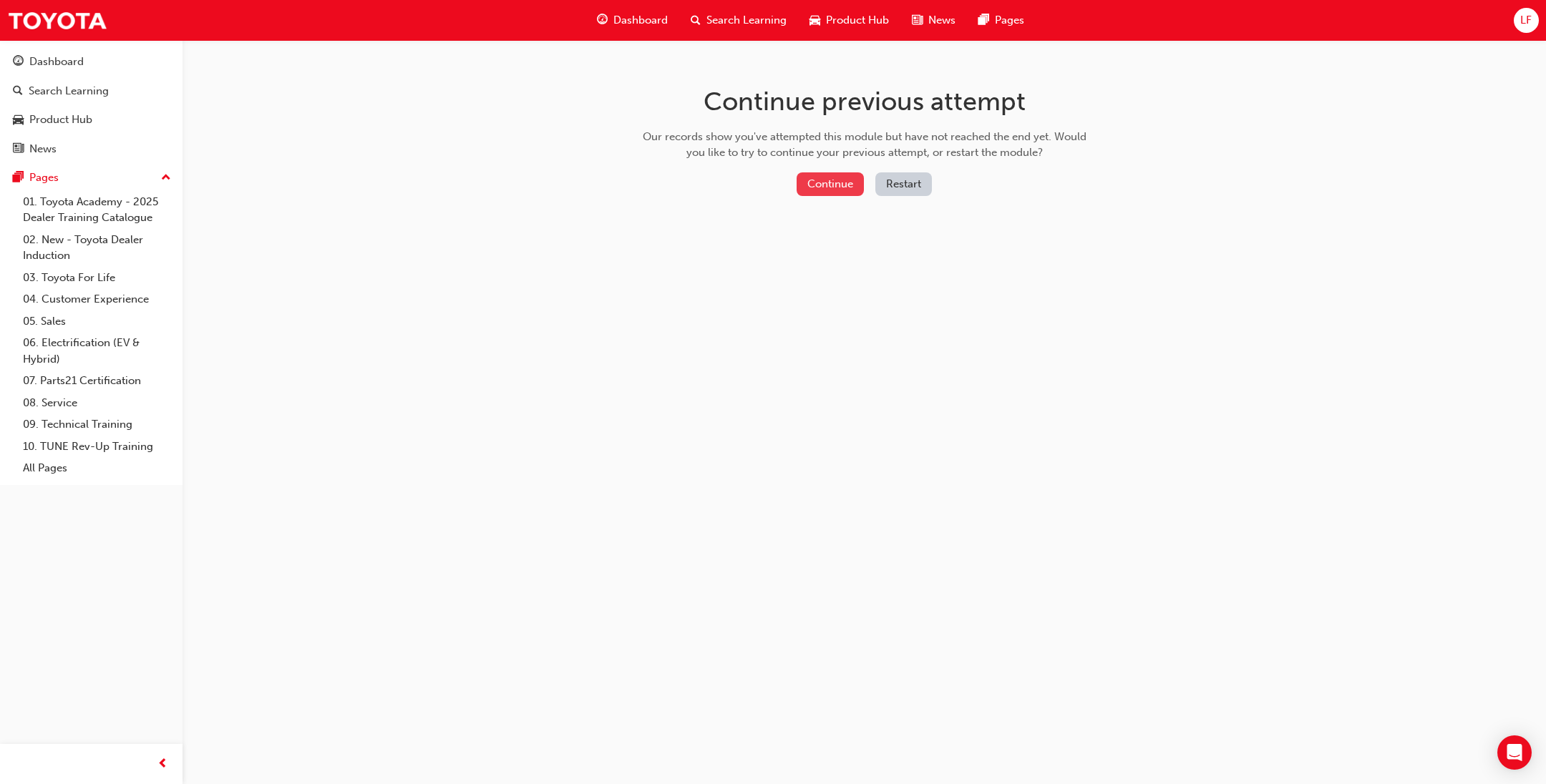
click at [829, 183] on button "Continue" at bounding box center [830, 184] width 67 height 23
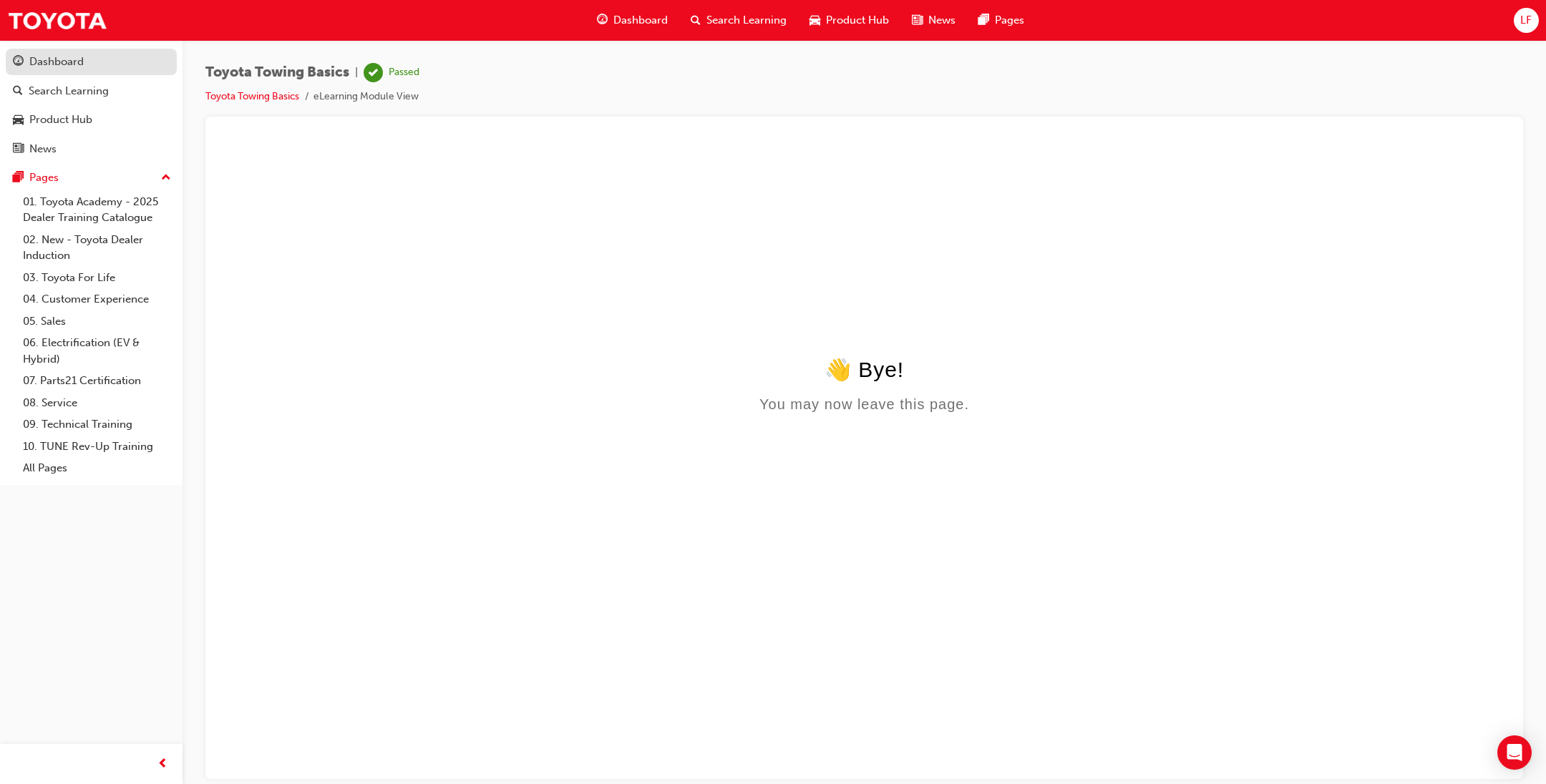
click at [118, 65] on div "Dashboard" at bounding box center [91, 62] width 157 height 18
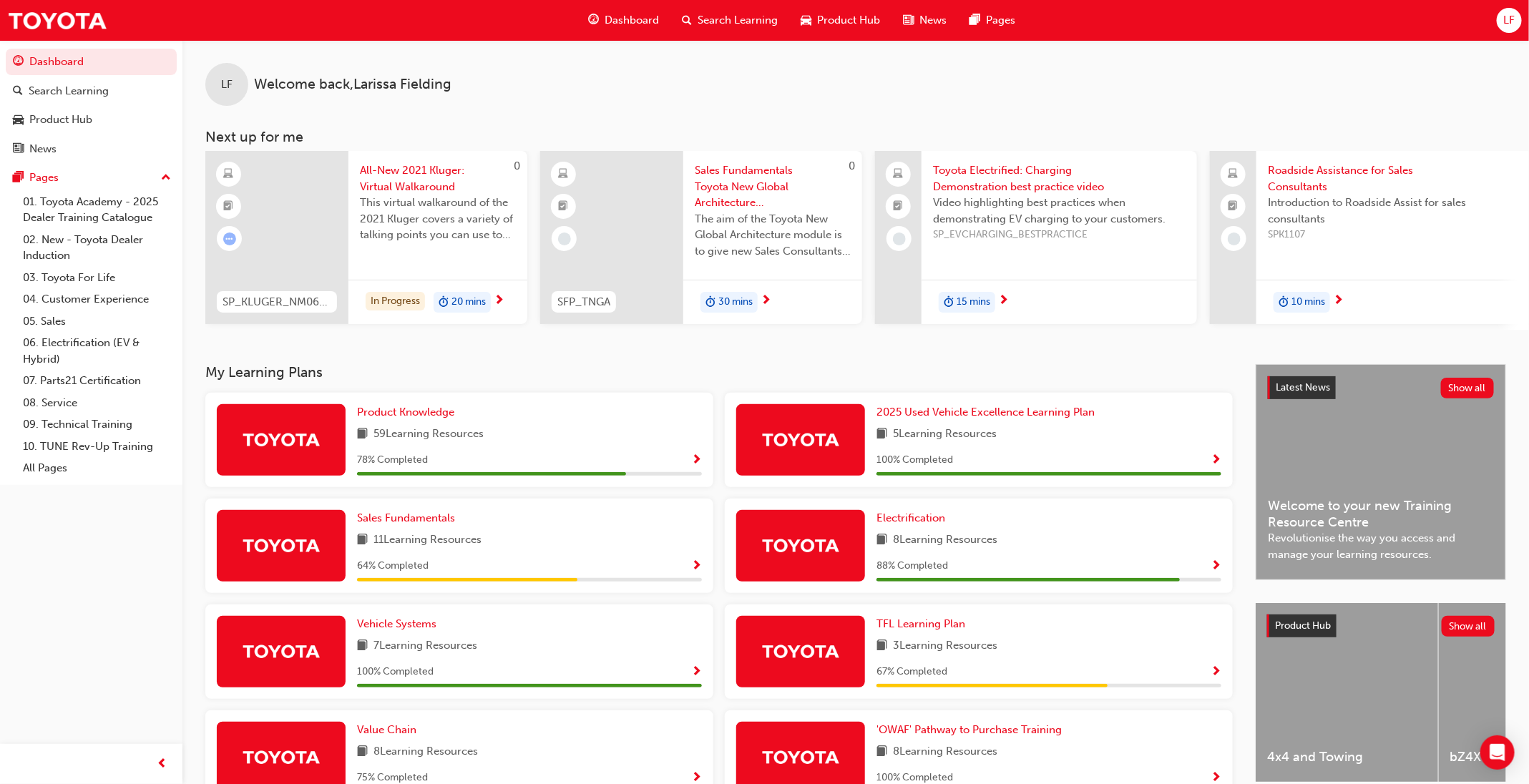
click at [971, 287] on div "15 mins" at bounding box center [1059, 302] width 276 height 45
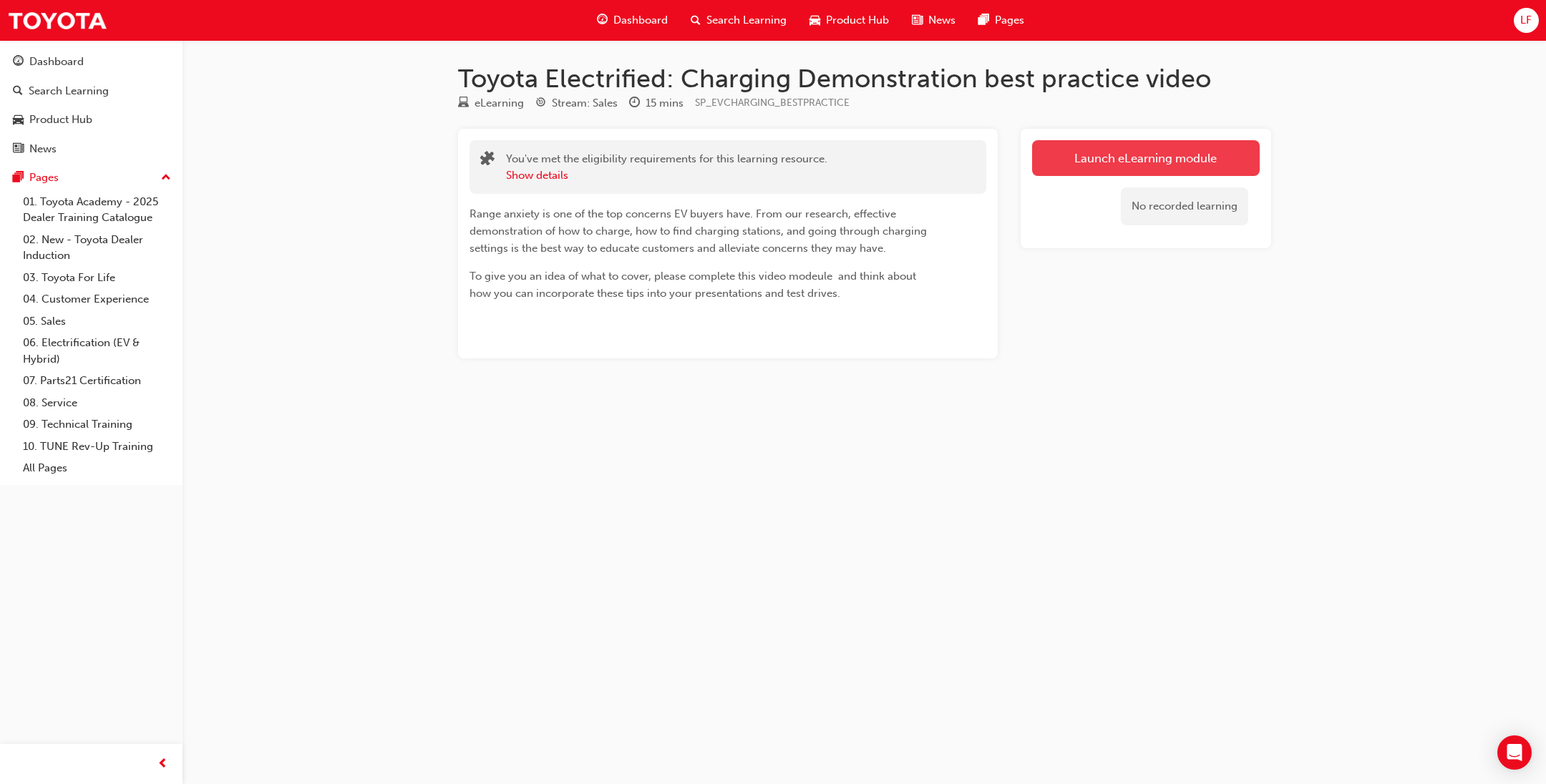
click at [1137, 146] on link "Launch eLearning module" at bounding box center [1145, 159] width 227 height 36
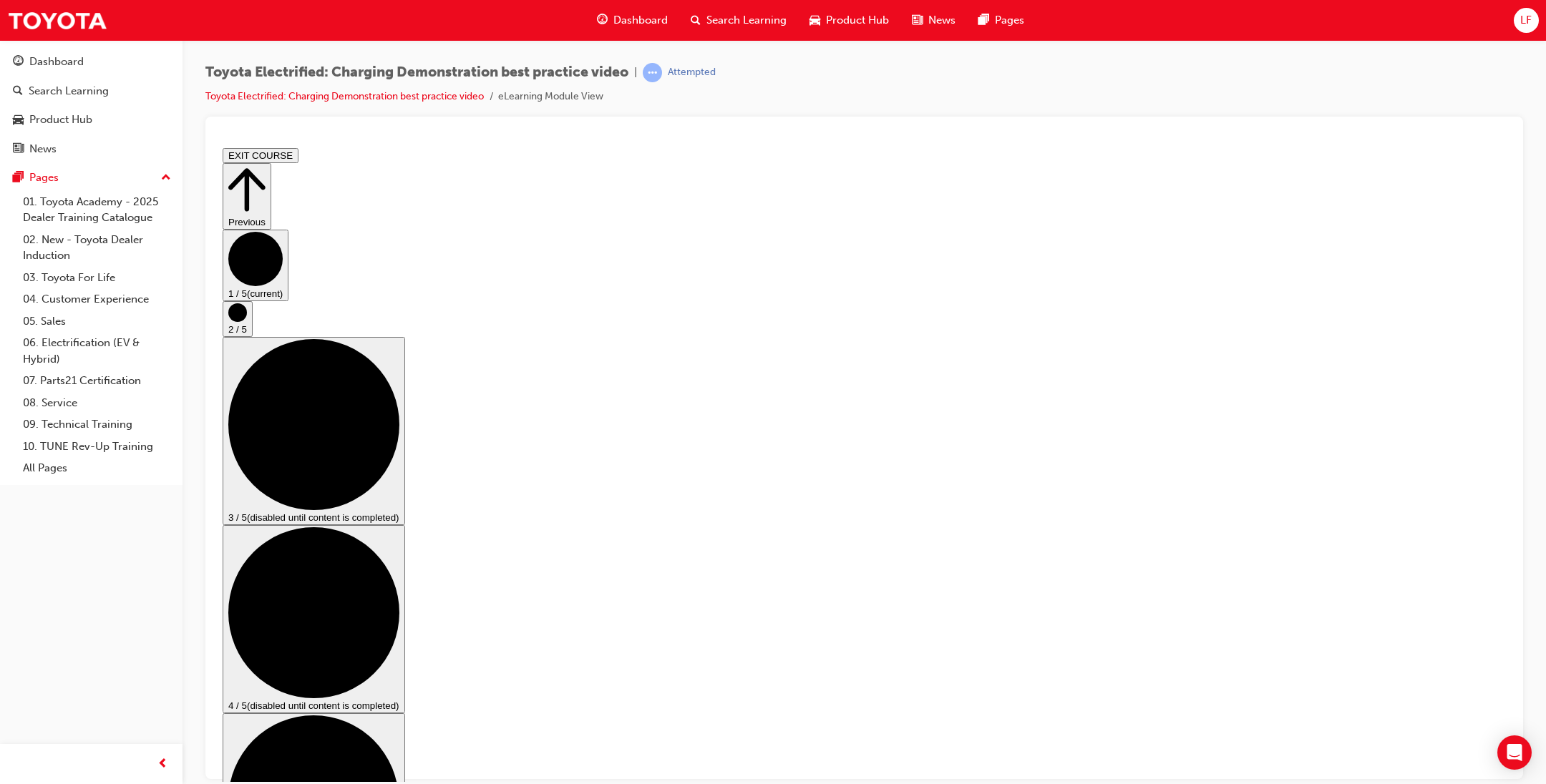
click at [247, 321] on circle "Step controls" at bounding box center [237, 312] width 19 height 19
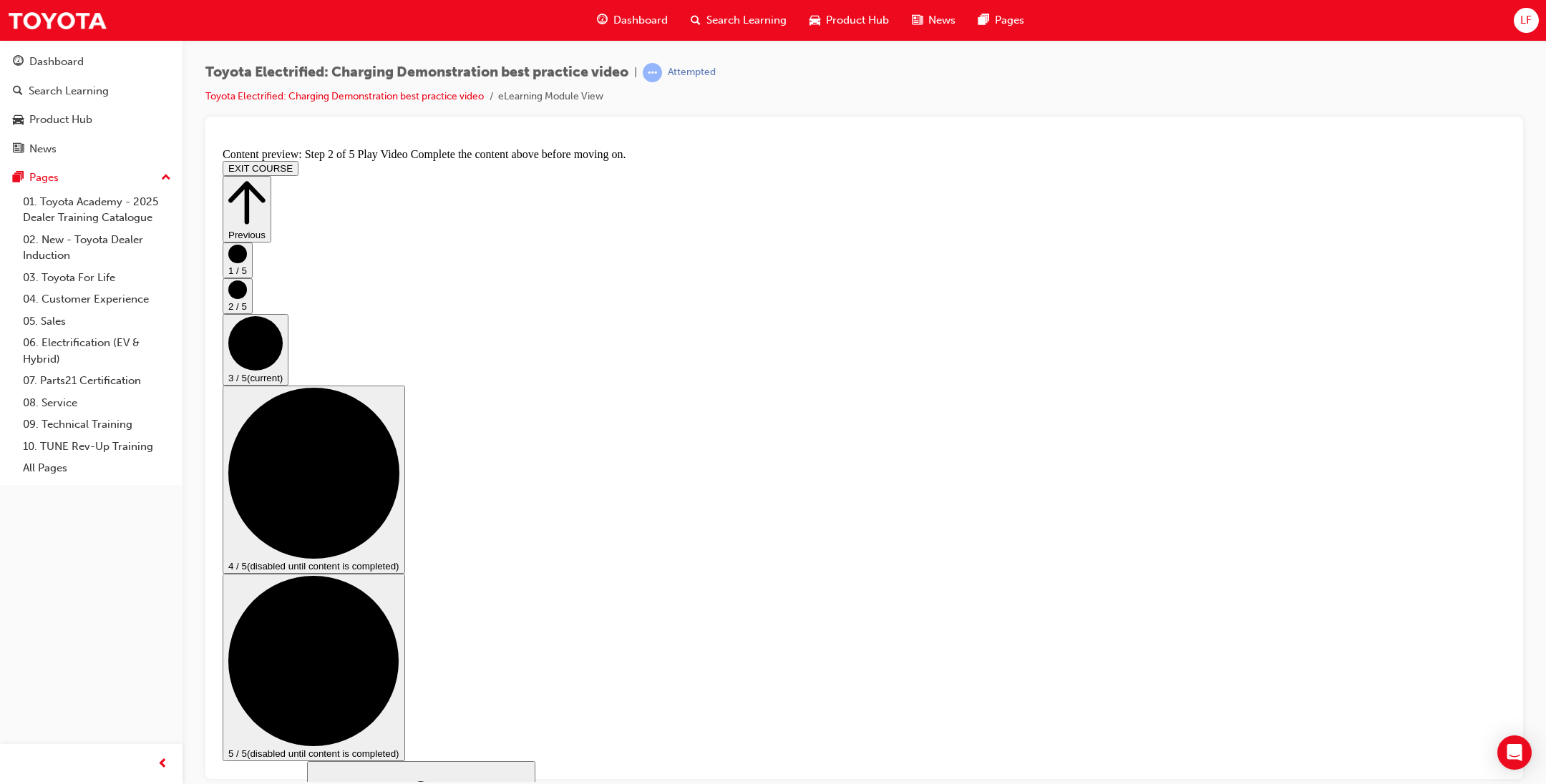
checkbox input "true"
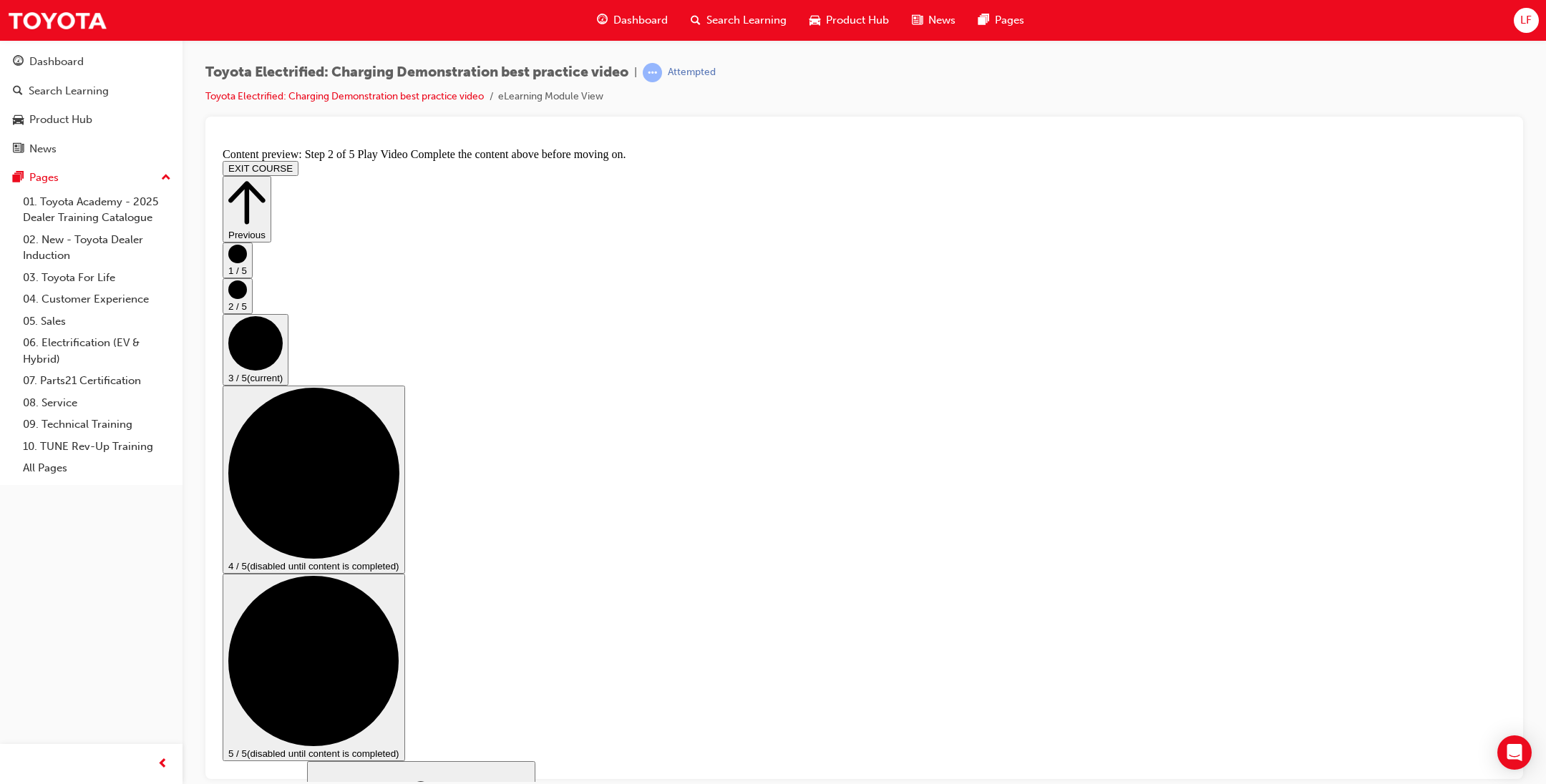
checkbox input "true"
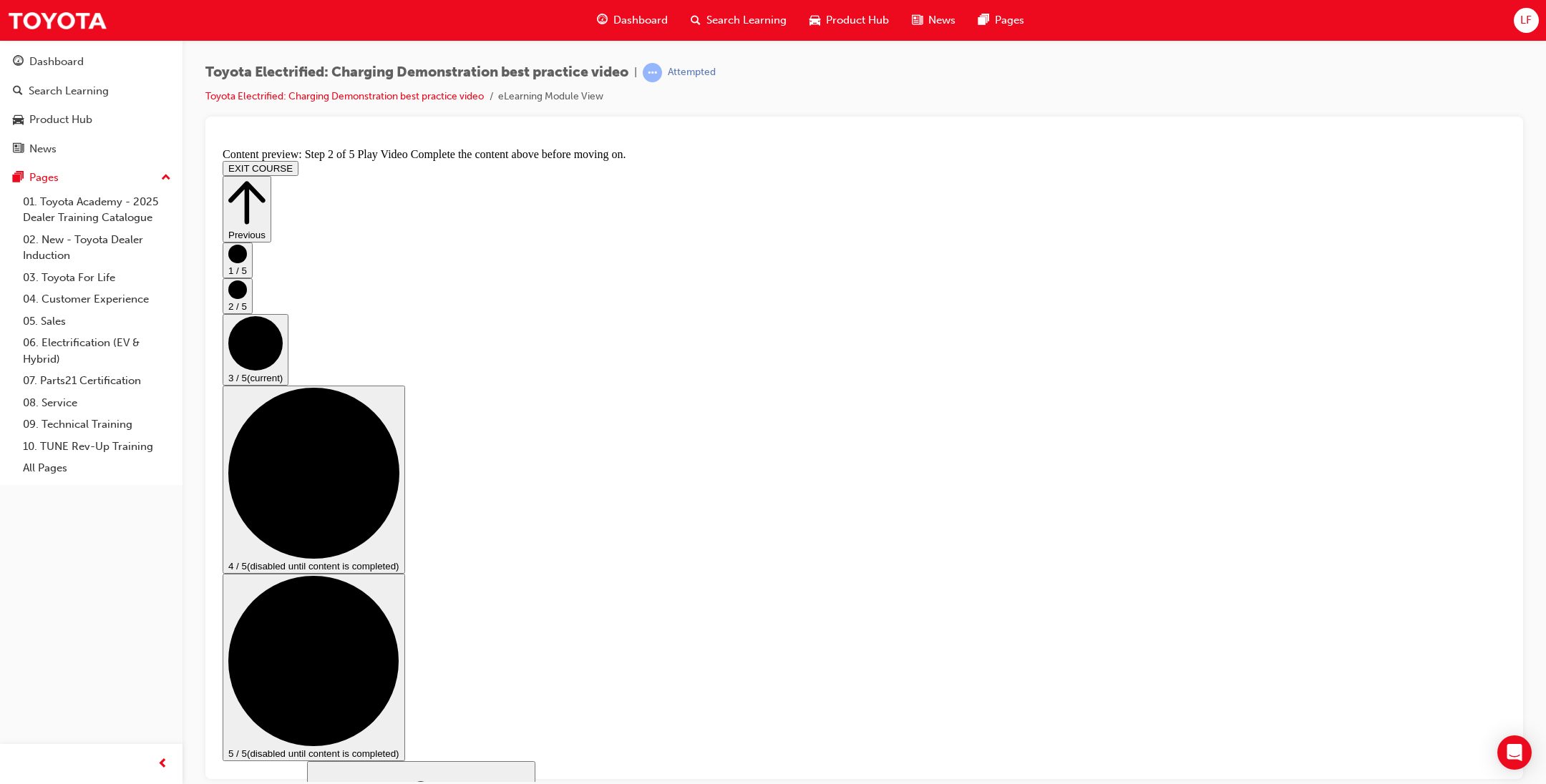
checkbox input "true"
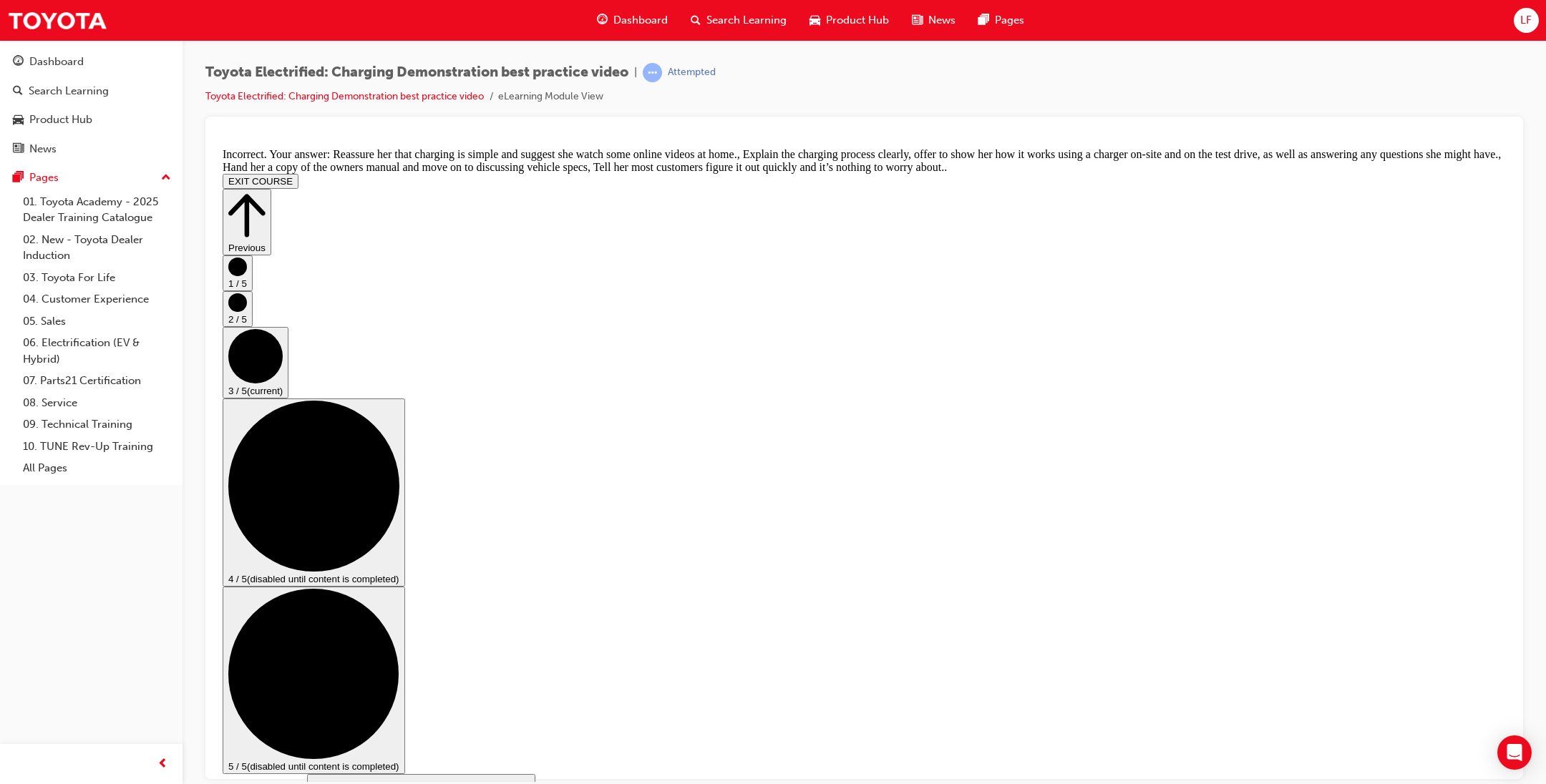
scroll to position [176, 0]
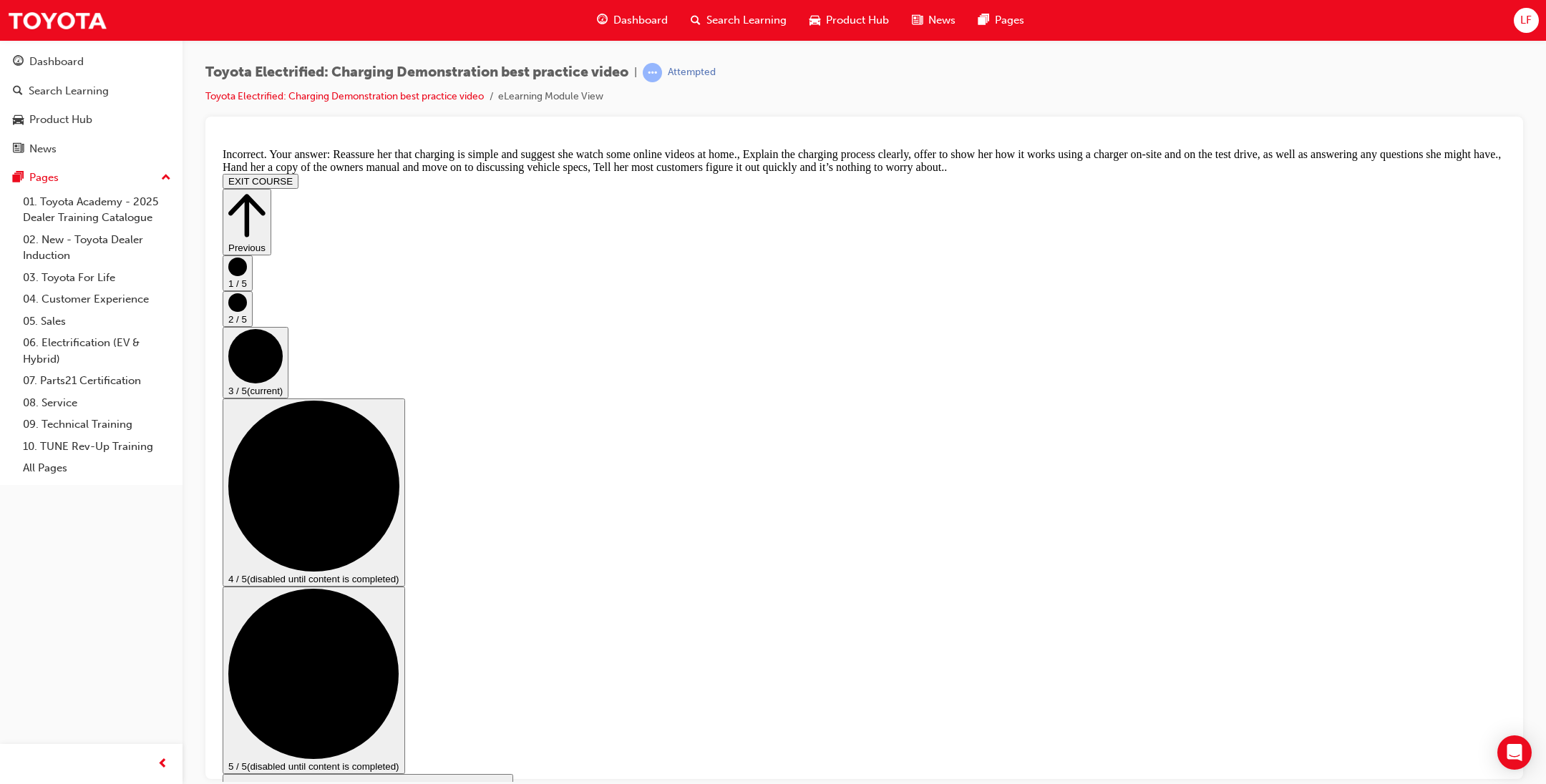
checkbox input "false"
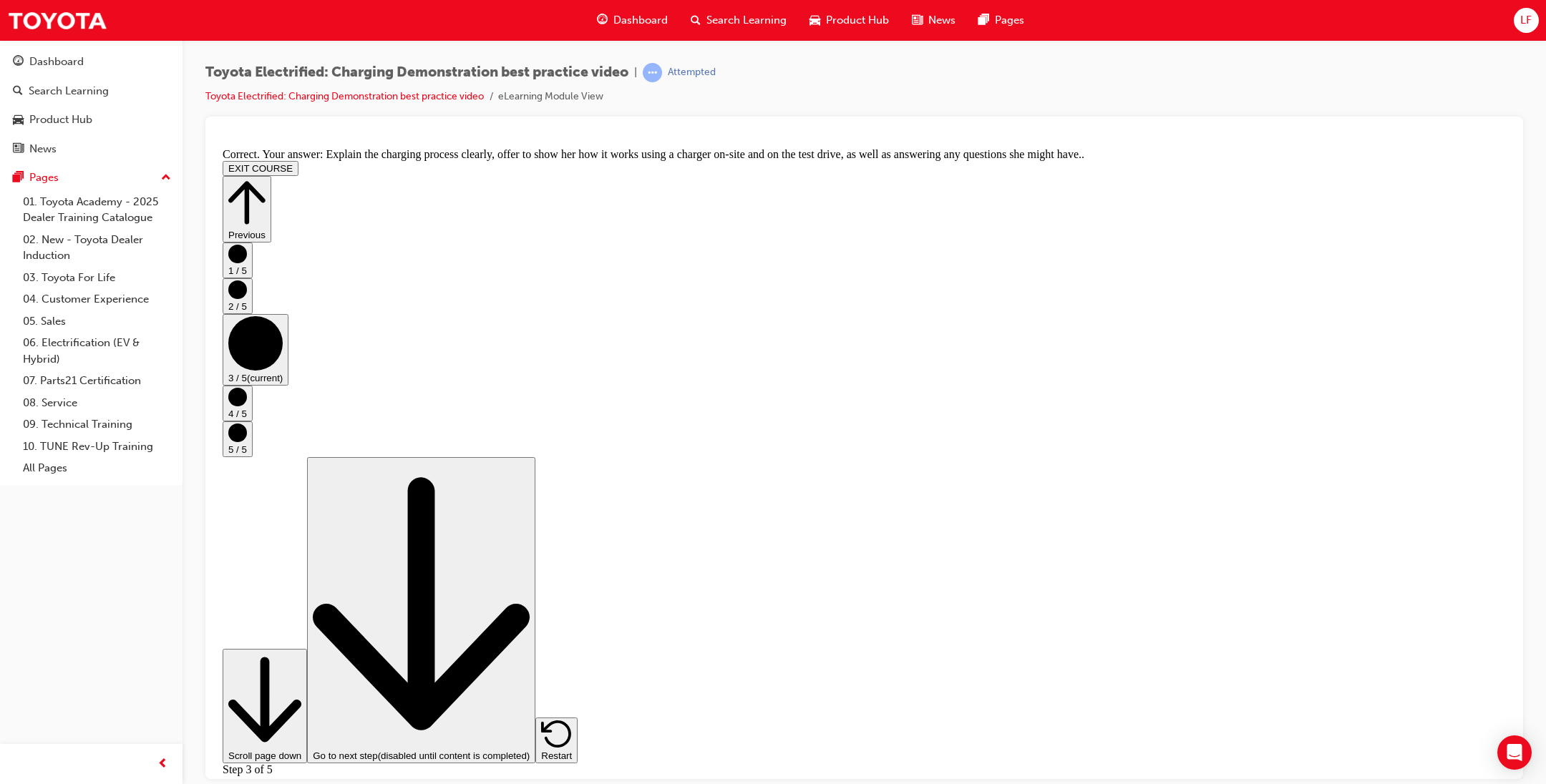
scroll to position [140, 0]
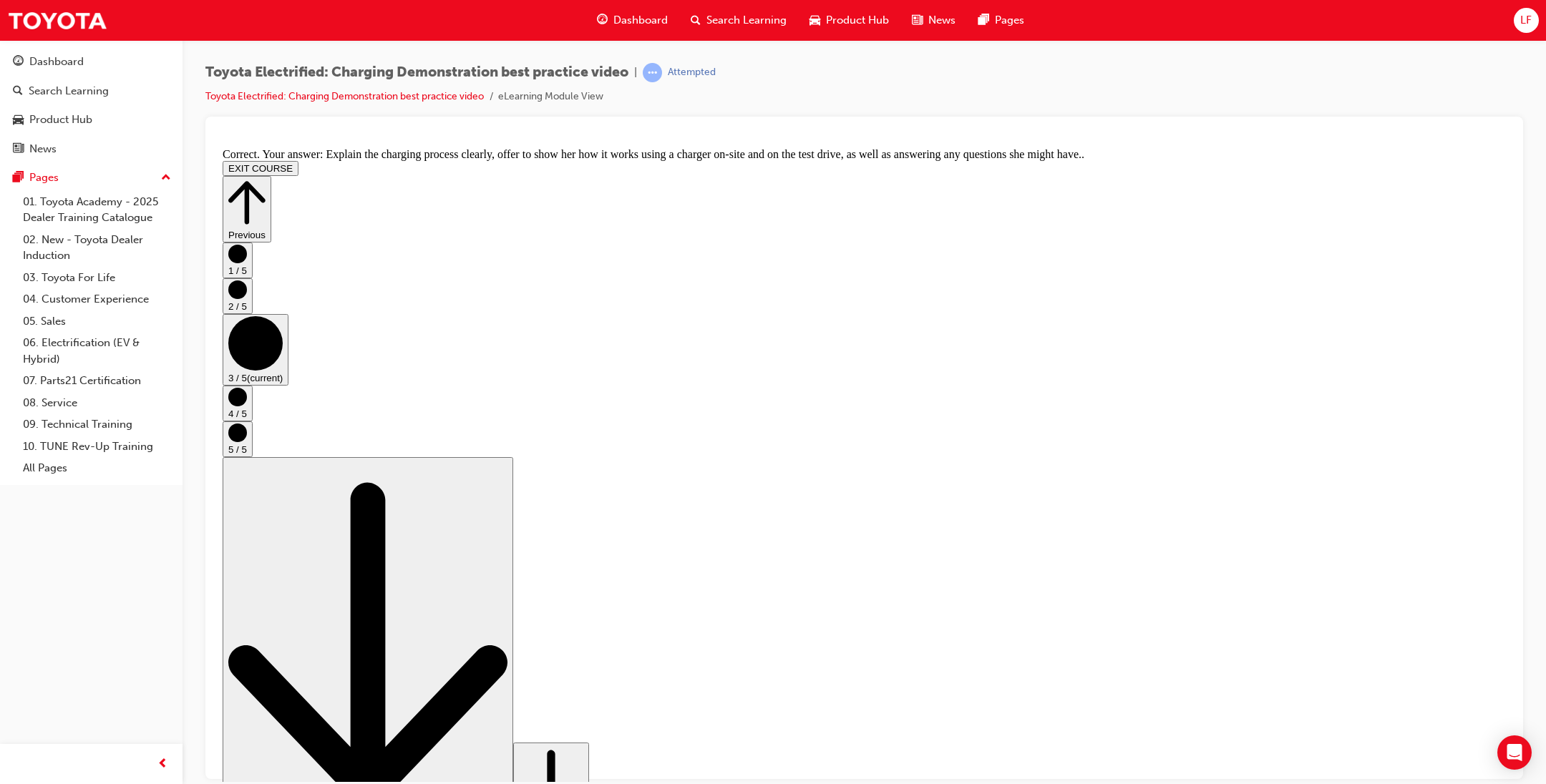
click at [252, 421] on button "4 / 5" at bounding box center [237, 403] width 30 height 36
click at [247, 441] on circle "Step controls" at bounding box center [237, 432] width 19 height 19
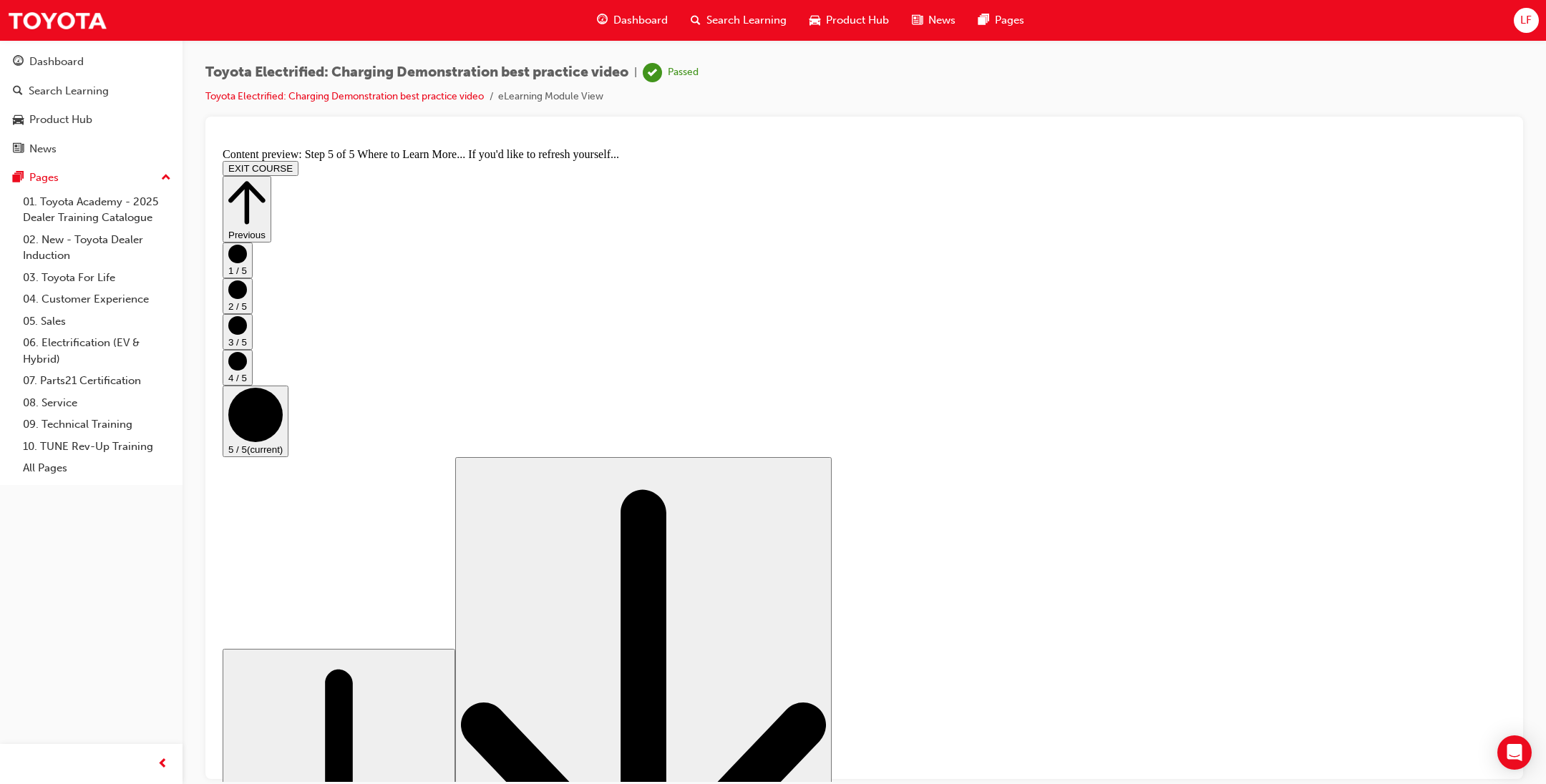
scroll to position [17, 0]
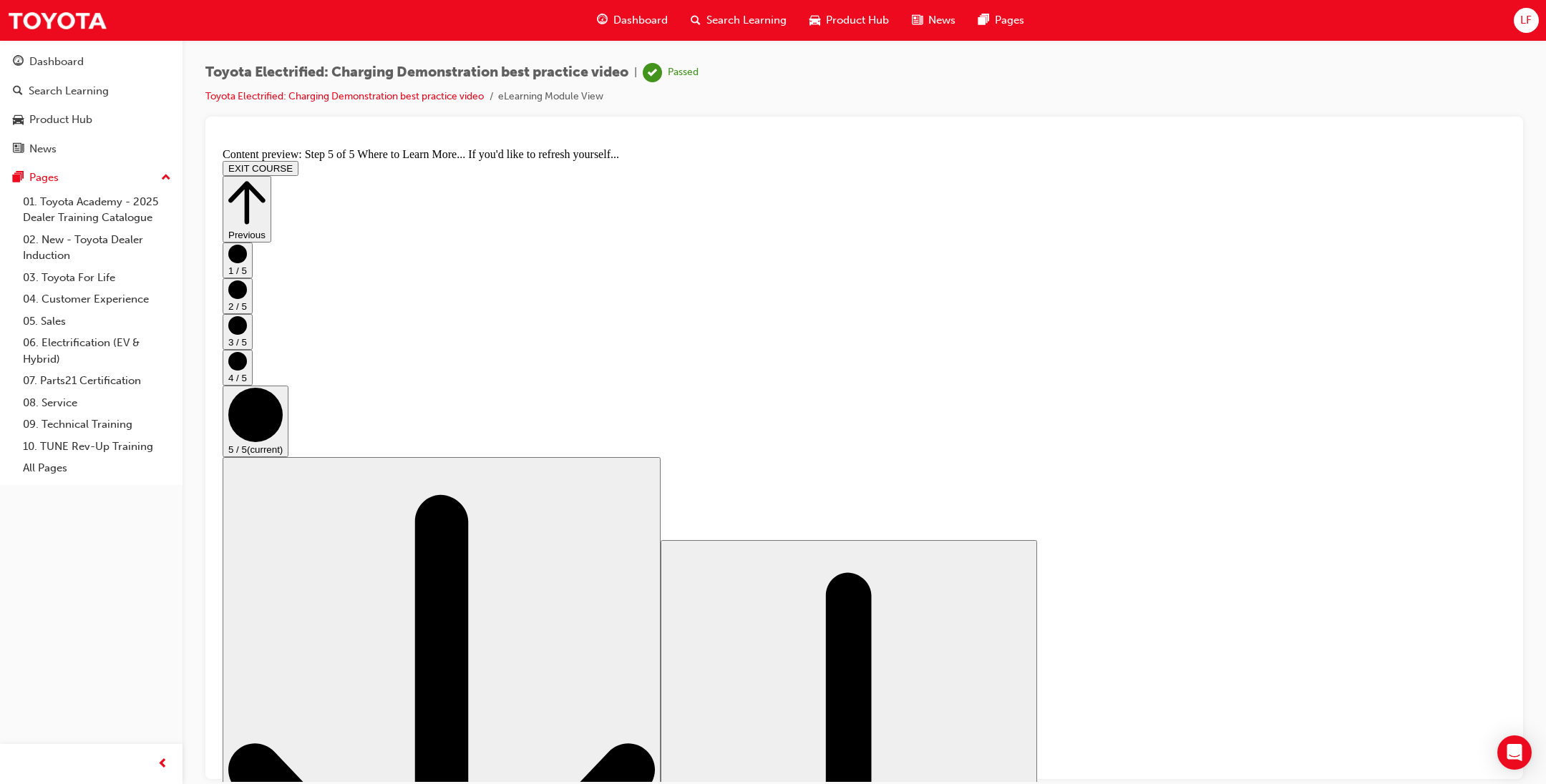
click at [298, 160] on button "EXIT COURSE" at bounding box center [260, 167] width 76 height 15
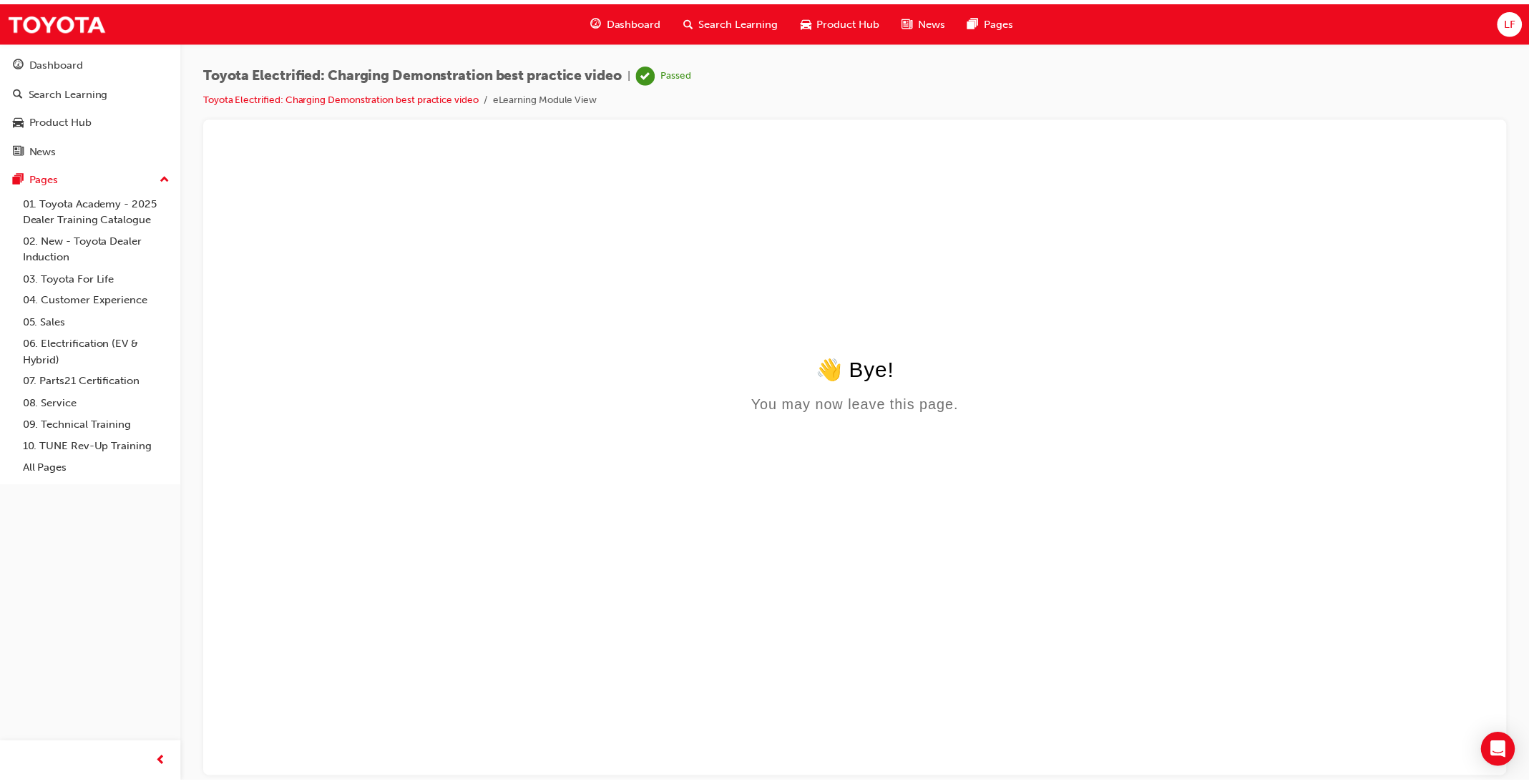
scroll to position [0, 0]
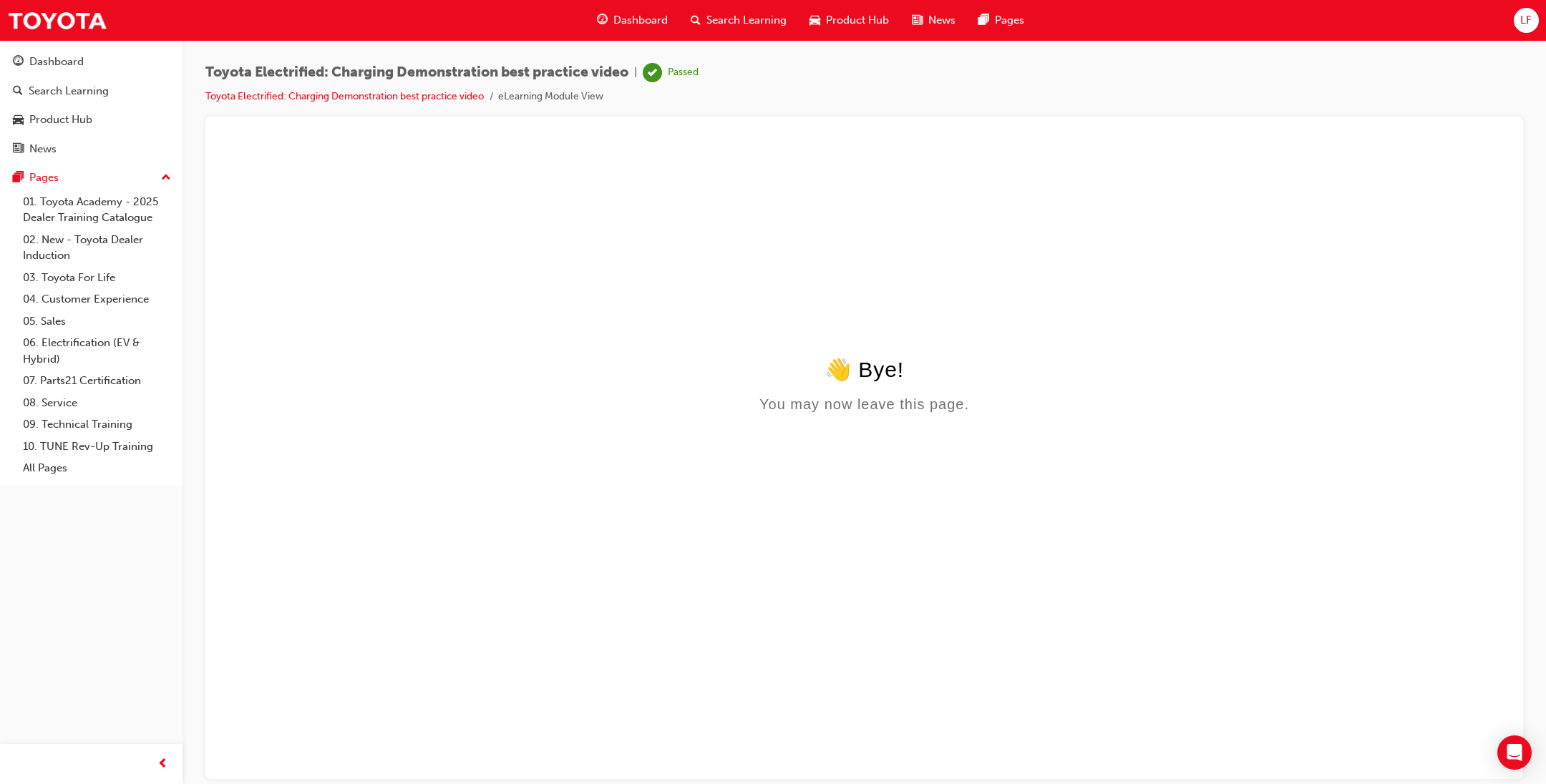
click at [1471, 155] on html "👋 Bye! You may now leave this page." at bounding box center [864, 280] width 1294 height 276
click at [46, 55] on div "Dashboard" at bounding box center [57, 62] width 55 height 16
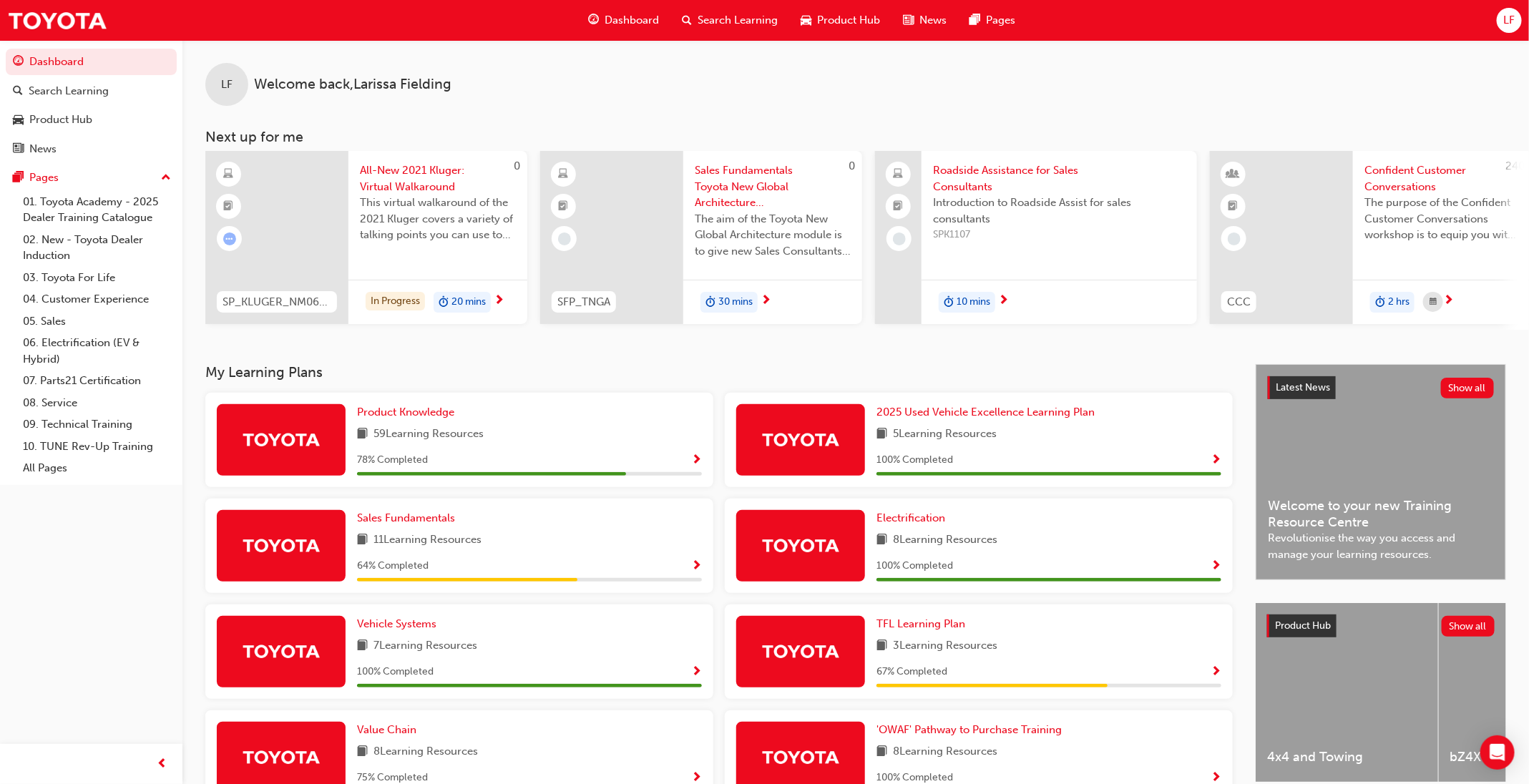
scroll to position [107, 0]
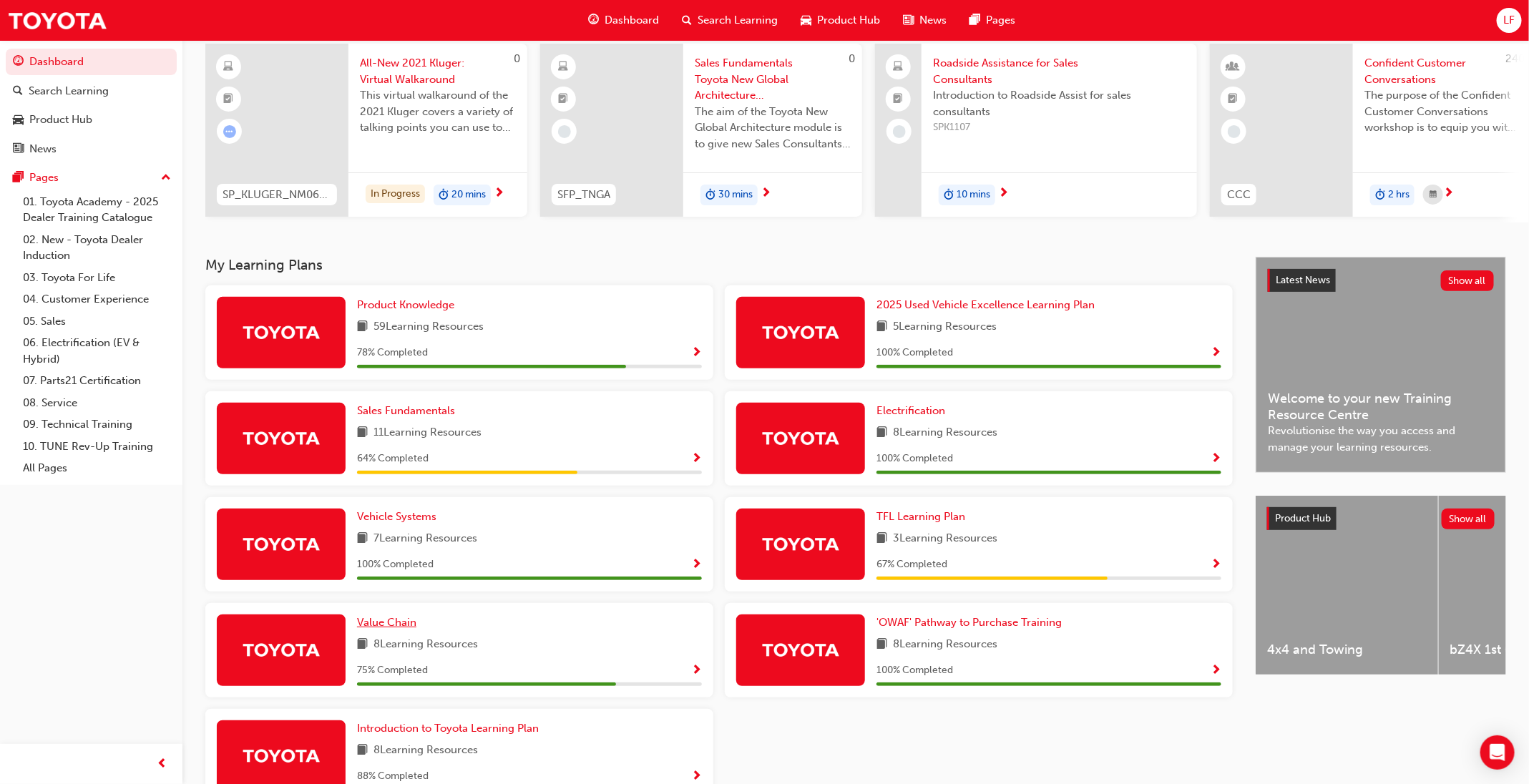
click at [380, 627] on span "Value Chain" at bounding box center [387, 622] width 59 height 12
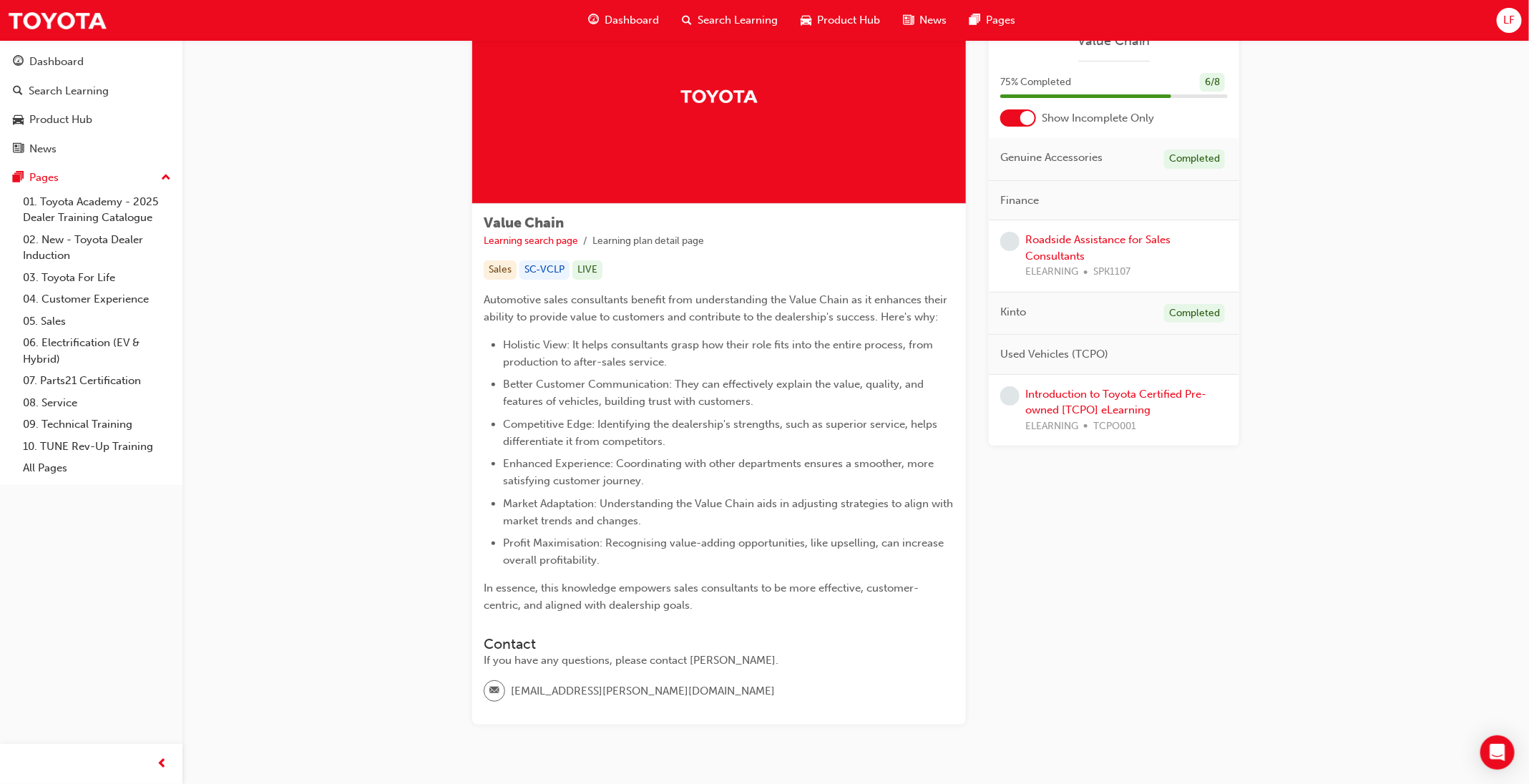
scroll to position [107, 0]
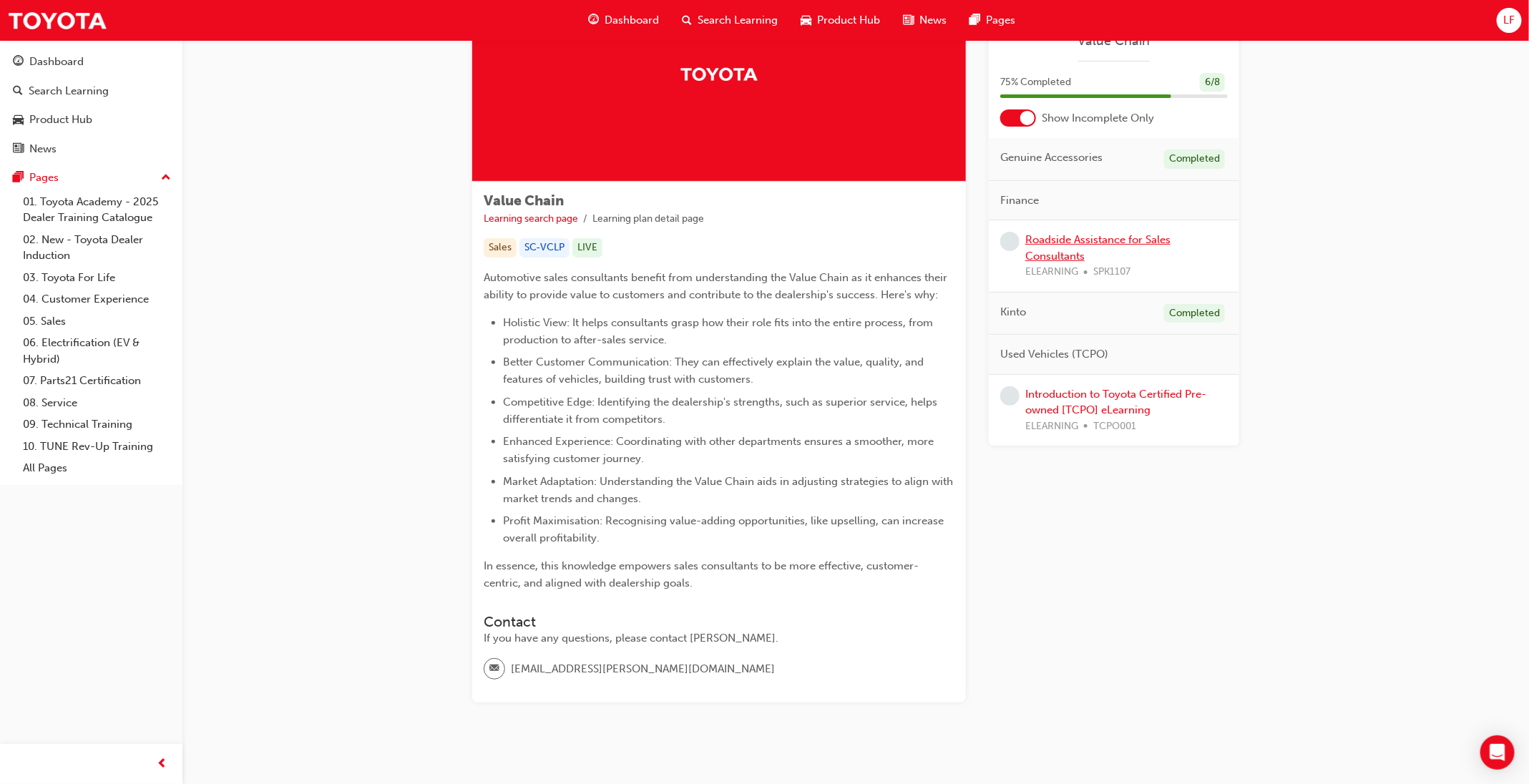
click at [1075, 255] on link "Roadside Assistance for Sales Consultants" at bounding box center [1098, 248] width 145 height 30
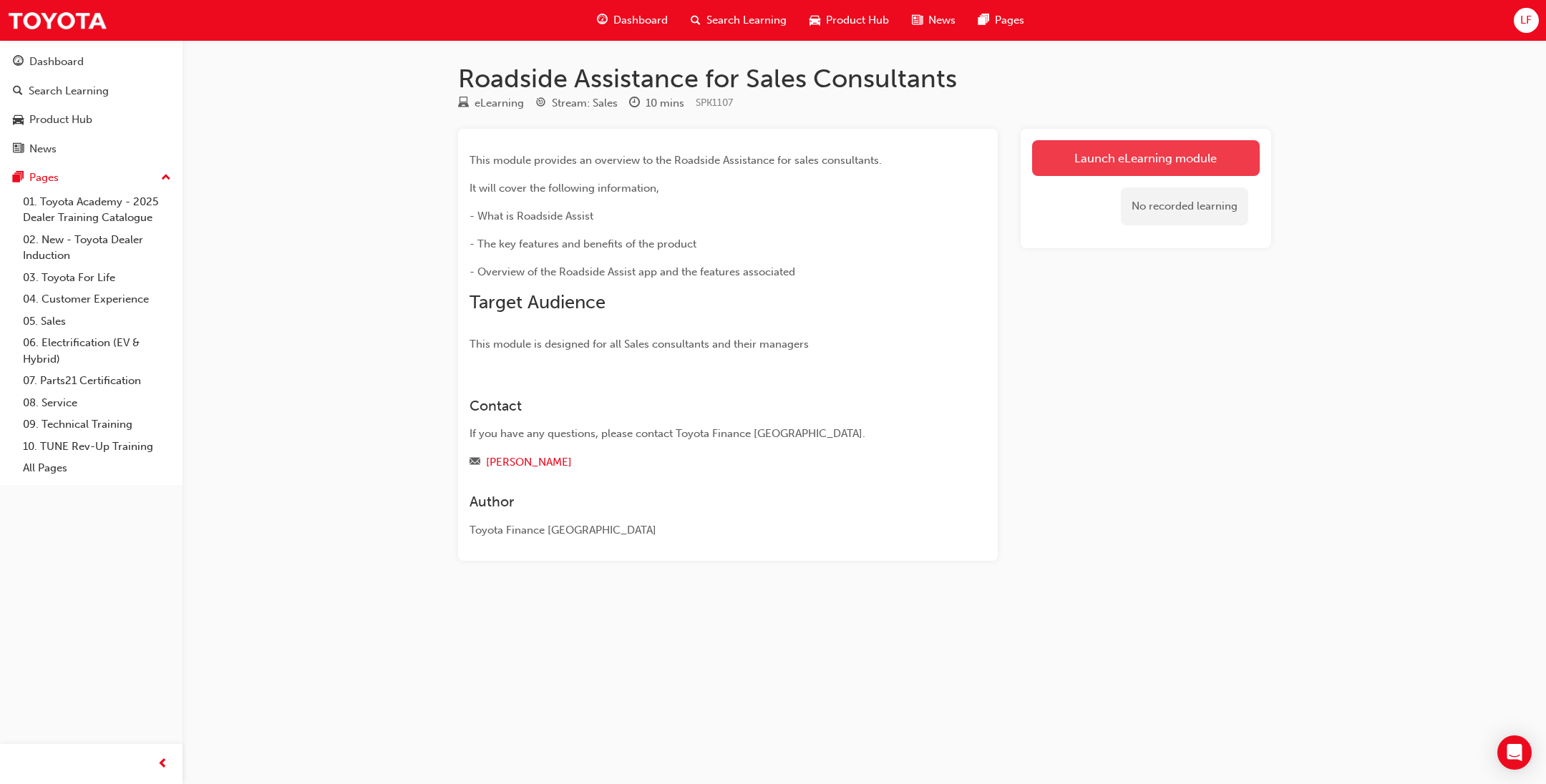
click at [1121, 159] on link "Launch eLearning module" at bounding box center [1145, 159] width 227 height 36
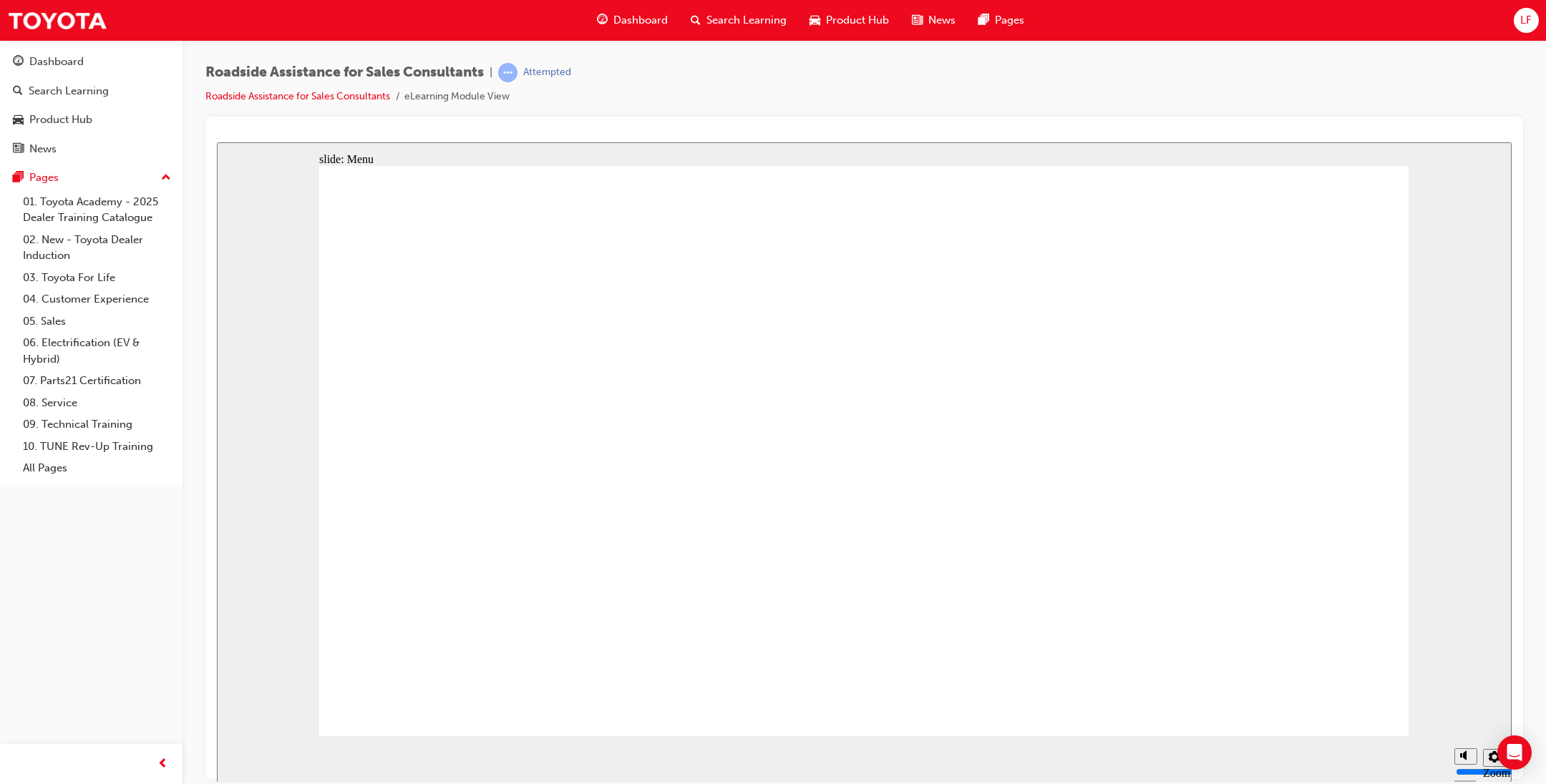
click at [1395, 752] on div "playback controls" at bounding box center [836, 759] width 1223 height 47
click at [1401, 761] on div "playback controls" at bounding box center [836, 759] width 1223 height 47
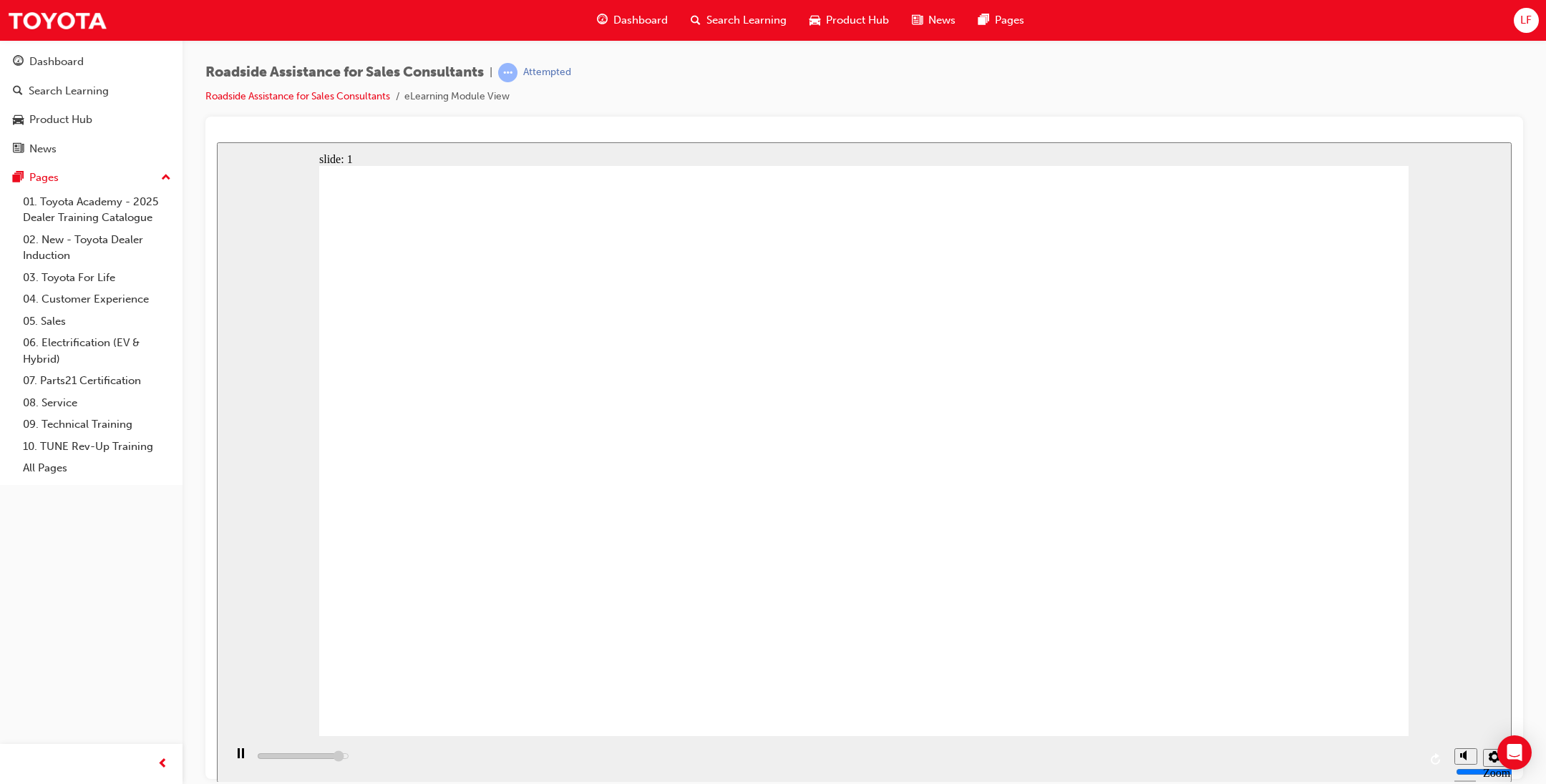
drag, startPoint x: 1157, startPoint y: 533, endPoint x: 1351, endPoint y: 543, distance: 194.3
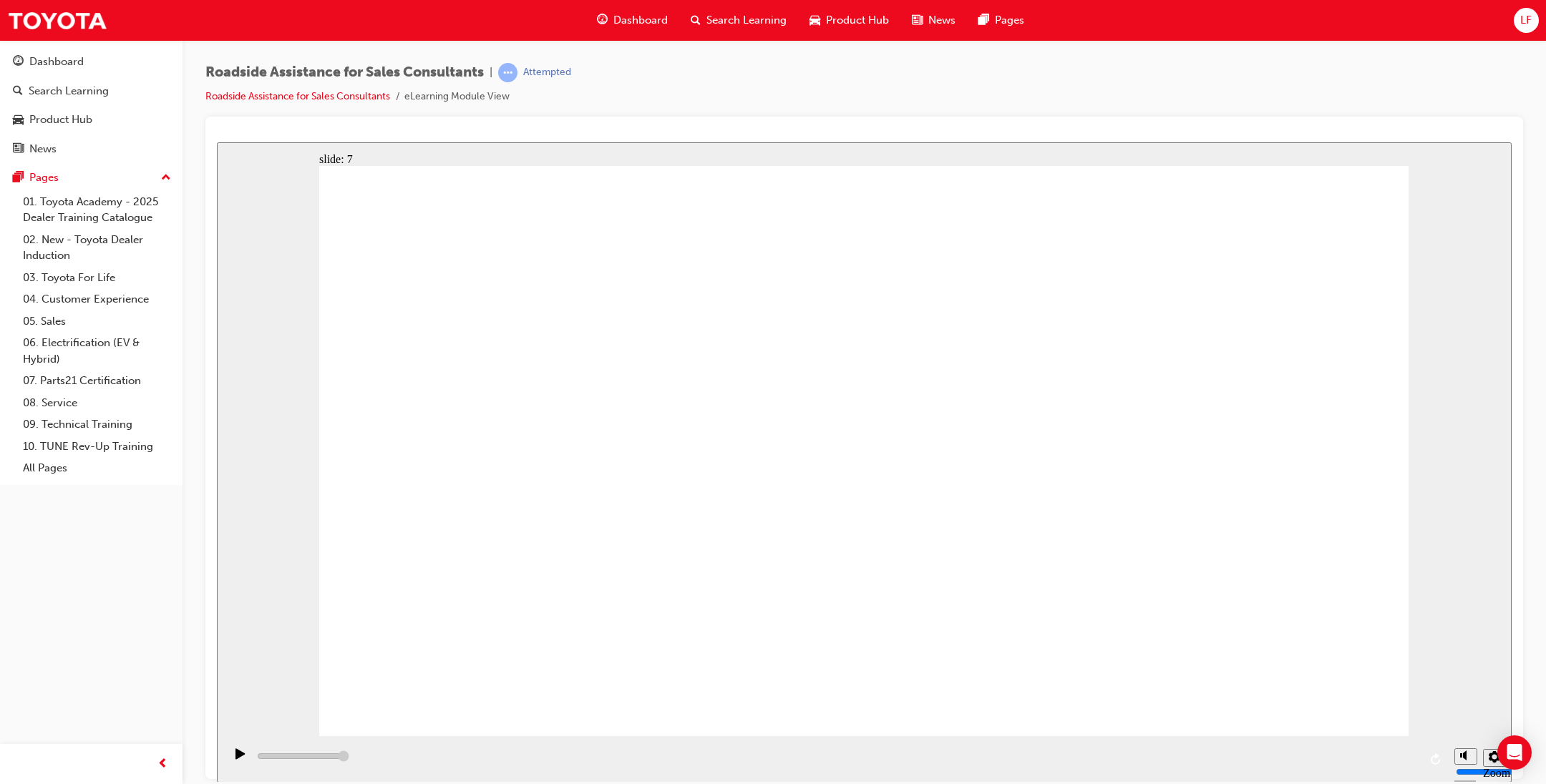
type input "23000"
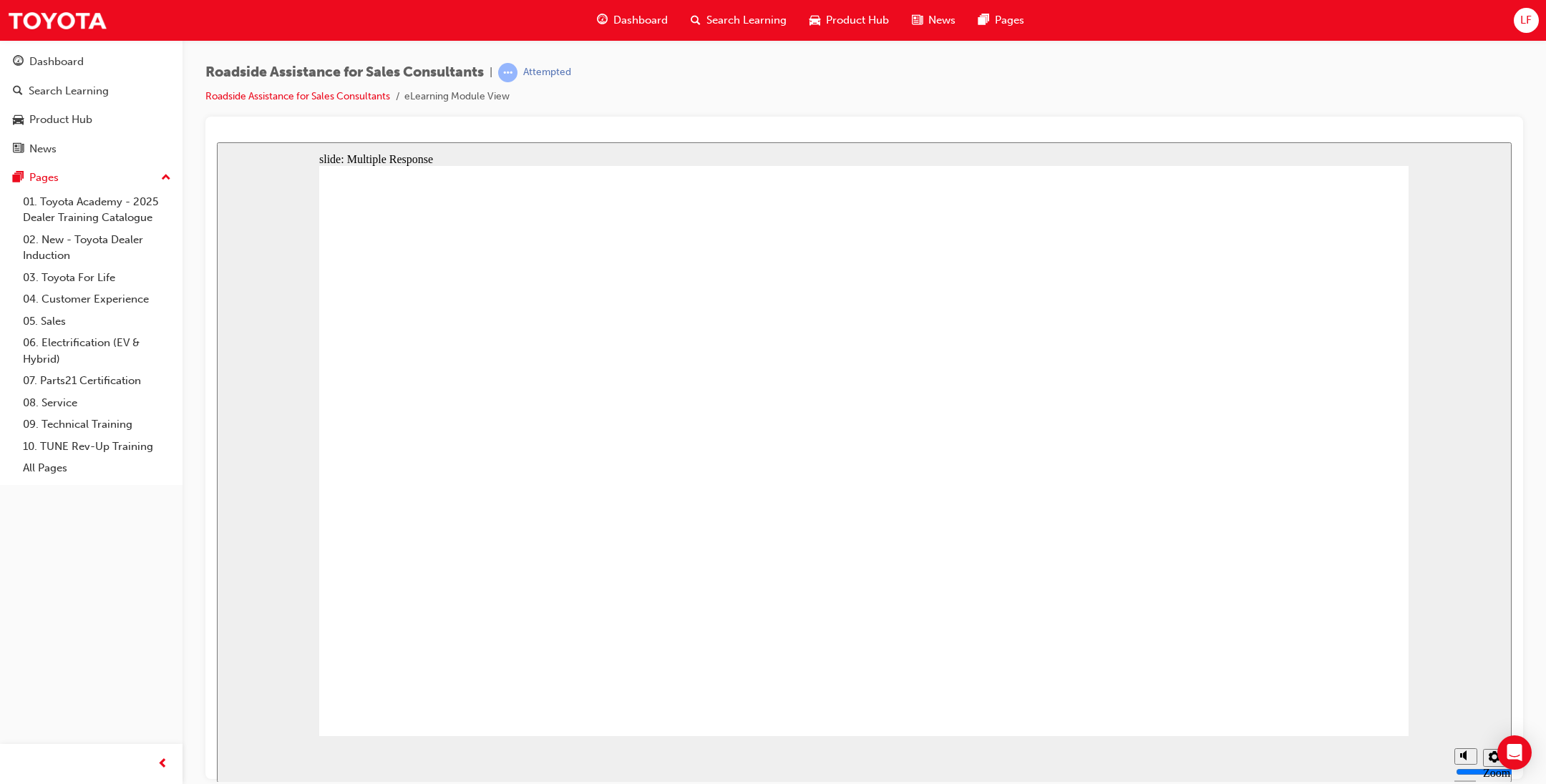
checkbox input "true"
drag, startPoint x: 891, startPoint y: 378, endPoint x: 744, endPoint y: 485, distance: 181.8
checkbox input "true"
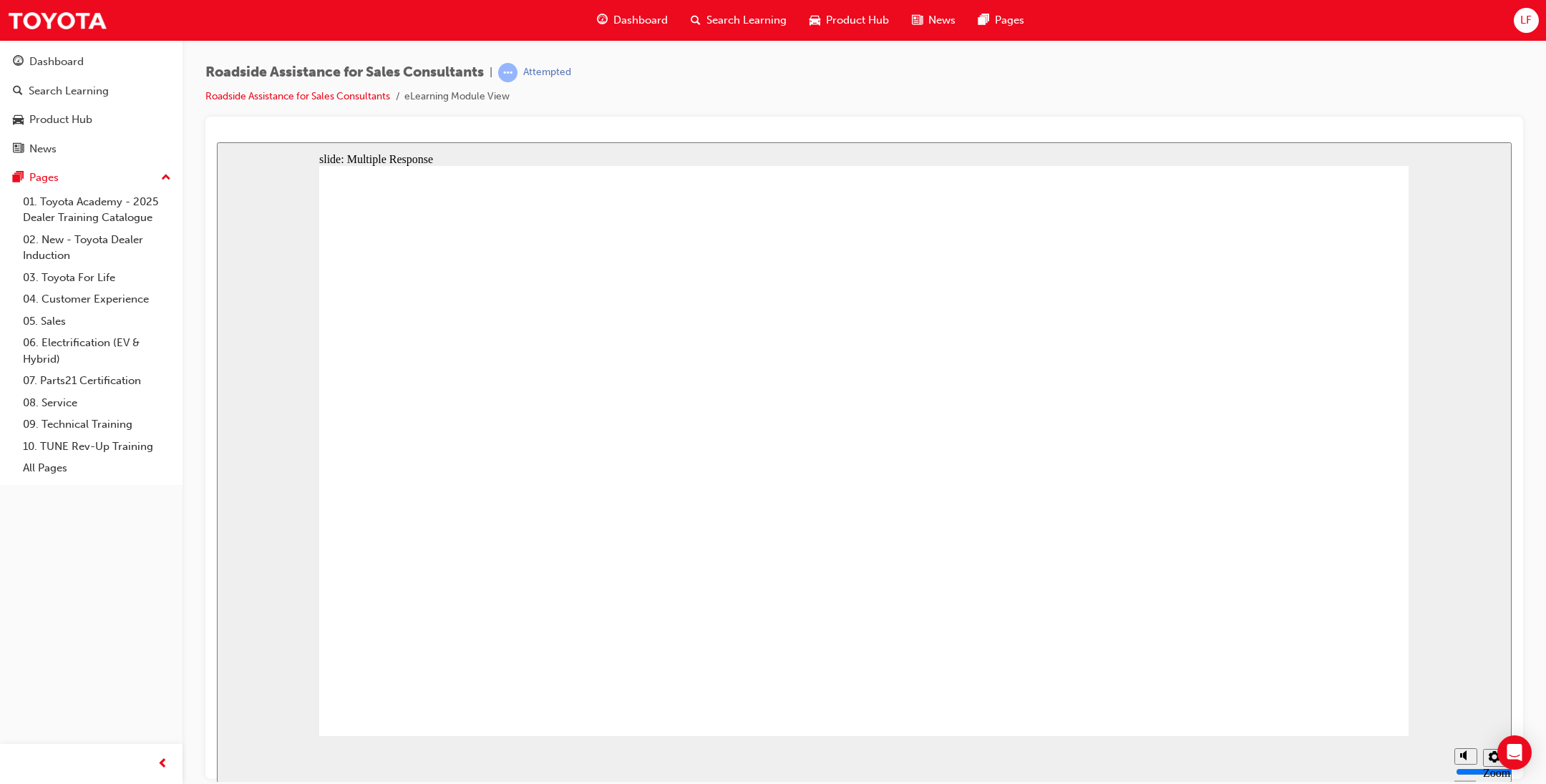
checkbox input "true"
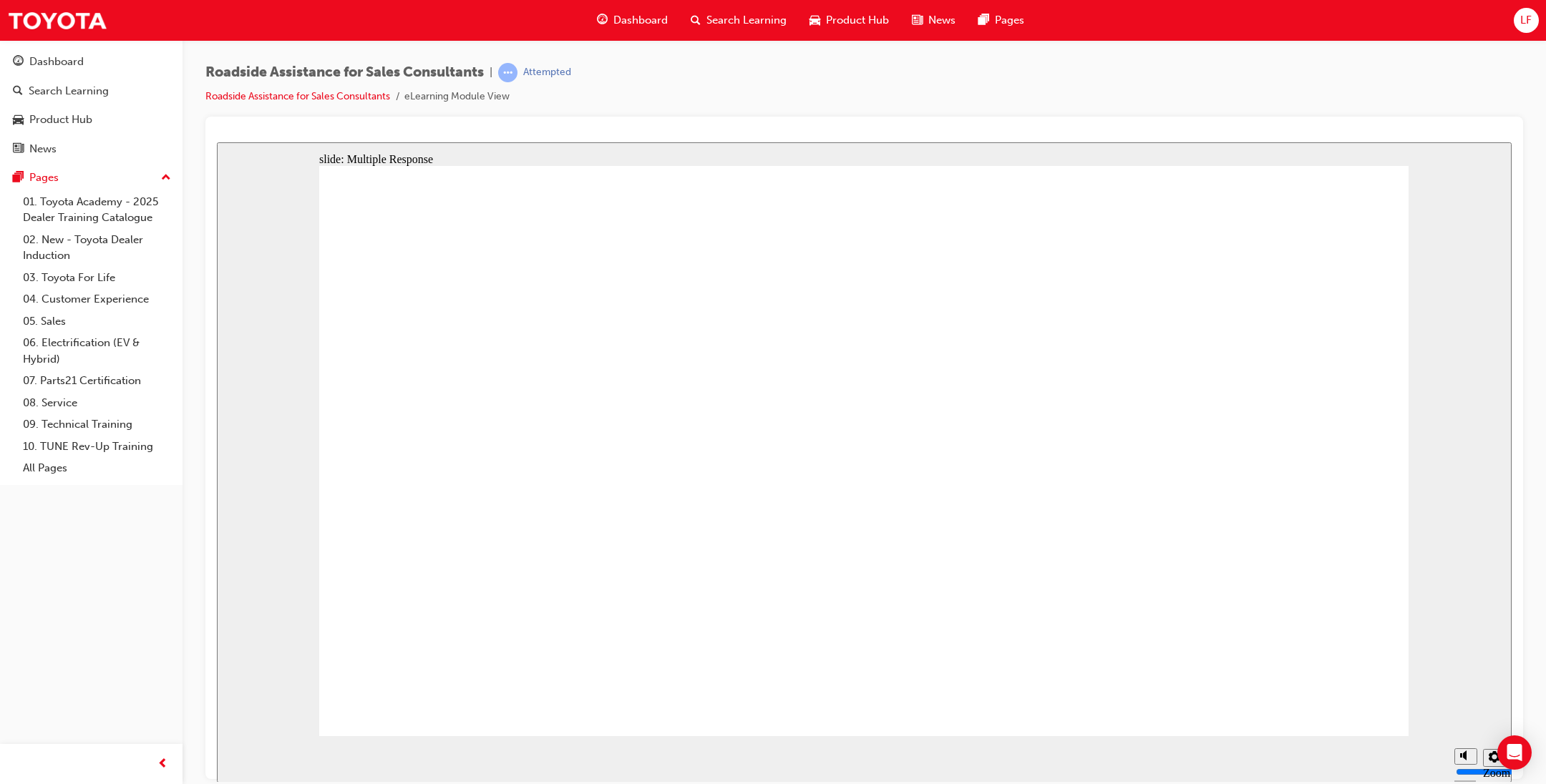
checkbox input "true"
drag, startPoint x: 1287, startPoint y: 628, endPoint x: 719, endPoint y: 392, distance: 615.1
checkbox input "false"
checkbox input "true"
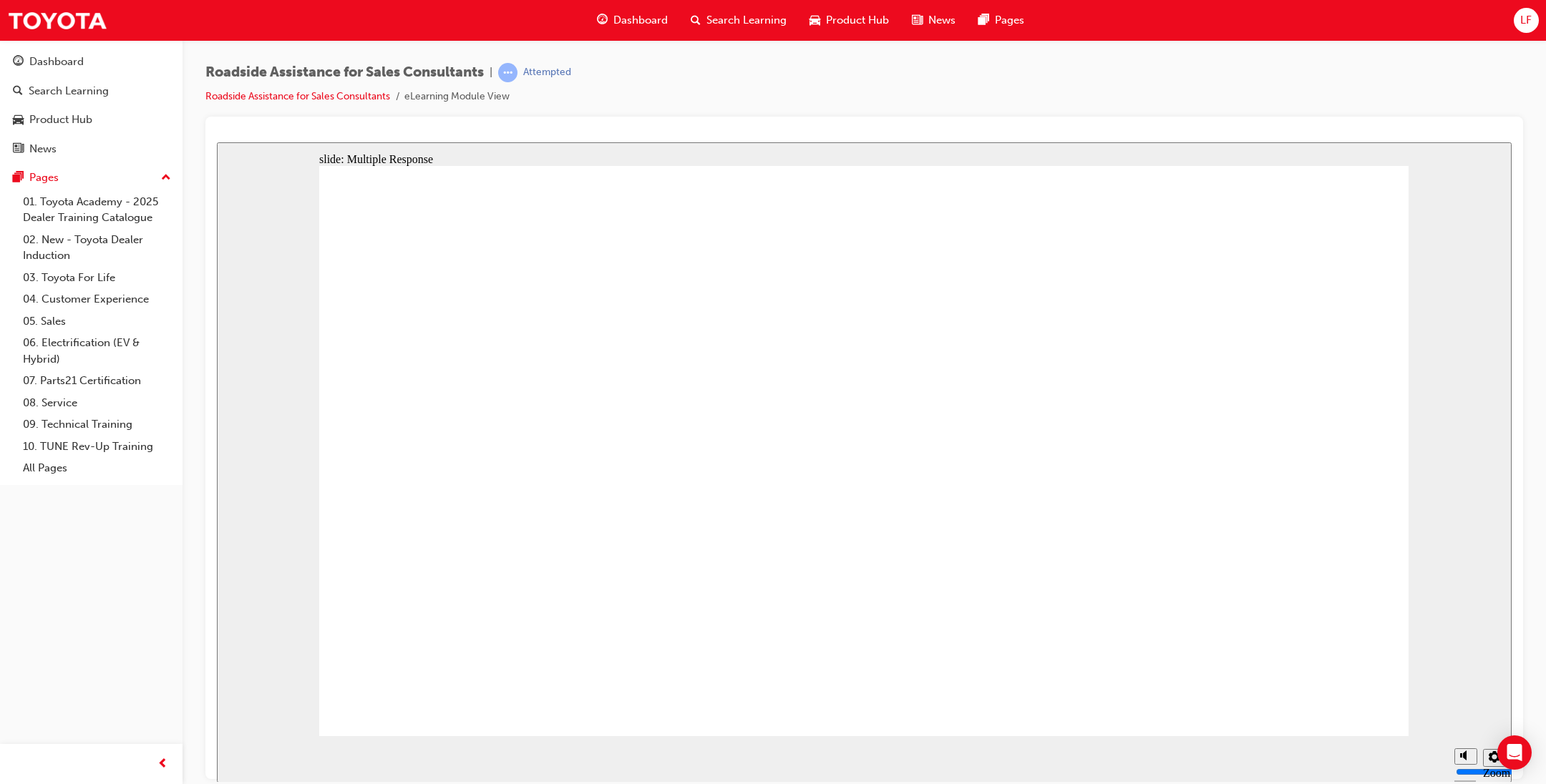
checkbox input "true"
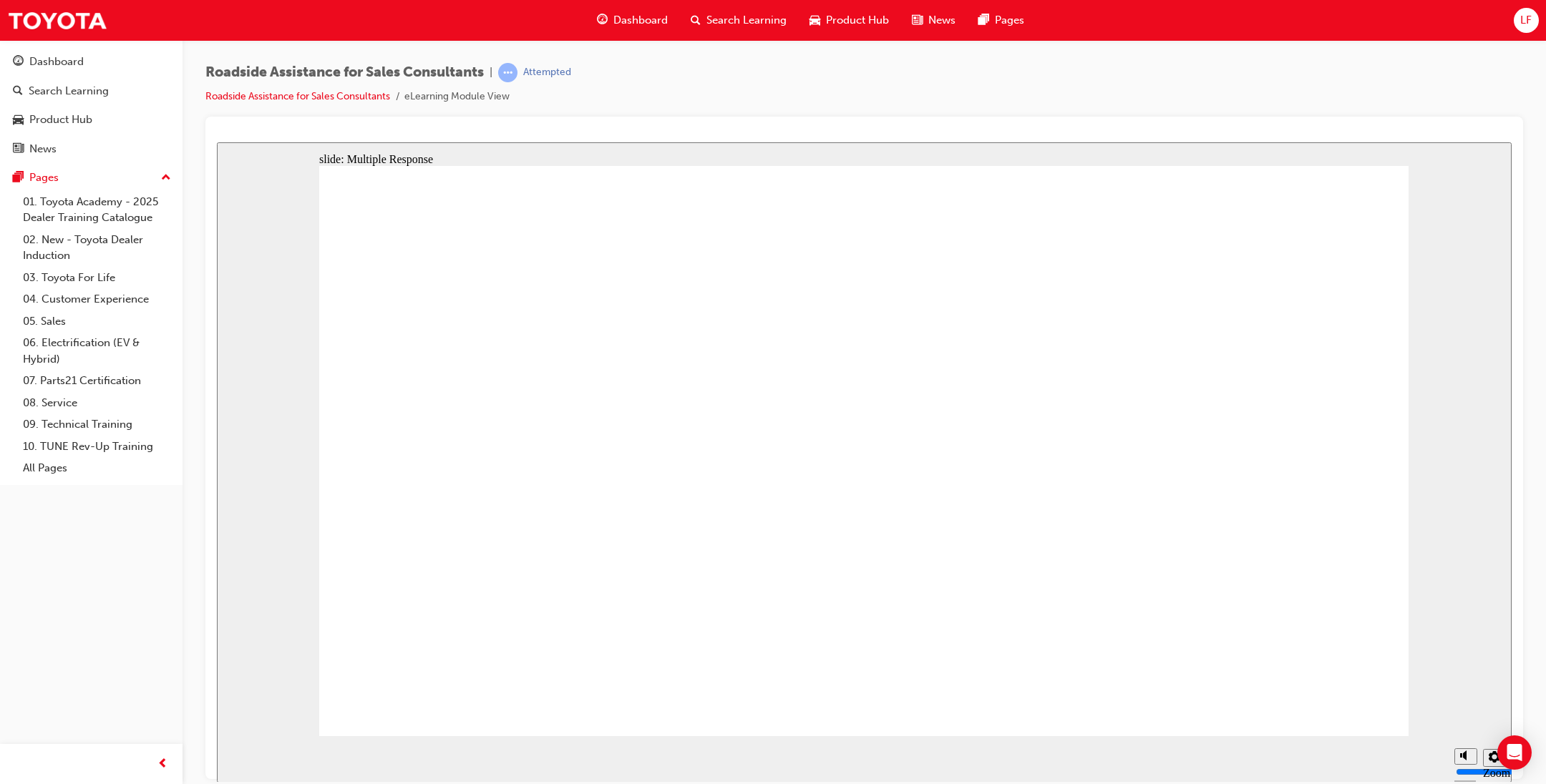
checkbox input "true"
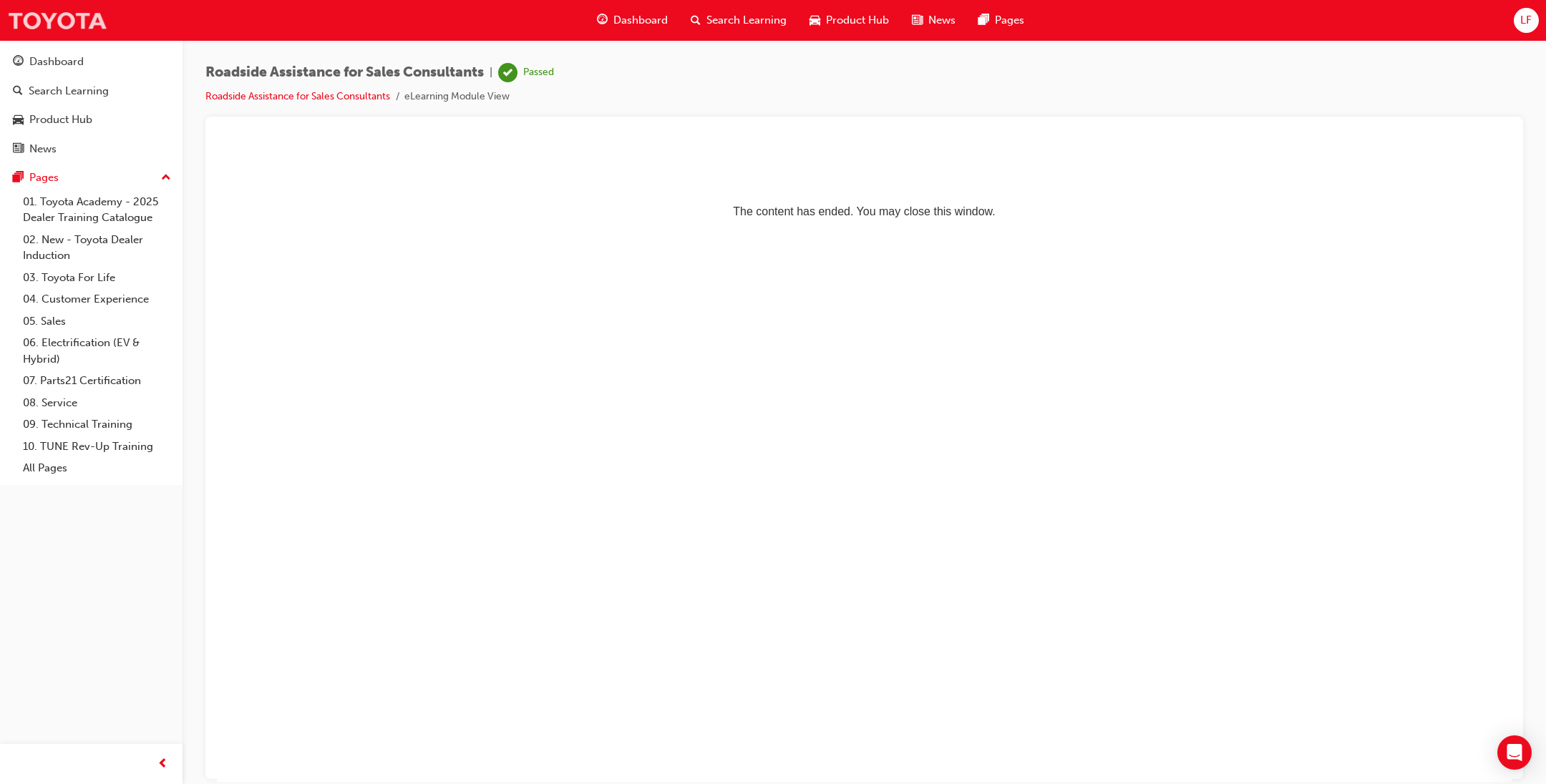
click at [58, 21] on img at bounding box center [57, 20] width 100 height 32
